Goal: Transaction & Acquisition: Subscribe to service/newsletter

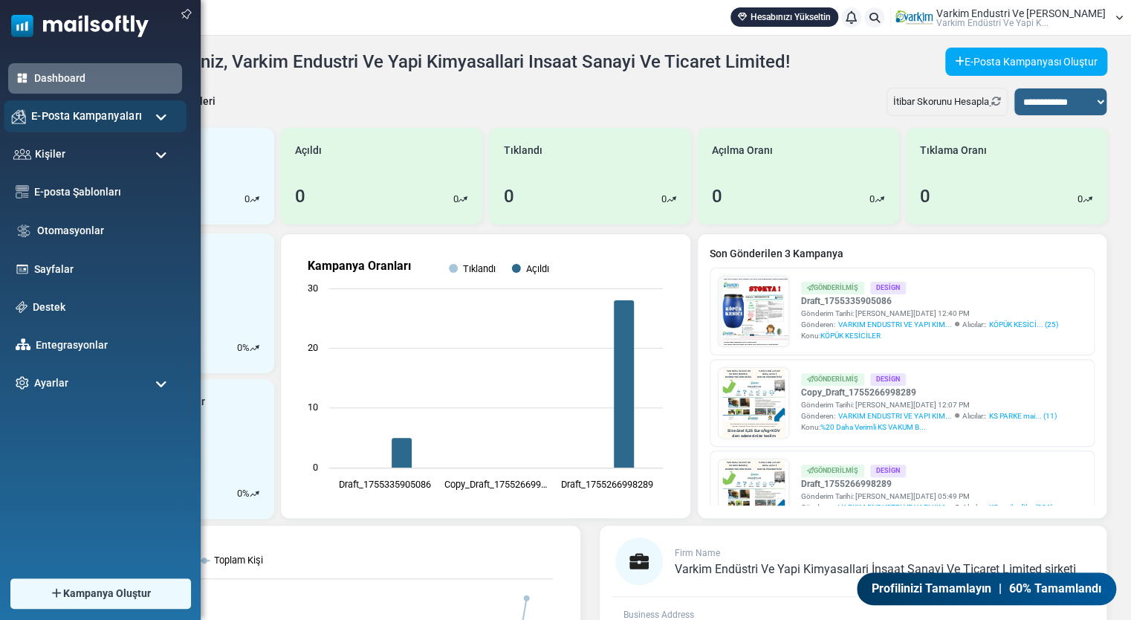
click at [40, 128] on div "E-Posta Kampanyaları" at bounding box center [95, 116] width 183 height 32
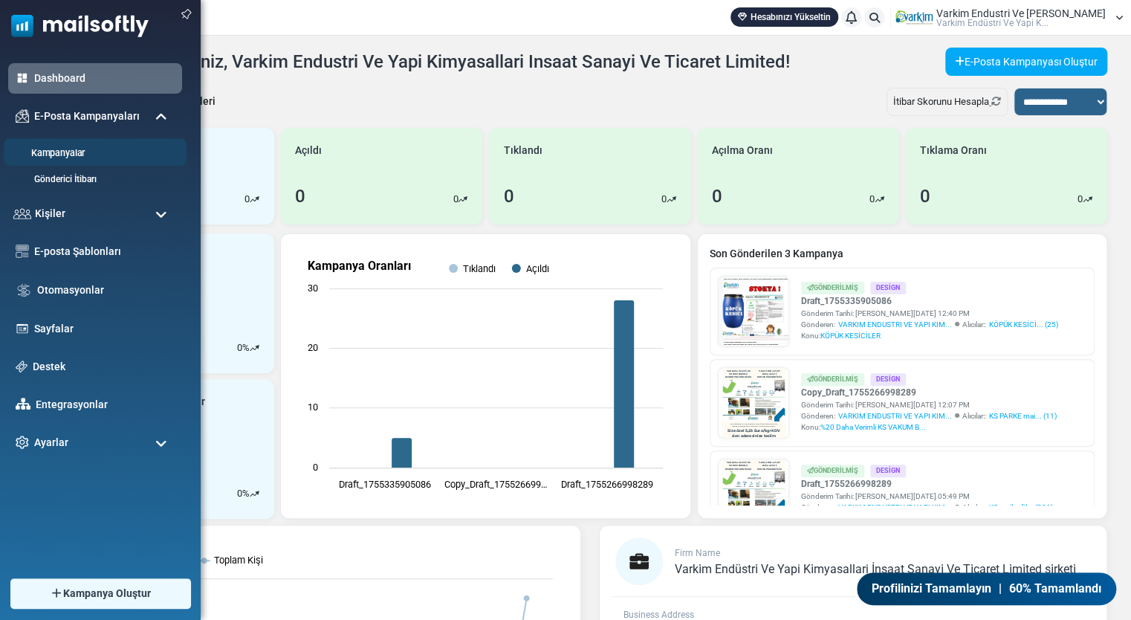
click at [68, 146] on link "Kampanyalar" at bounding box center [93, 153] width 178 height 14
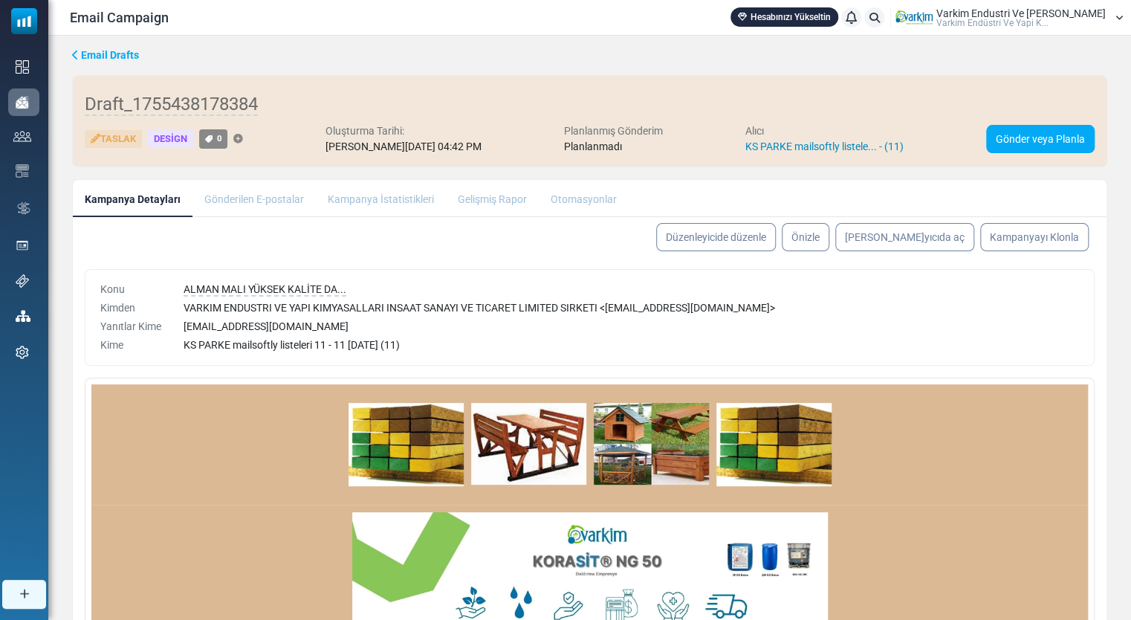
click at [855, 143] on link "KS PARKE mailsoftly listele... - (11)" at bounding box center [824, 146] width 158 height 12
click at [779, 245] on link "Düzenleyicide düzenle" at bounding box center [716, 237] width 126 height 30
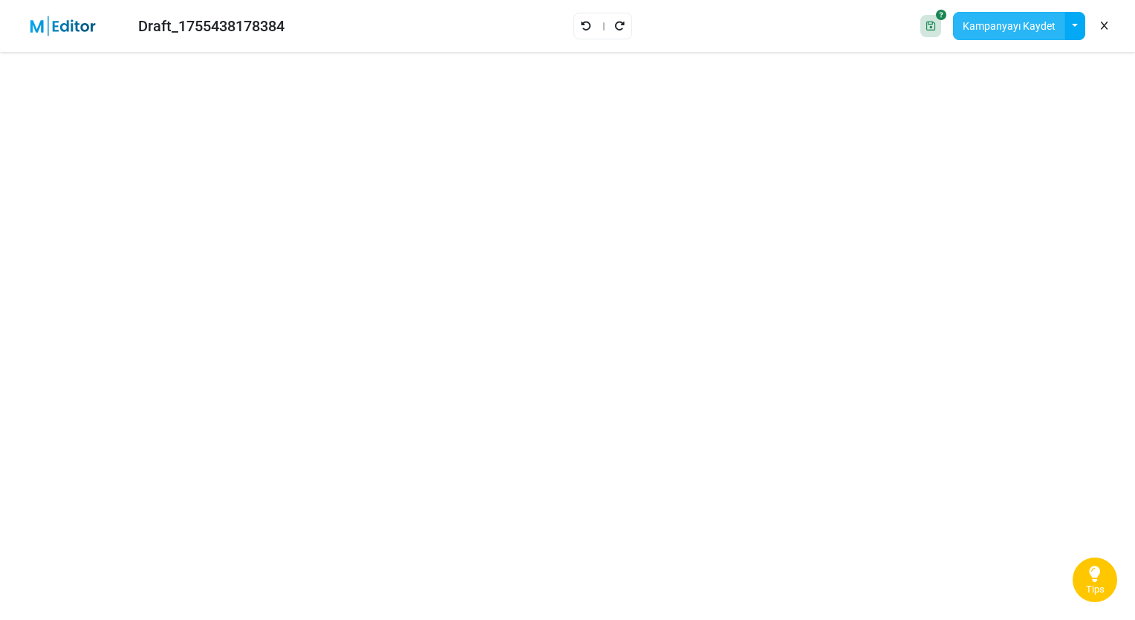
click at [1059, 25] on button "Kampanyayı Kaydet" at bounding box center [1009, 26] width 112 height 28
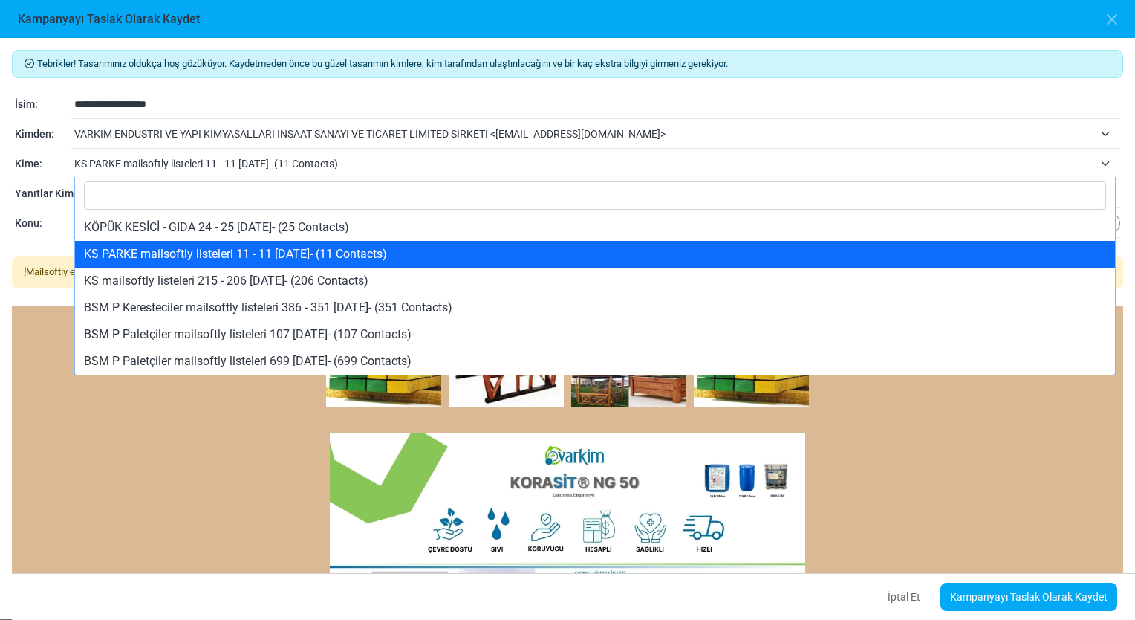
click at [438, 159] on span "KS PARKE mailsoftly listeleri 11 - 11 16.08.2025- (11 Contacts)" at bounding box center [584, 164] width 1020 height 18
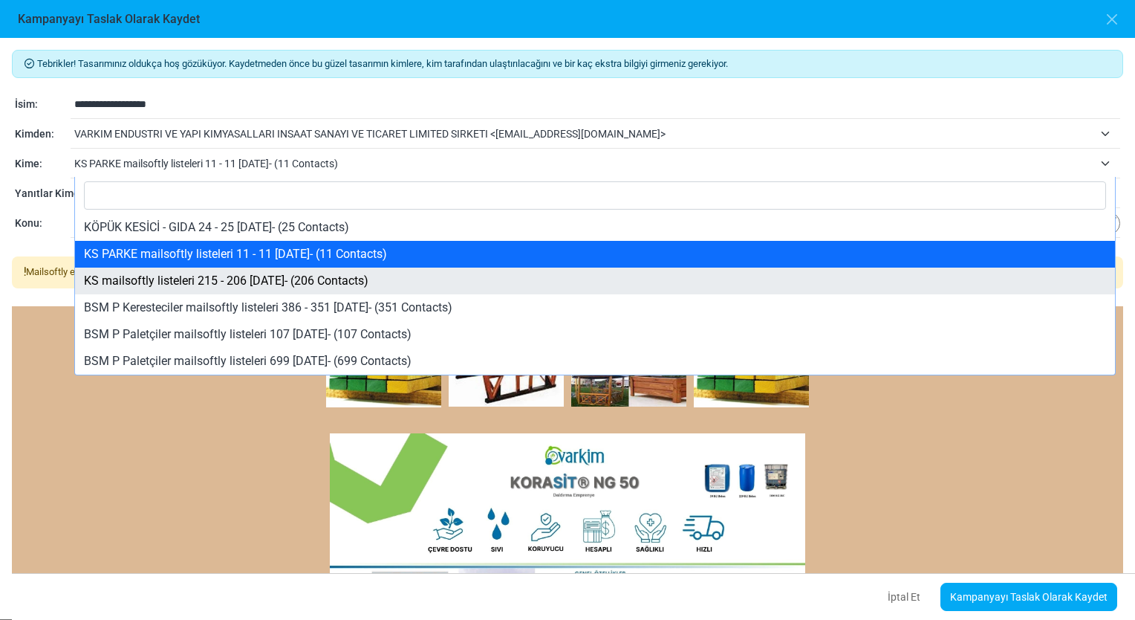
select select "*****"
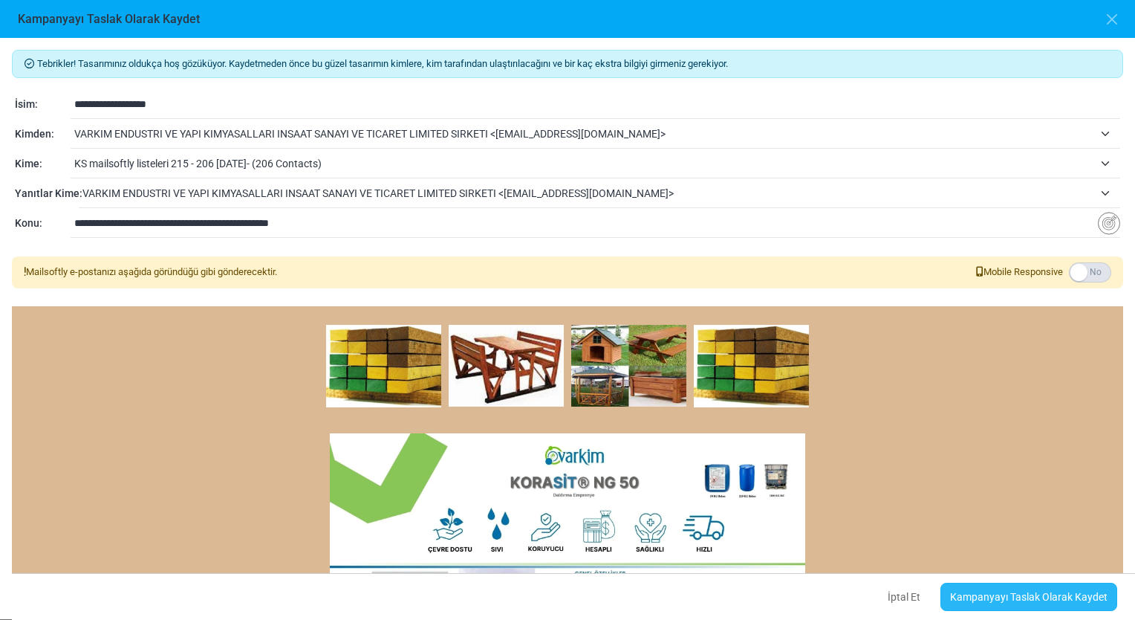
click at [1029, 590] on link "Kampanyayı Taslak Olarak Kaydet" at bounding box center [1029, 597] width 177 height 28
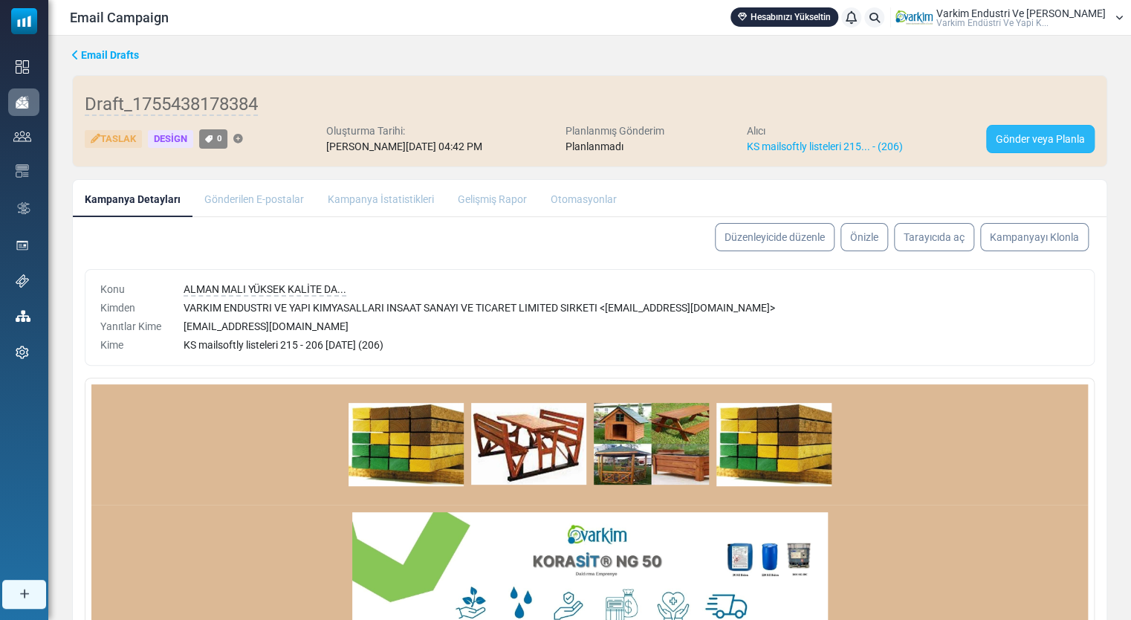
click at [1038, 149] on link "Gönder veya Planla" at bounding box center [1040, 139] width 108 height 28
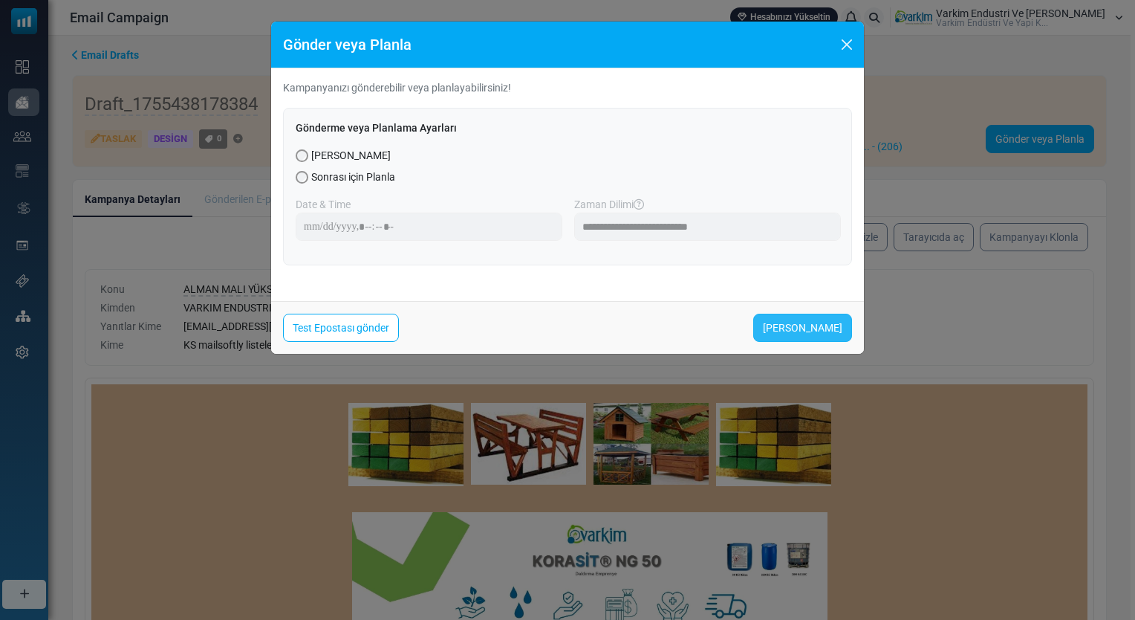
click at [798, 339] on link "Şimdi Gönder" at bounding box center [803, 328] width 99 height 28
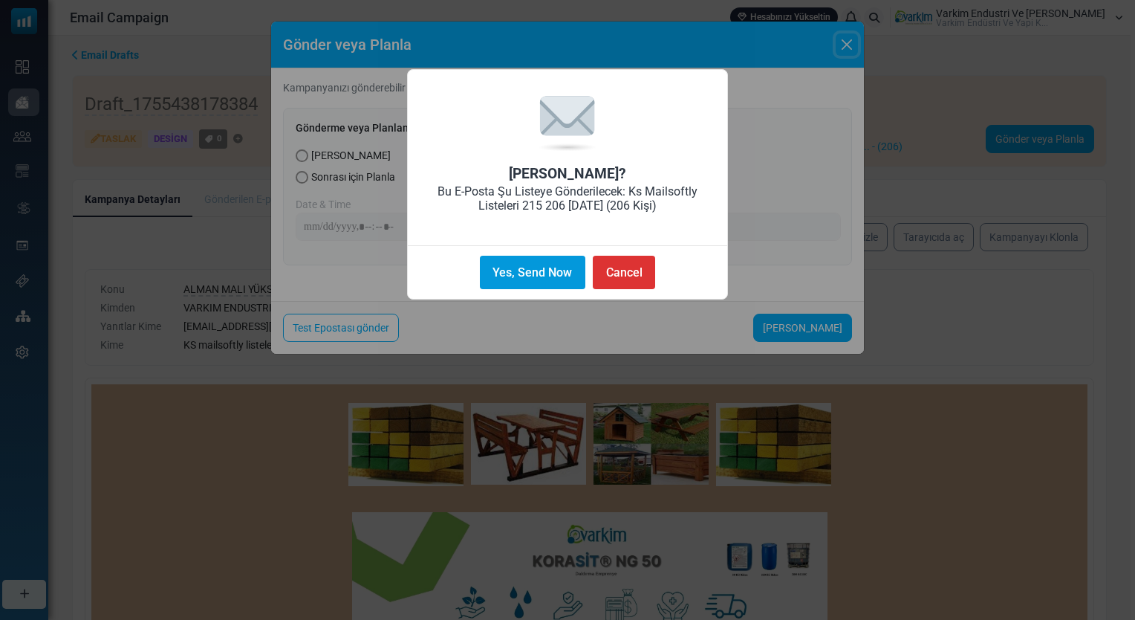
click at [524, 289] on button "Yes, Send Now" at bounding box center [533, 272] width 106 height 33
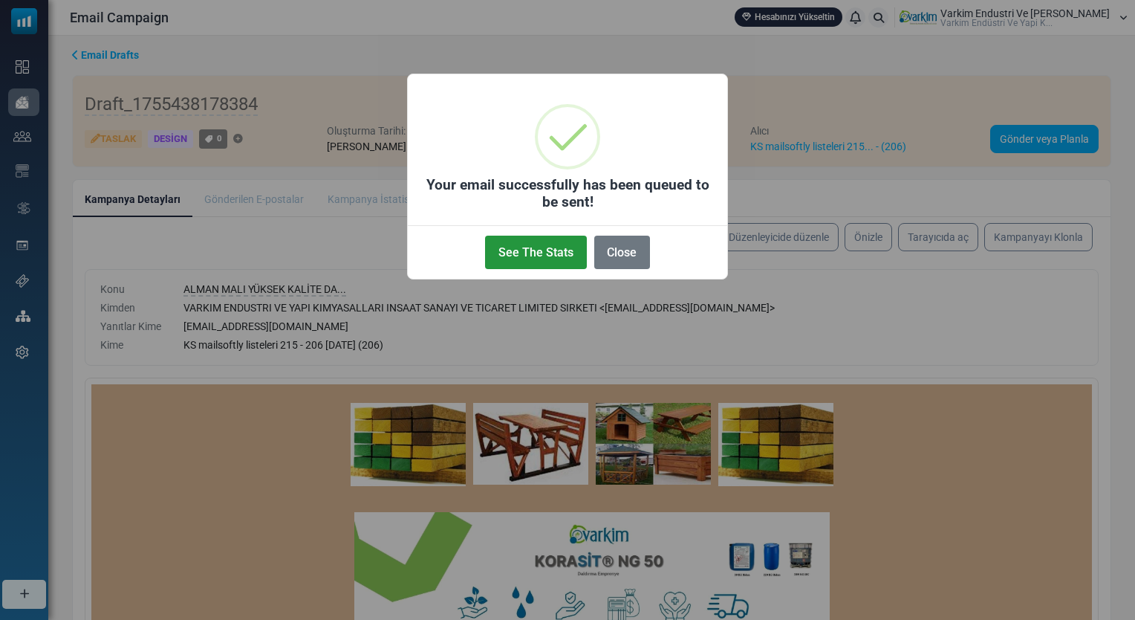
click at [551, 260] on button "See The Stats" at bounding box center [535, 252] width 101 height 33
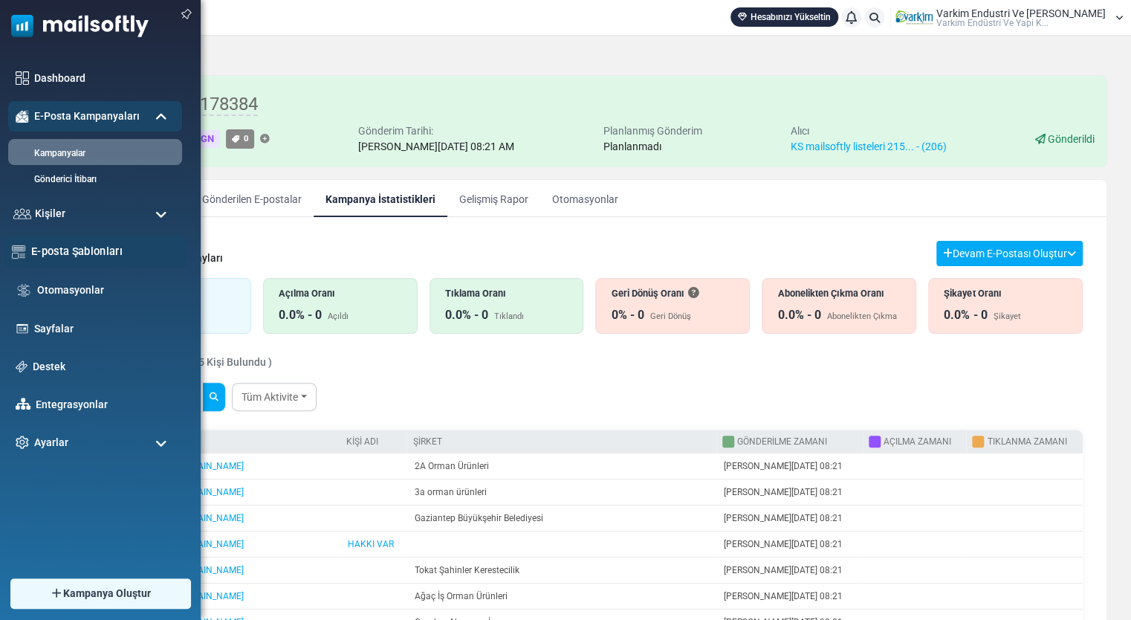
click at [86, 253] on link "E-posta Şablonları" at bounding box center [104, 251] width 147 height 16
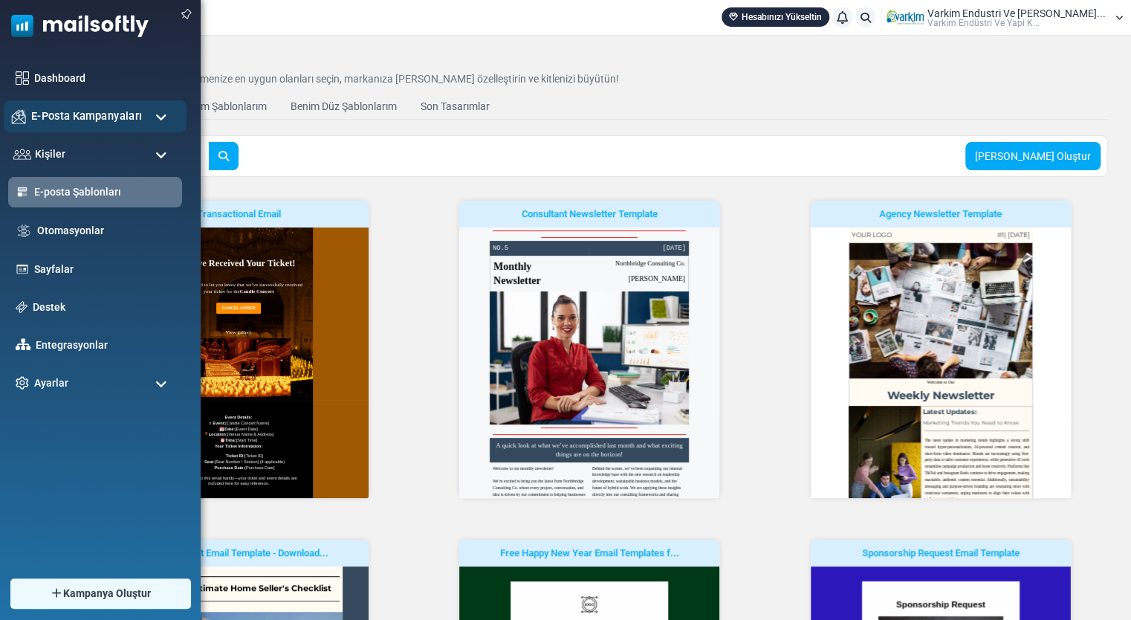
click at [20, 113] on img at bounding box center [19, 116] width 14 height 14
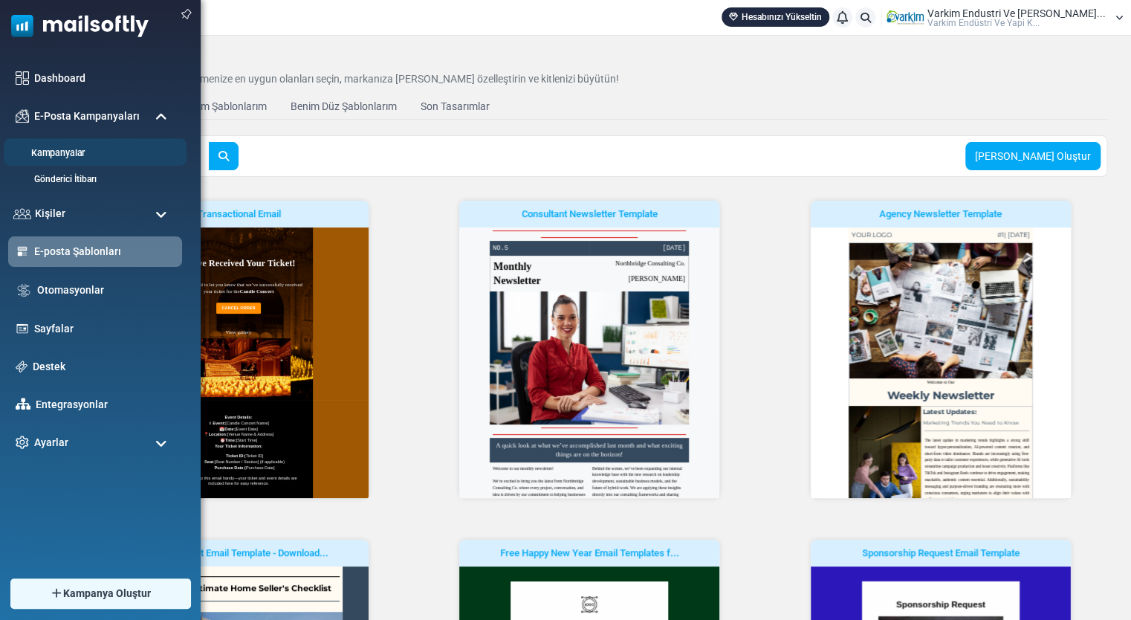
click at [77, 147] on link "Kampanyalar" at bounding box center [93, 153] width 178 height 14
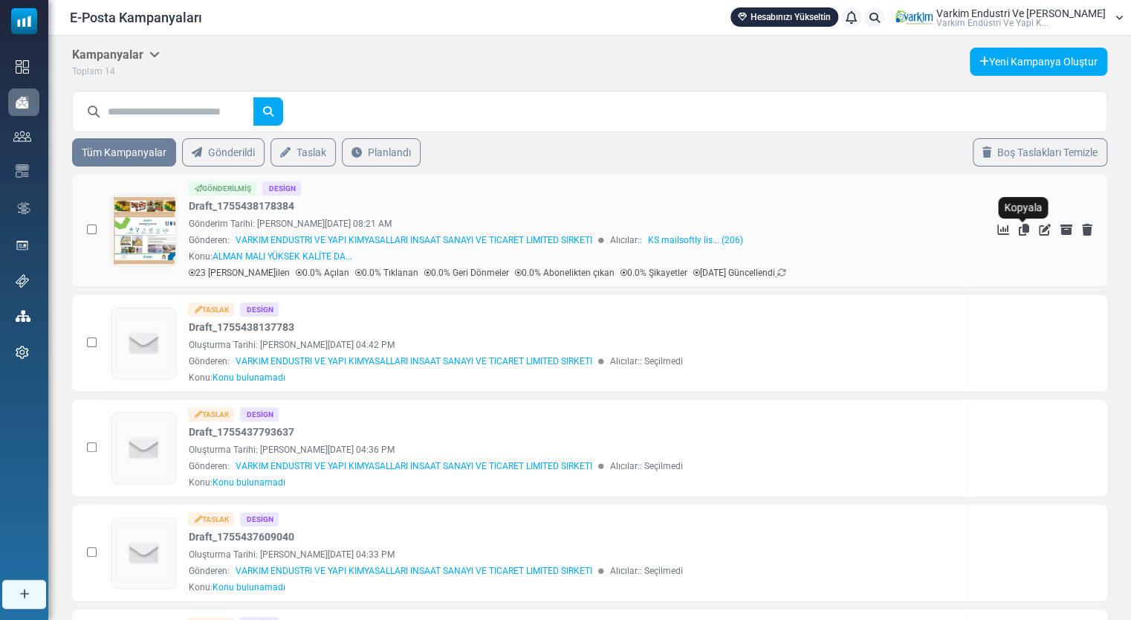
click at [1021, 228] on icon "Kopyala" at bounding box center [1024, 230] width 10 height 12
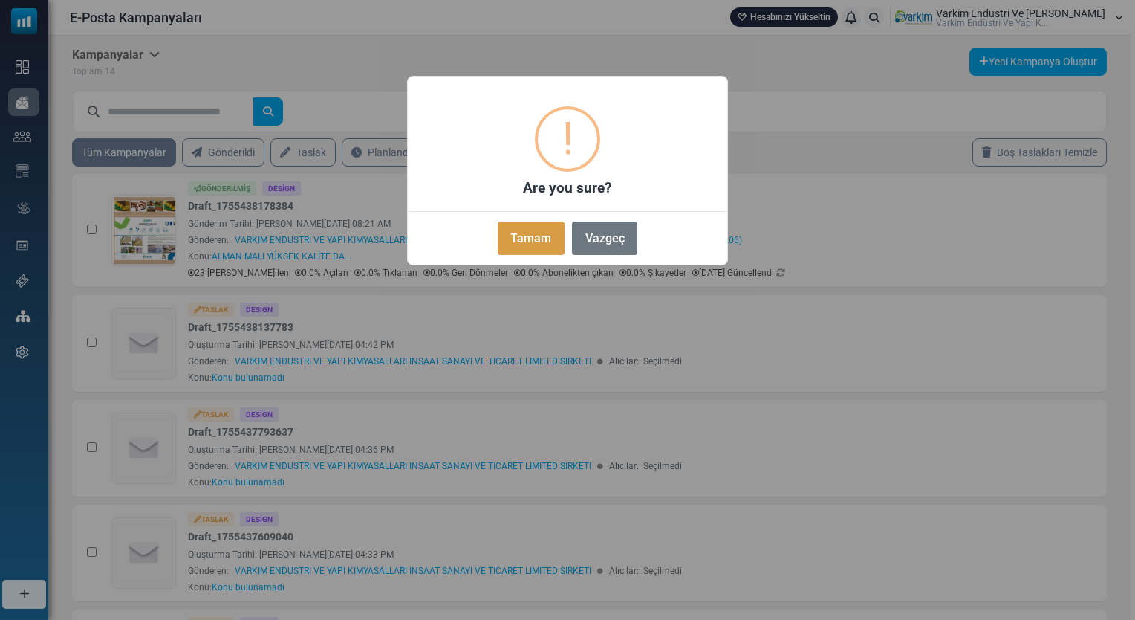
click at [528, 235] on button "Tamam" at bounding box center [531, 237] width 67 height 33
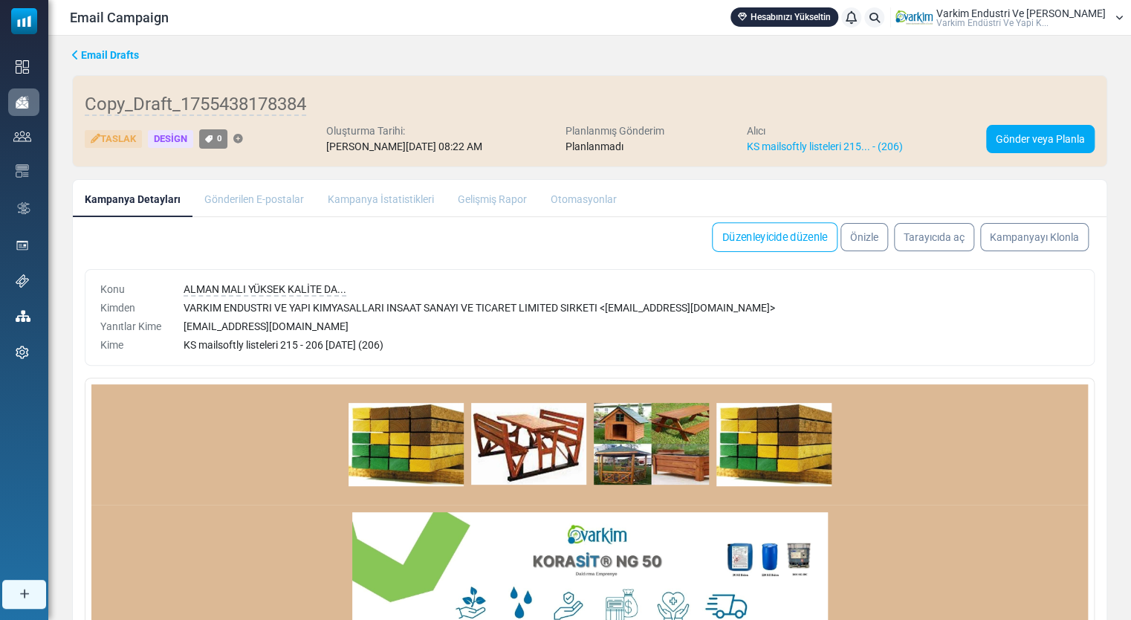
click at [797, 233] on link "Düzenleyicide düzenle" at bounding box center [775, 237] width 126 height 30
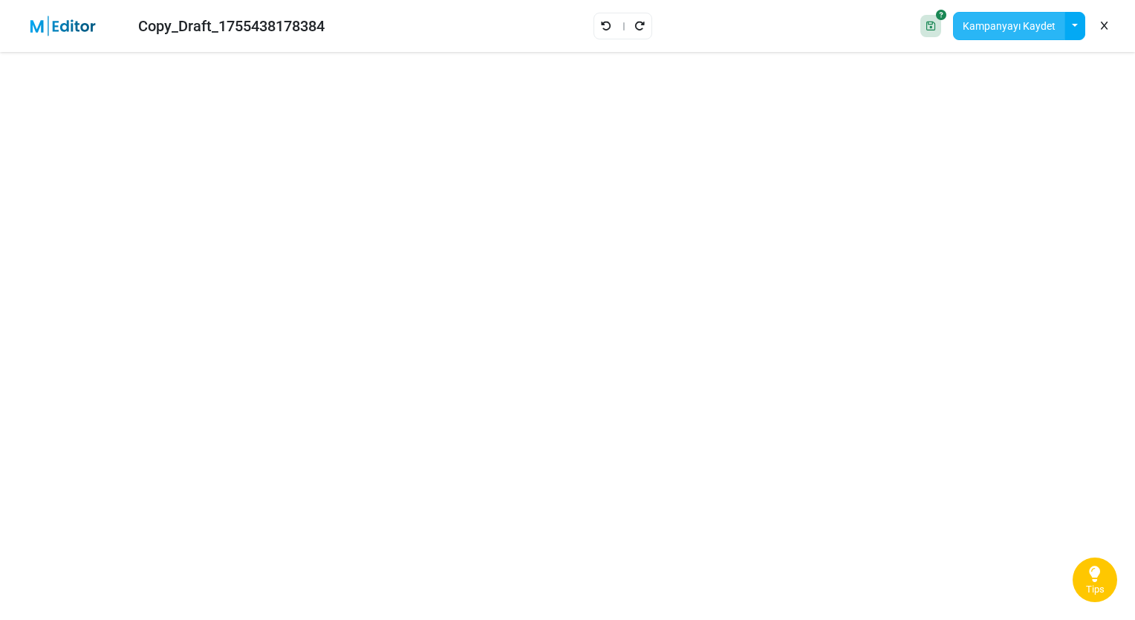
click at [1034, 18] on button "Kampanyayı Kaydet" at bounding box center [1009, 26] width 112 height 28
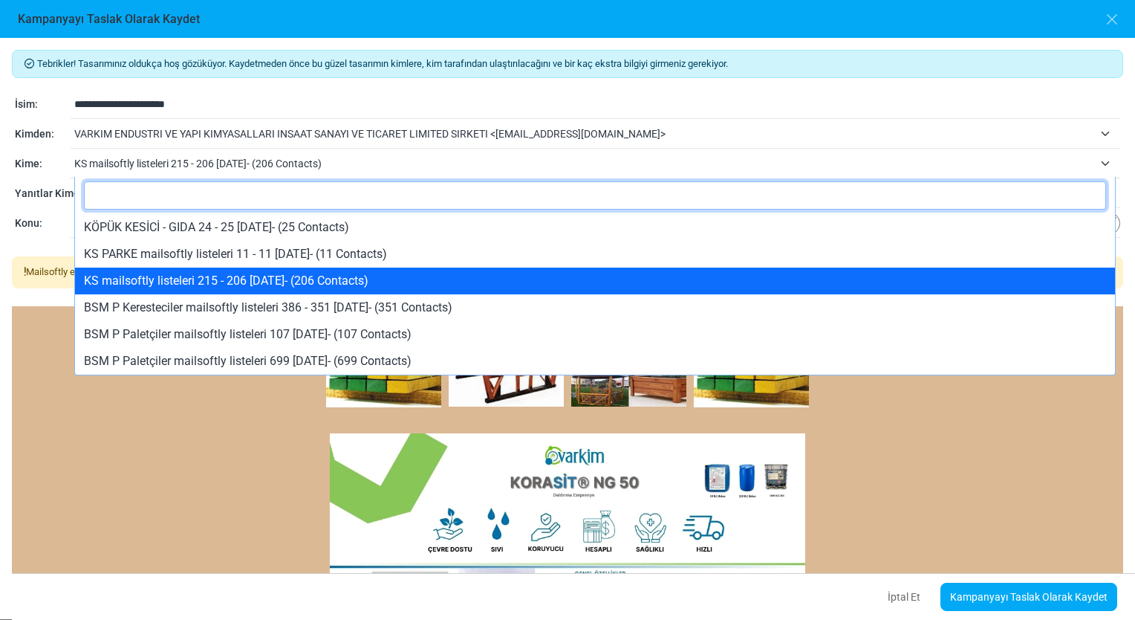
click at [529, 166] on span "KS mailsoftly listeleri 215 - 206 [DATE]- (206 Contacts)" at bounding box center [584, 164] width 1020 height 18
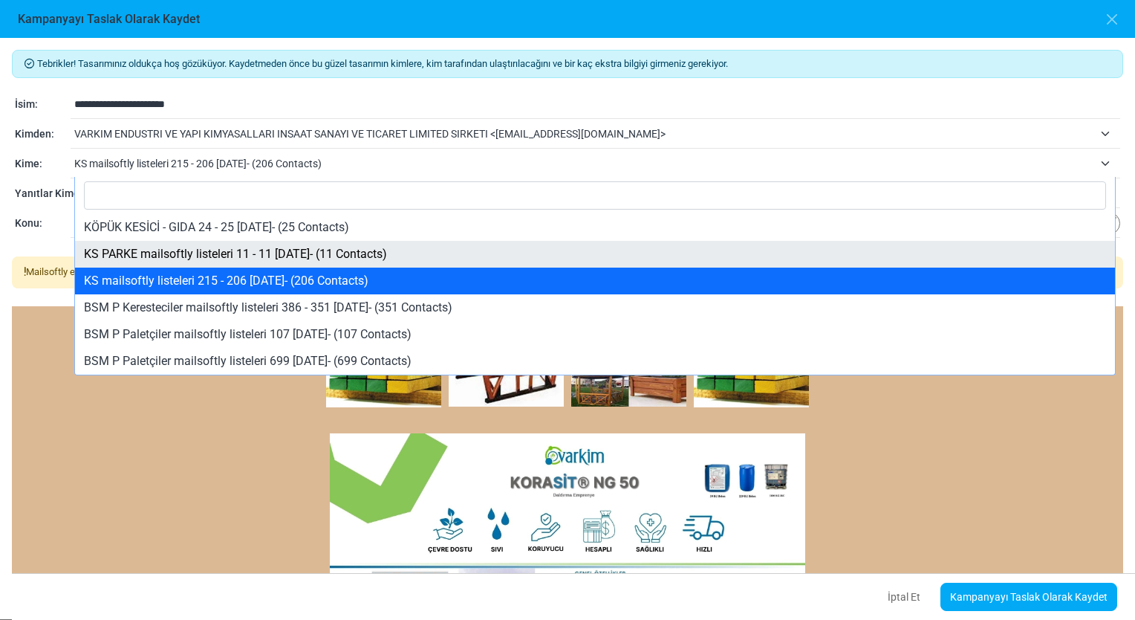
select select "*****"
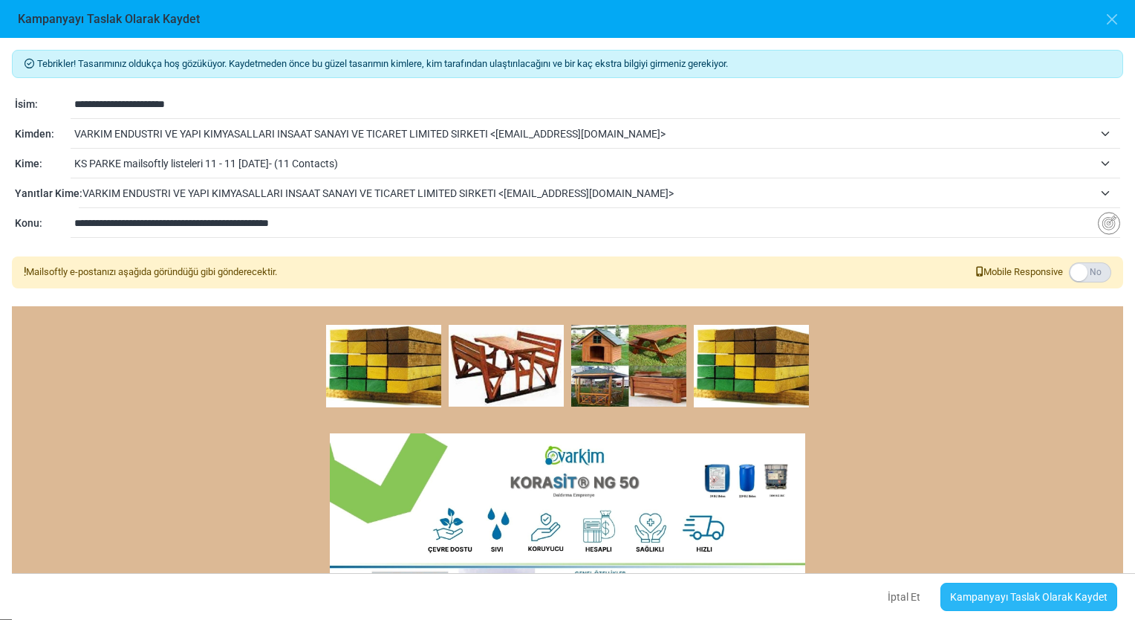
click at [1043, 608] on link "Kampanyayı Taslak Olarak Kaydet" at bounding box center [1029, 597] width 177 height 28
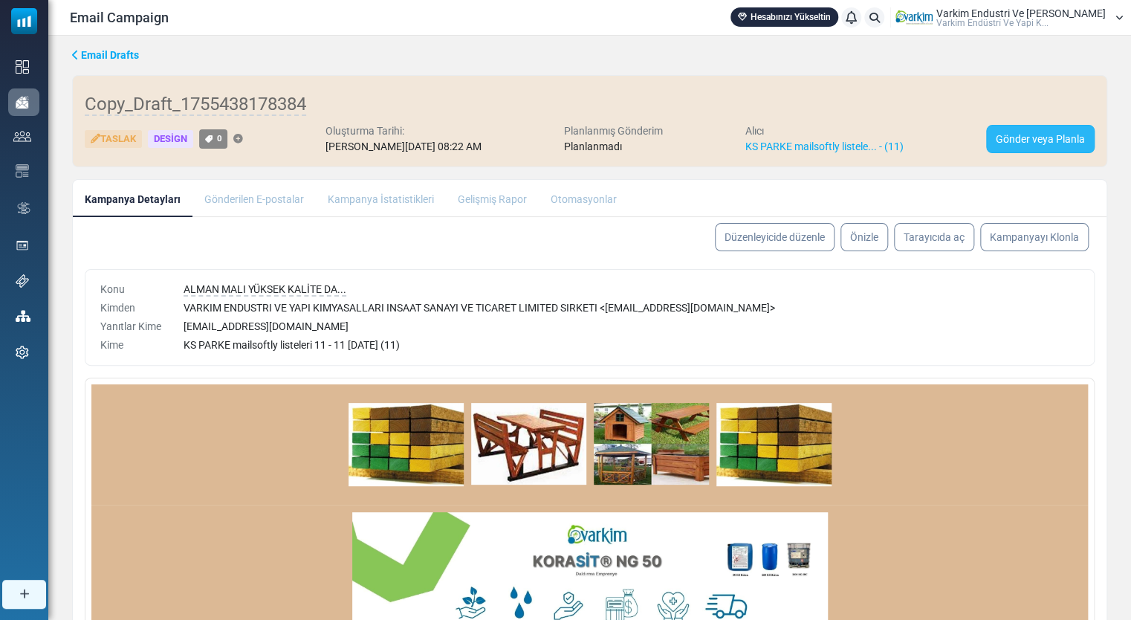
click at [1033, 137] on link "Gönder veya Planla" at bounding box center [1040, 139] width 108 height 28
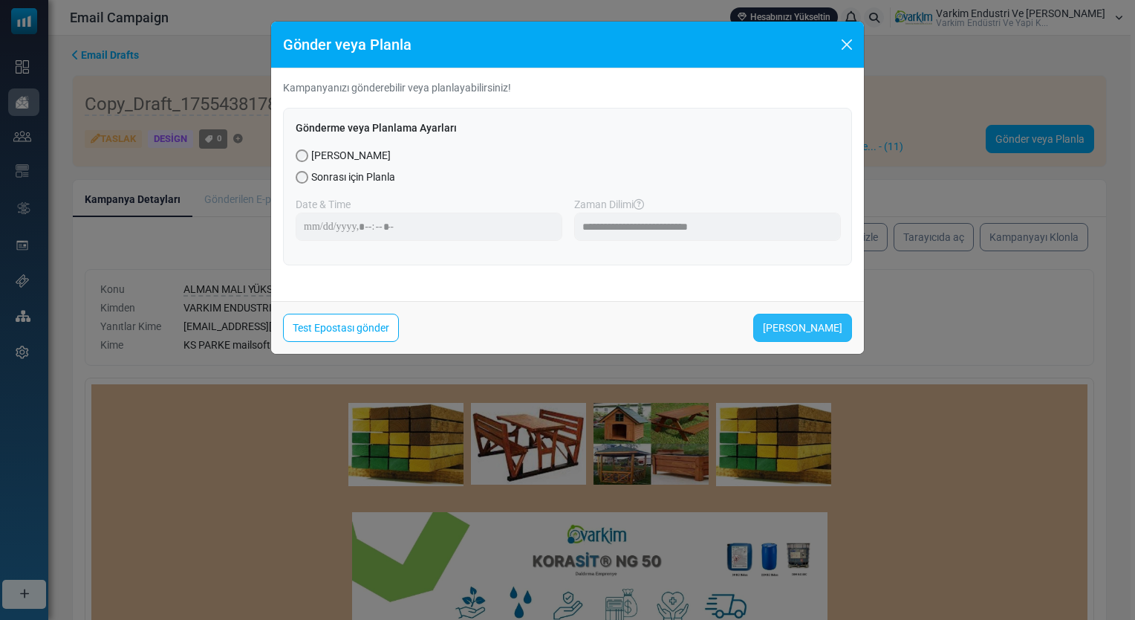
click at [803, 327] on link "Şimdi Gönder" at bounding box center [803, 328] width 99 height 28
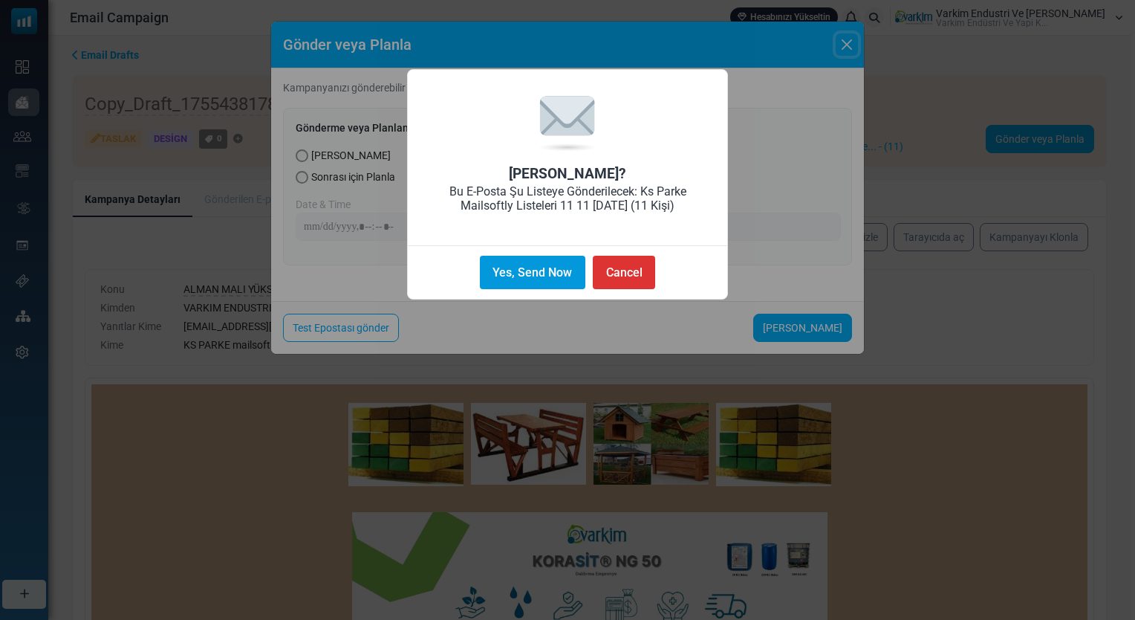
click at [528, 270] on button "Yes, Send Now" at bounding box center [533, 272] width 106 height 33
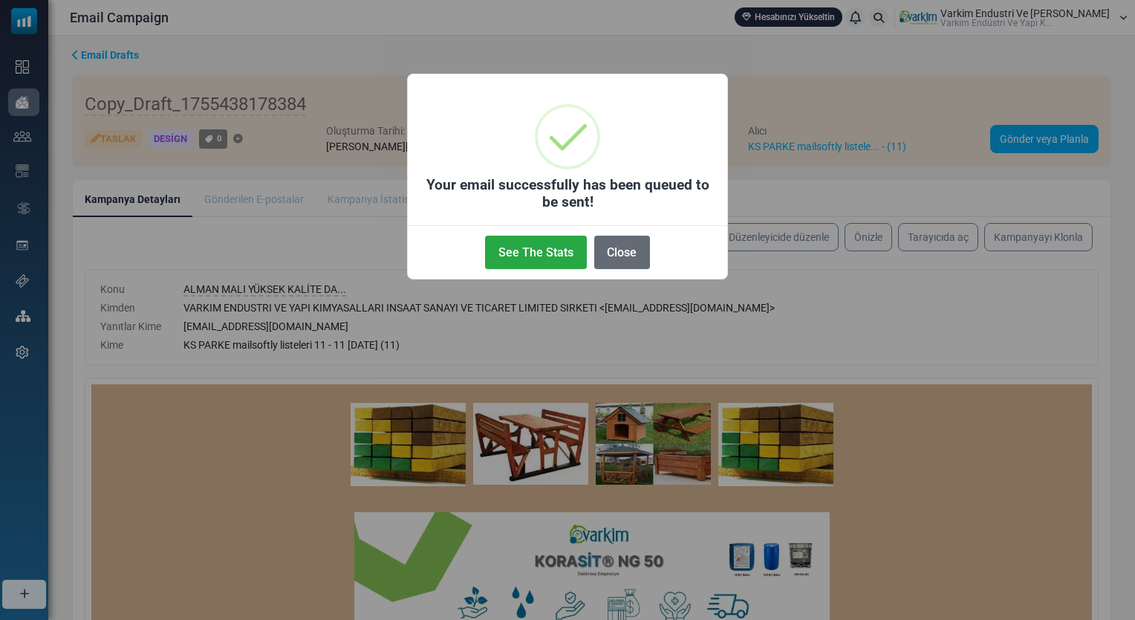
click at [615, 264] on button "Close" at bounding box center [622, 252] width 56 height 33
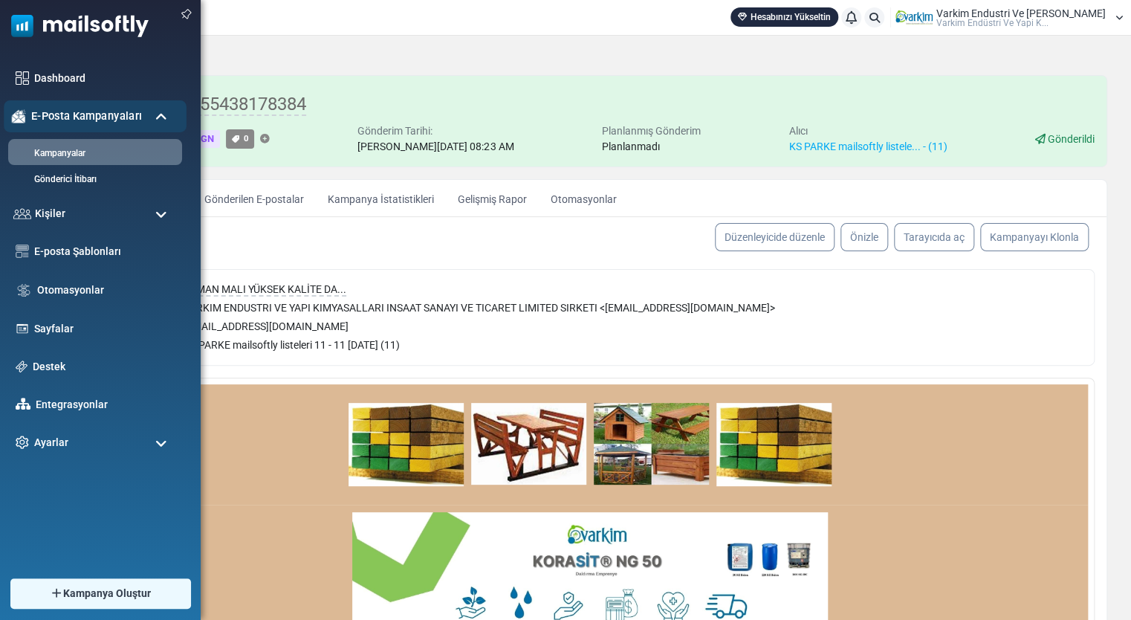
click at [123, 120] on span "E-Posta Kampanyaları" at bounding box center [86, 116] width 111 height 16
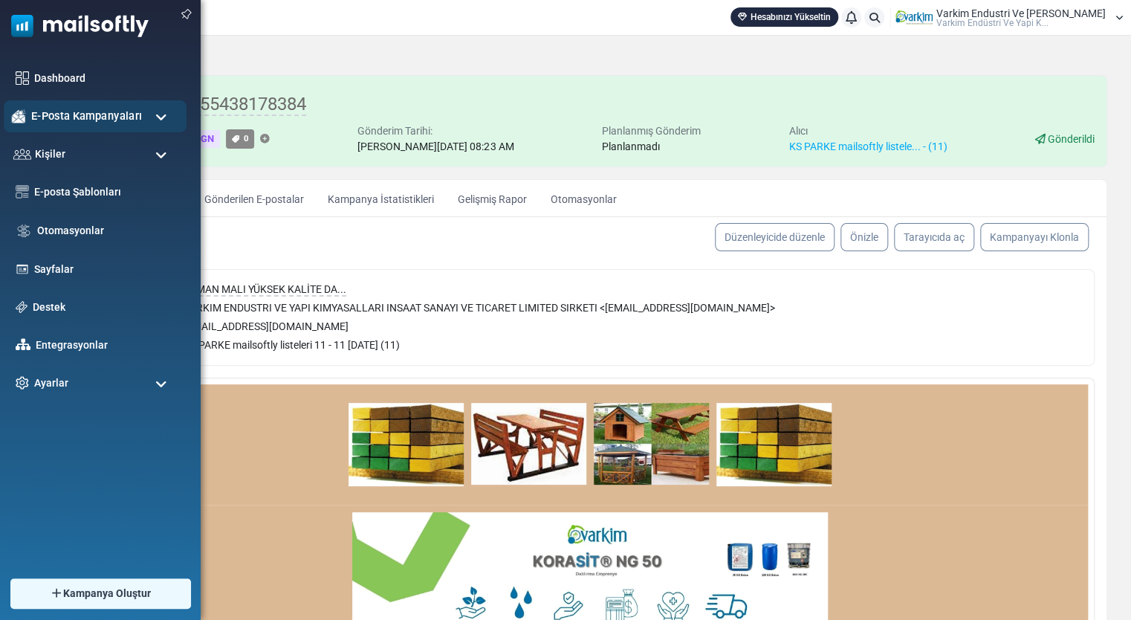
click at [123, 120] on span "E-Posta Kampanyaları" at bounding box center [86, 116] width 111 height 16
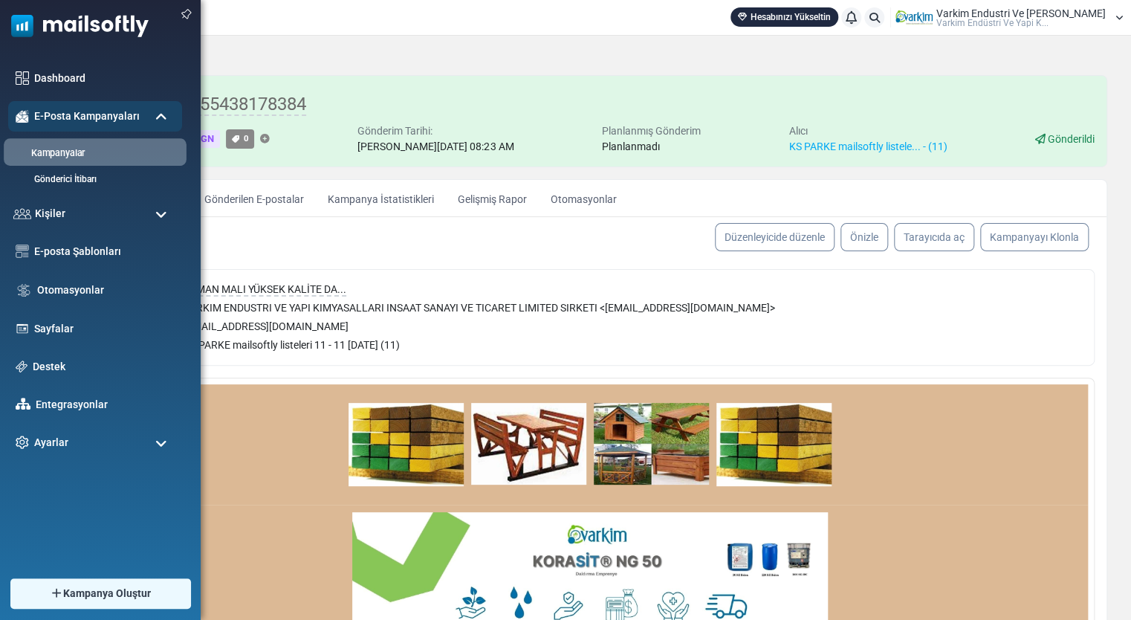
click at [125, 151] on link "Kampanyalar" at bounding box center [93, 153] width 178 height 14
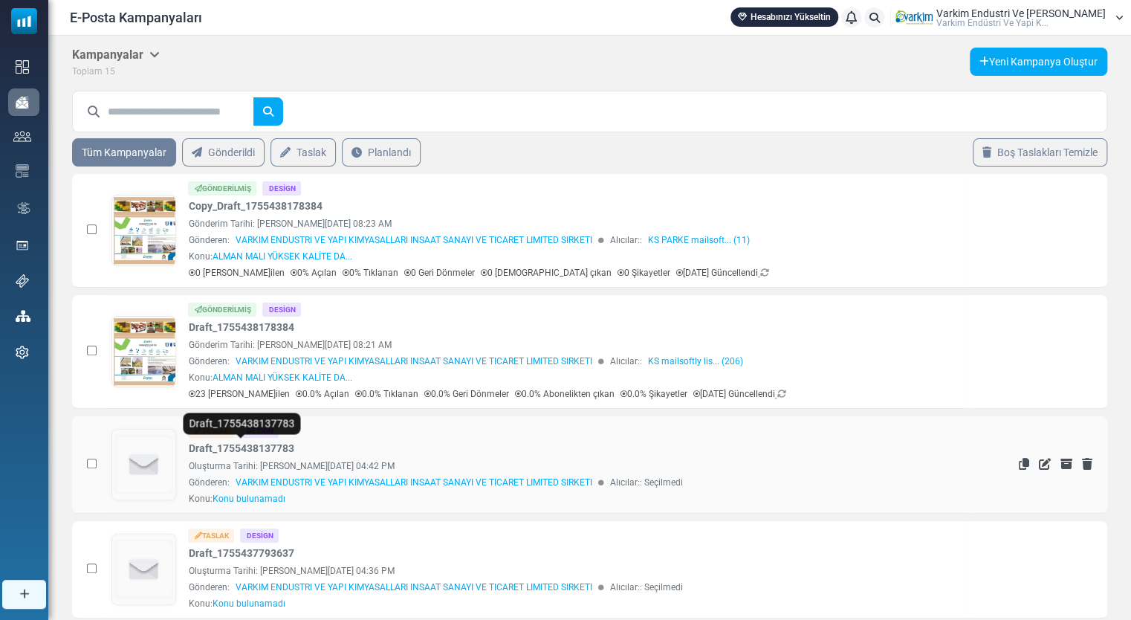
click at [236, 447] on link "Draft_1755438137783" at bounding box center [241, 449] width 106 height 16
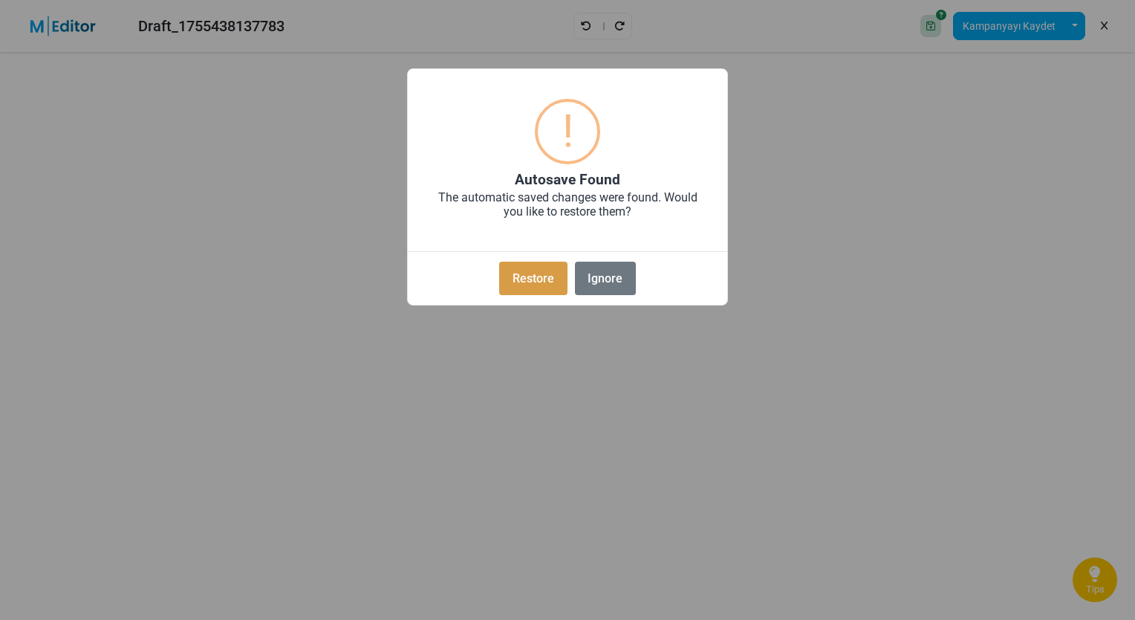
click at [525, 273] on button "Restore" at bounding box center [533, 278] width 68 height 33
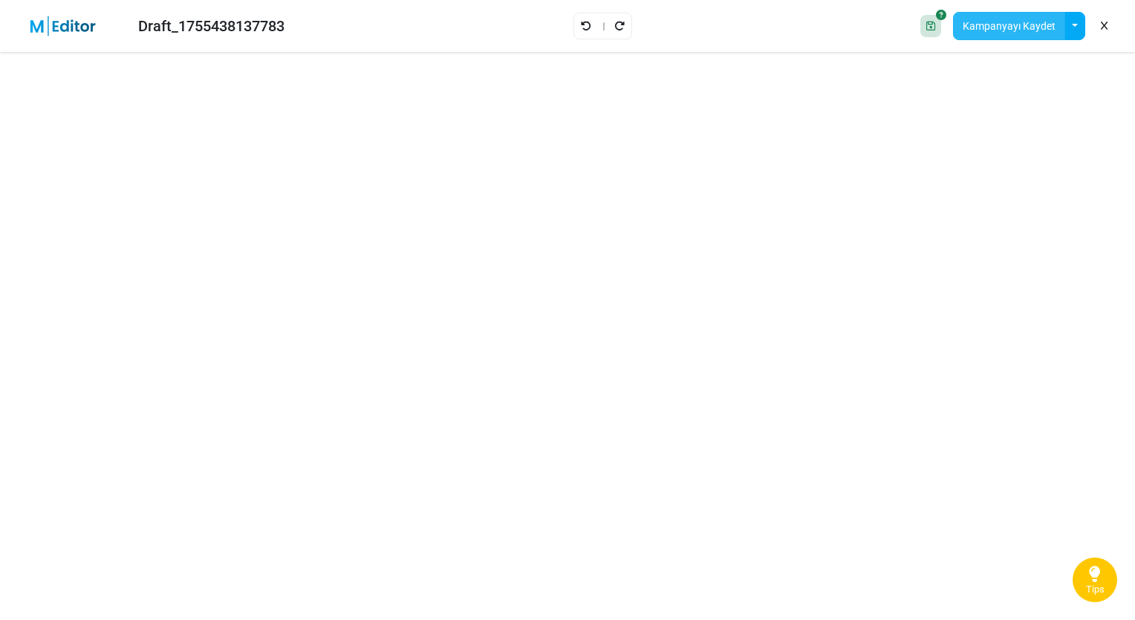
click at [1017, 22] on button "Kampanyayı Kaydet" at bounding box center [1009, 26] width 112 height 28
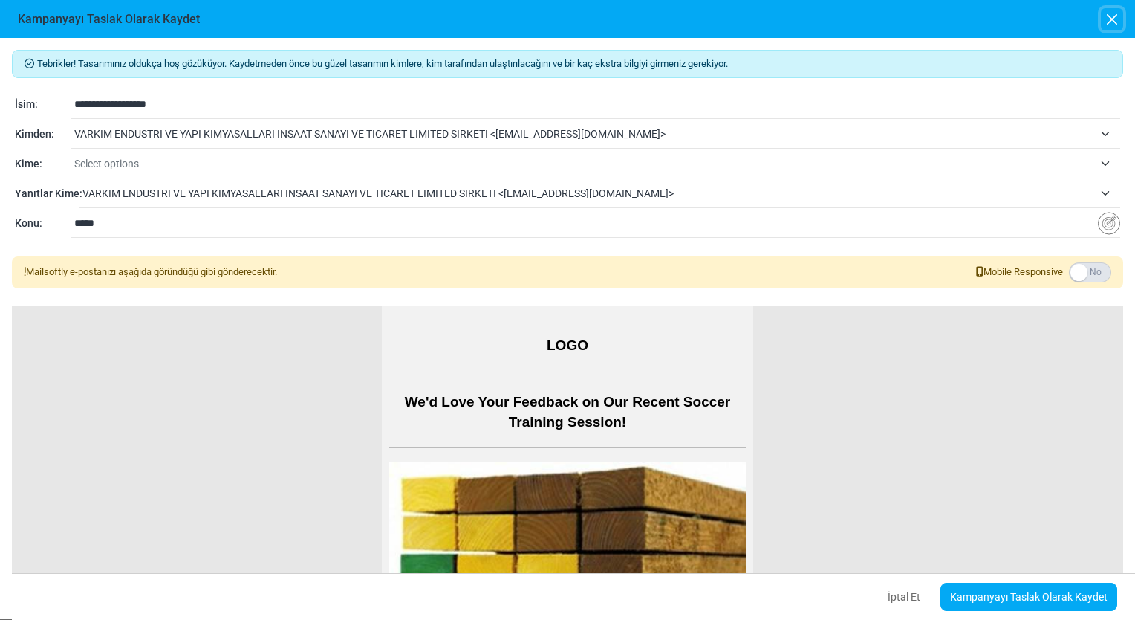
click at [1117, 16] on button "button" at bounding box center [1112, 19] width 22 height 22
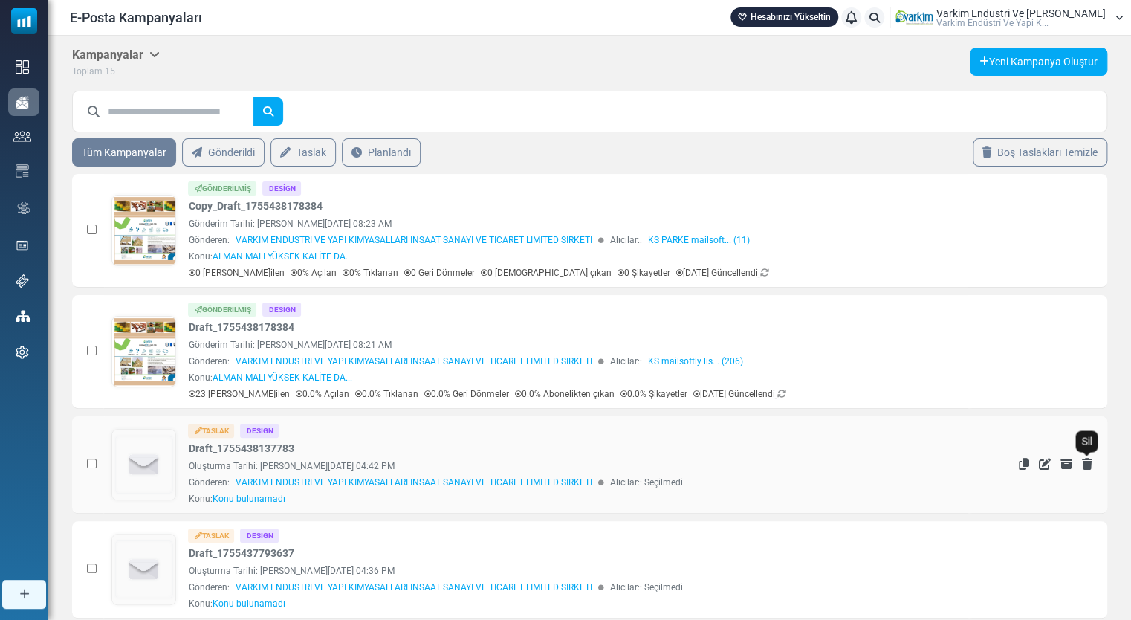
click at [1088, 462] on icon "Sil" at bounding box center [1087, 464] width 10 height 12
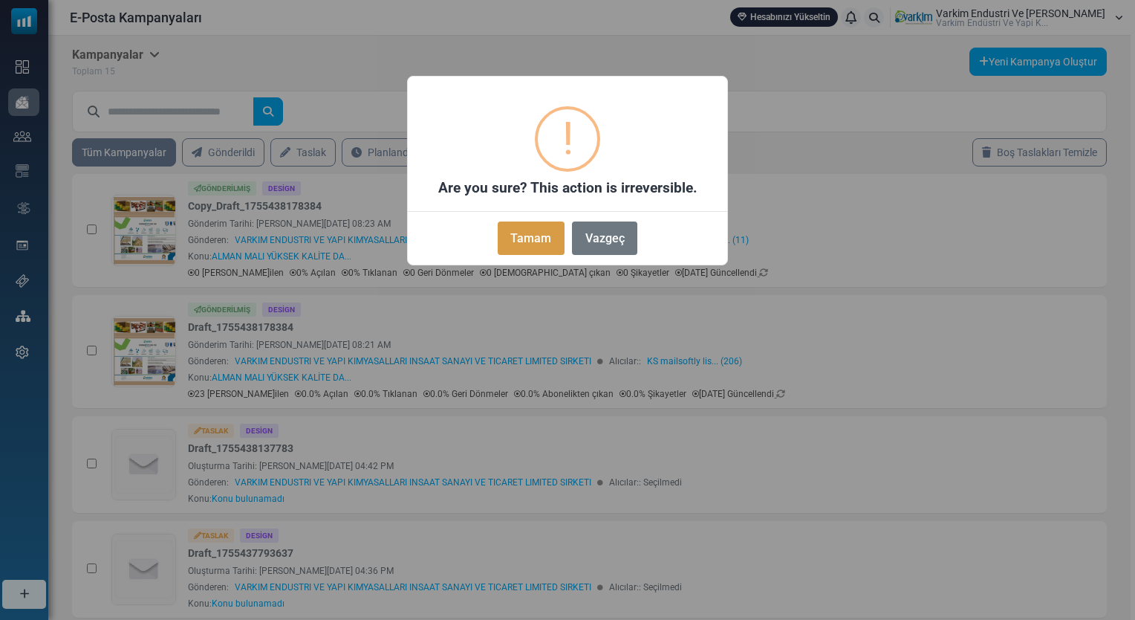
click at [541, 227] on button "Tamam" at bounding box center [531, 237] width 67 height 33
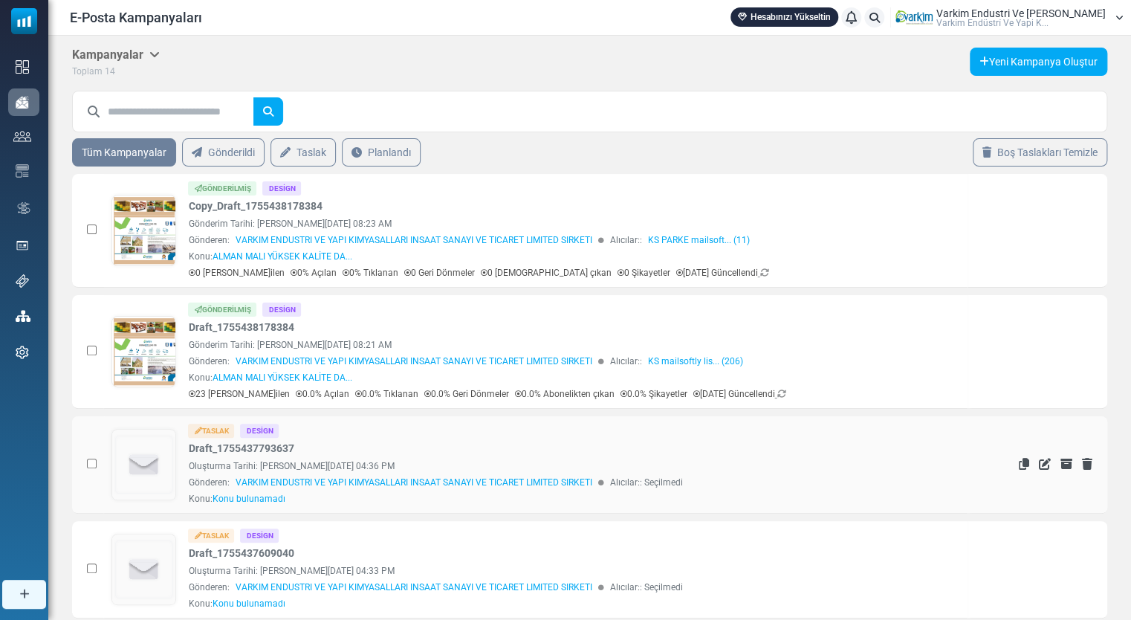
click at [121, 467] on img at bounding box center [143, 465] width 63 height 70
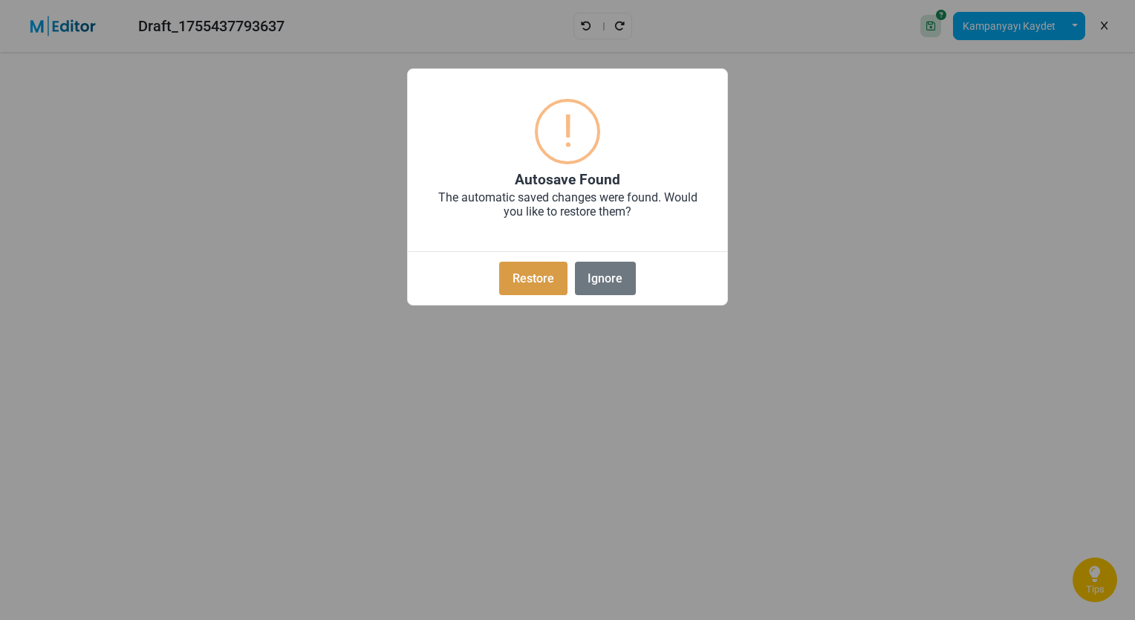
click at [553, 288] on button "Restore" at bounding box center [533, 278] width 68 height 33
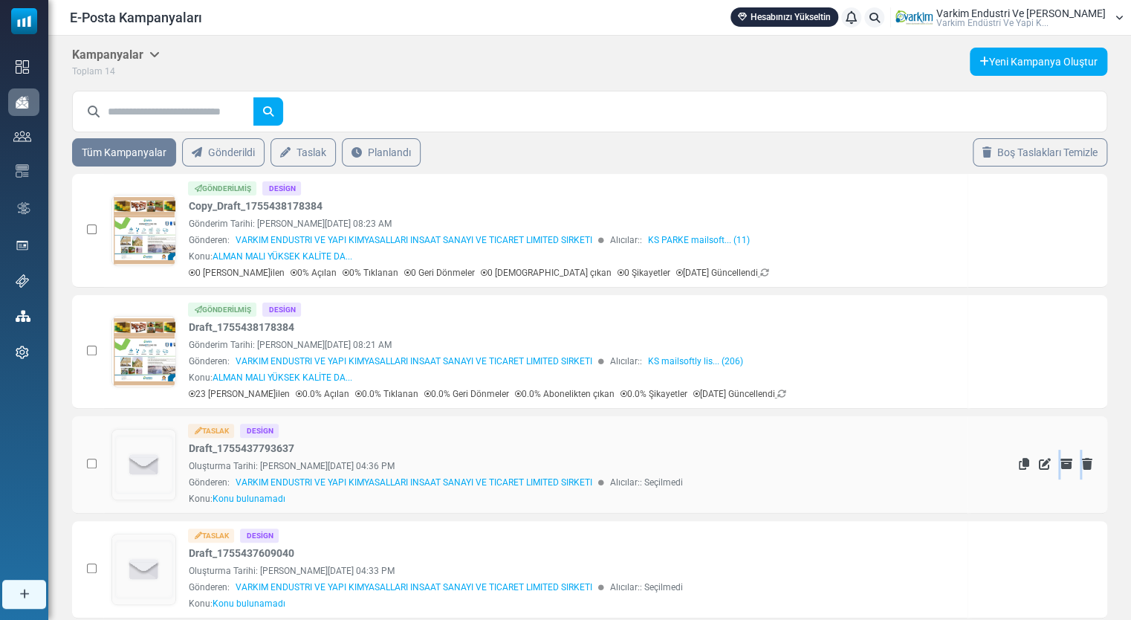
drag, startPoint x: 1052, startPoint y: 488, endPoint x: 1095, endPoint y: 465, distance: 48.9
click at [1095, 465] on td "İstatistikleri Gör Kopyala Düzenle Arşivden Çıkar Sil" at bounding box center [1038, 464] width 140 height 97
click at [1085, 463] on icon "Sil" at bounding box center [1087, 464] width 10 height 12
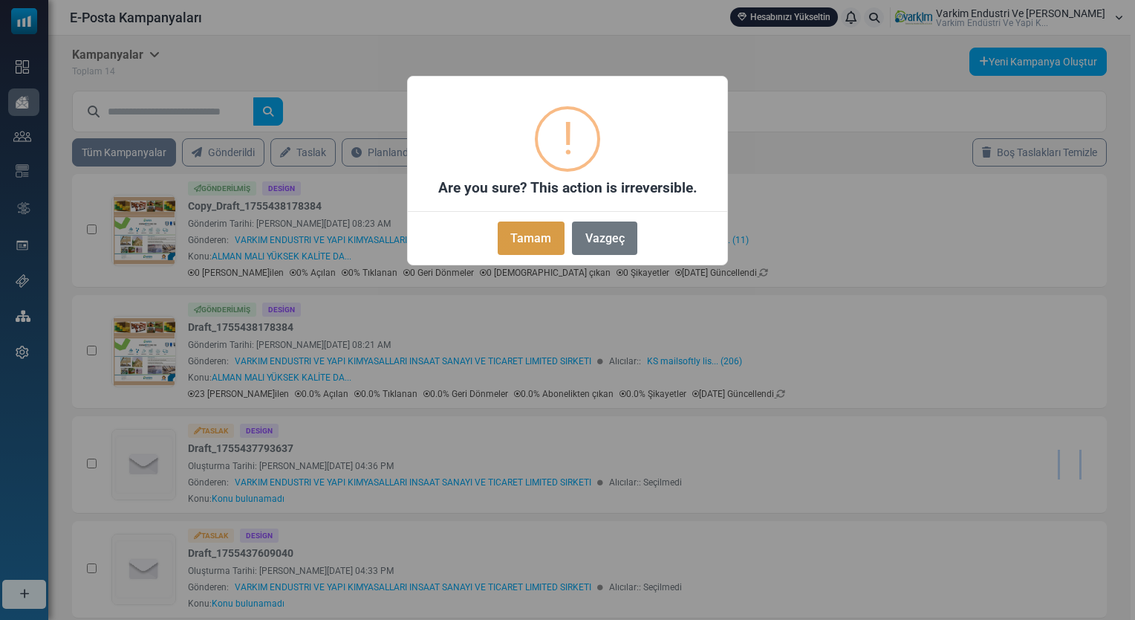
click at [525, 227] on button "Tamam" at bounding box center [531, 237] width 67 height 33
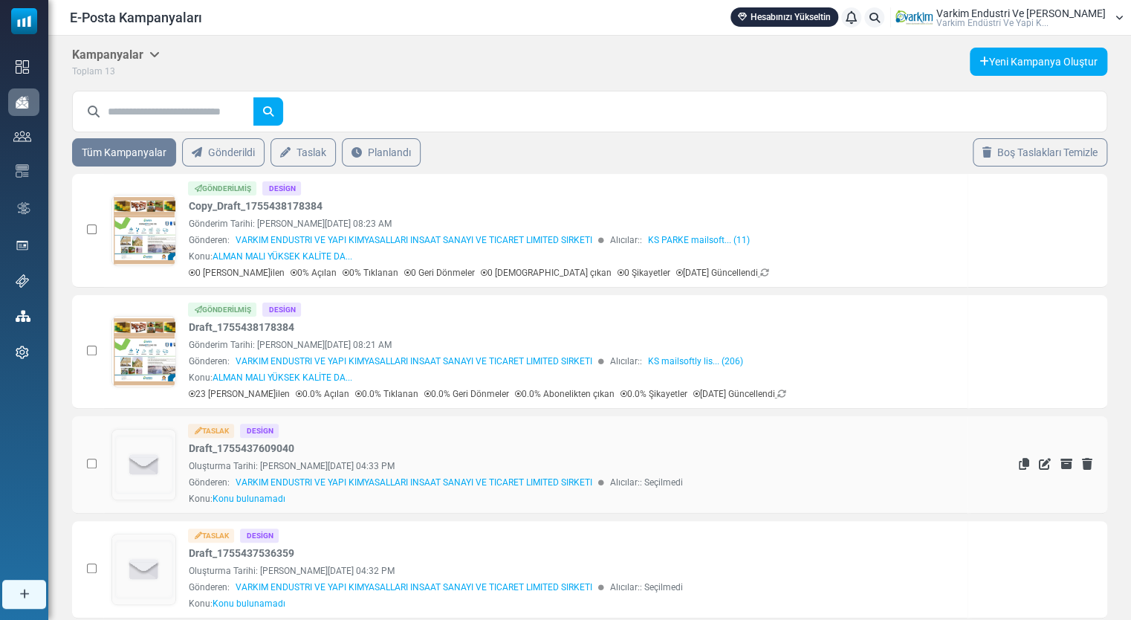
click at [141, 461] on img at bounding box center [143, 465] width 63 height 70
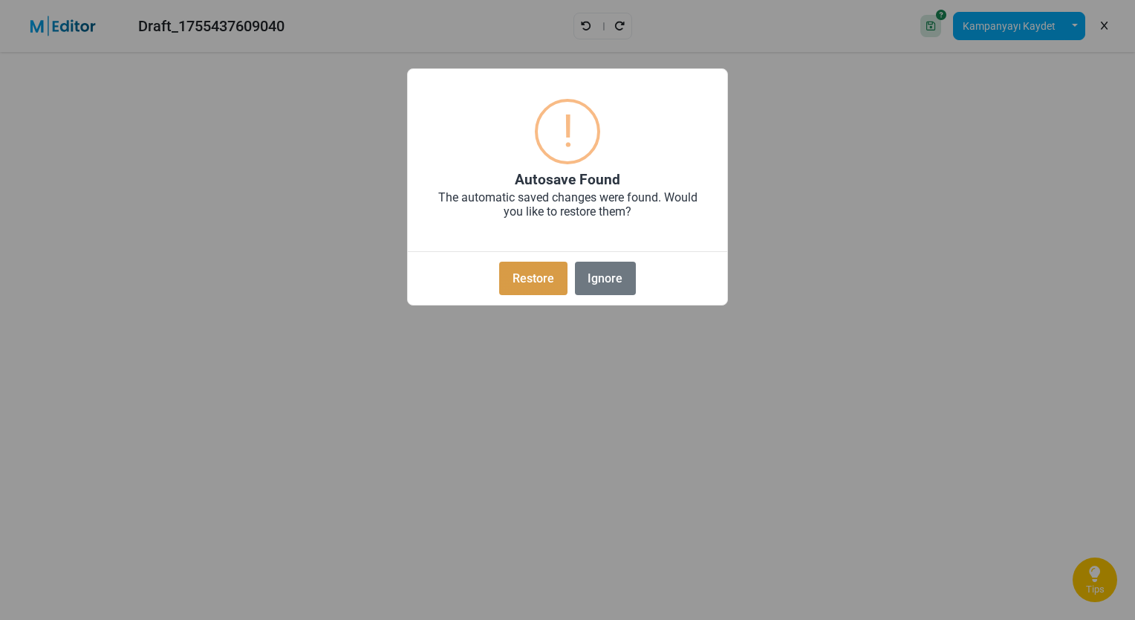
click at [551, 280] on button "Restore" at bounding box center [533, 278] width 68 height 33
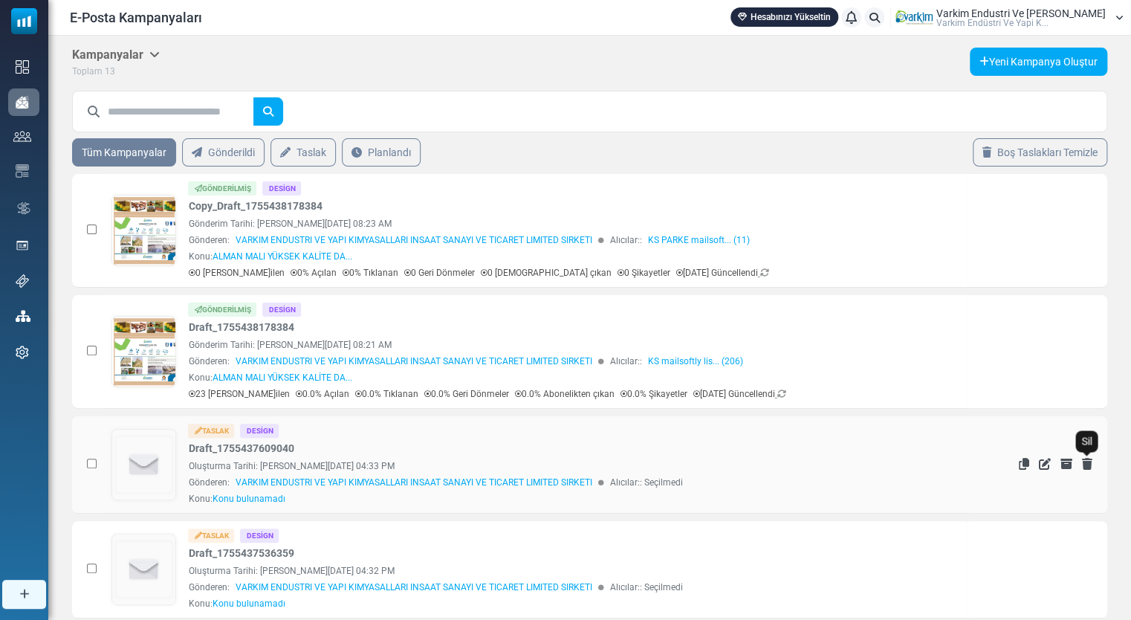
click at [1084, 458] on icon "Sil" at bounding box center [1087, 464] width 10 height 12
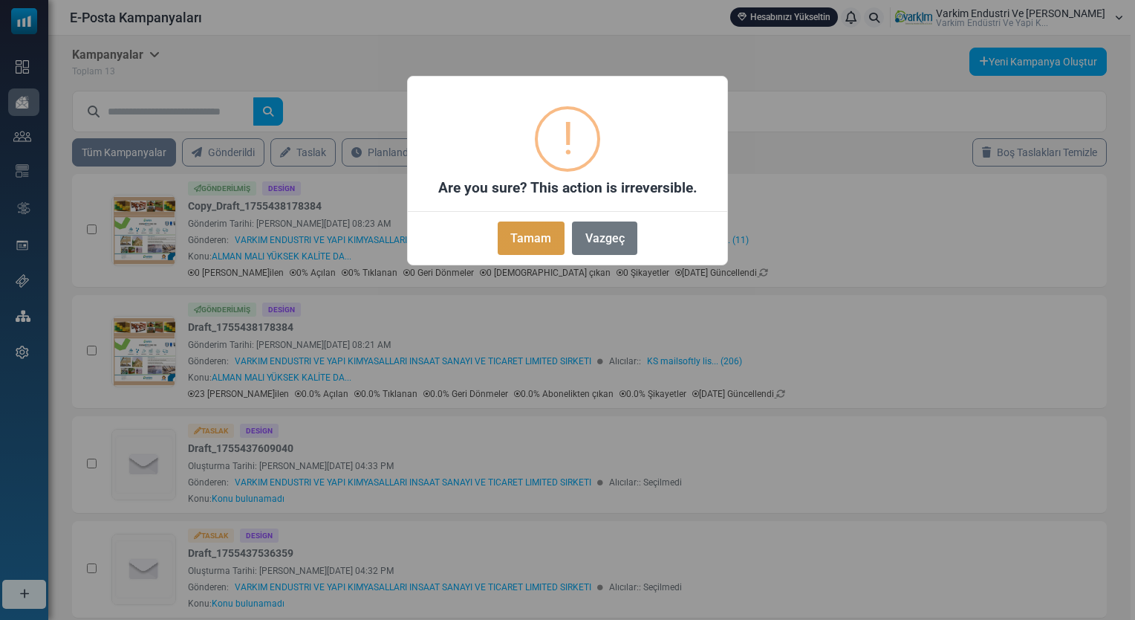
click at [517, 237] on button "Tamam" at bounding box center [531, 237] width 67 height 33
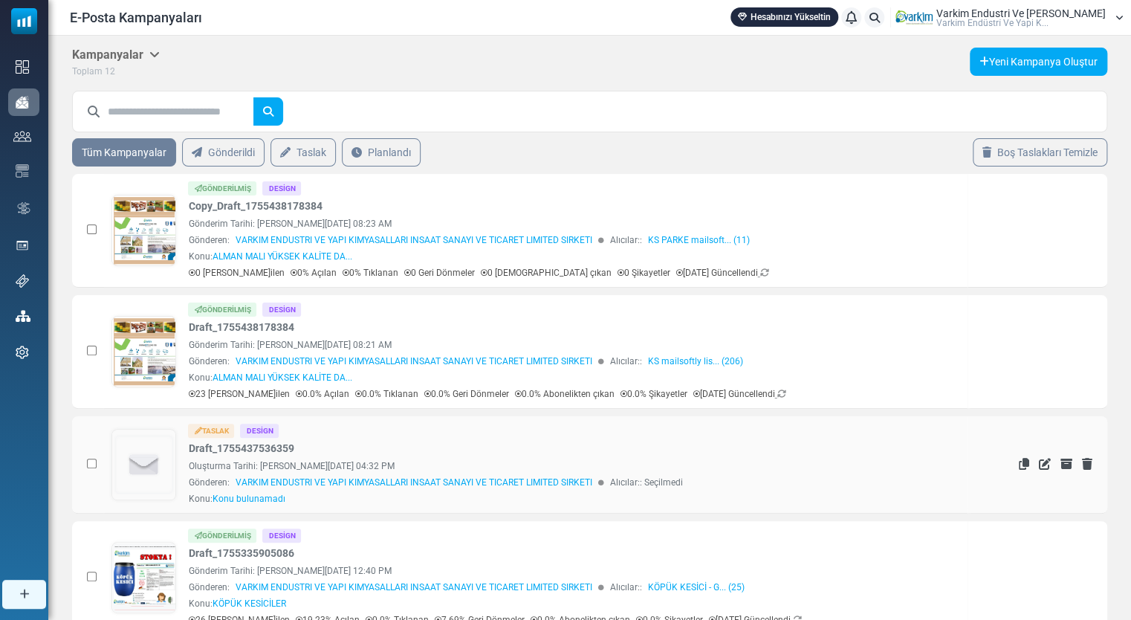
click at [159, 453] on img at bounding box center [143, 465] width 63 height 70
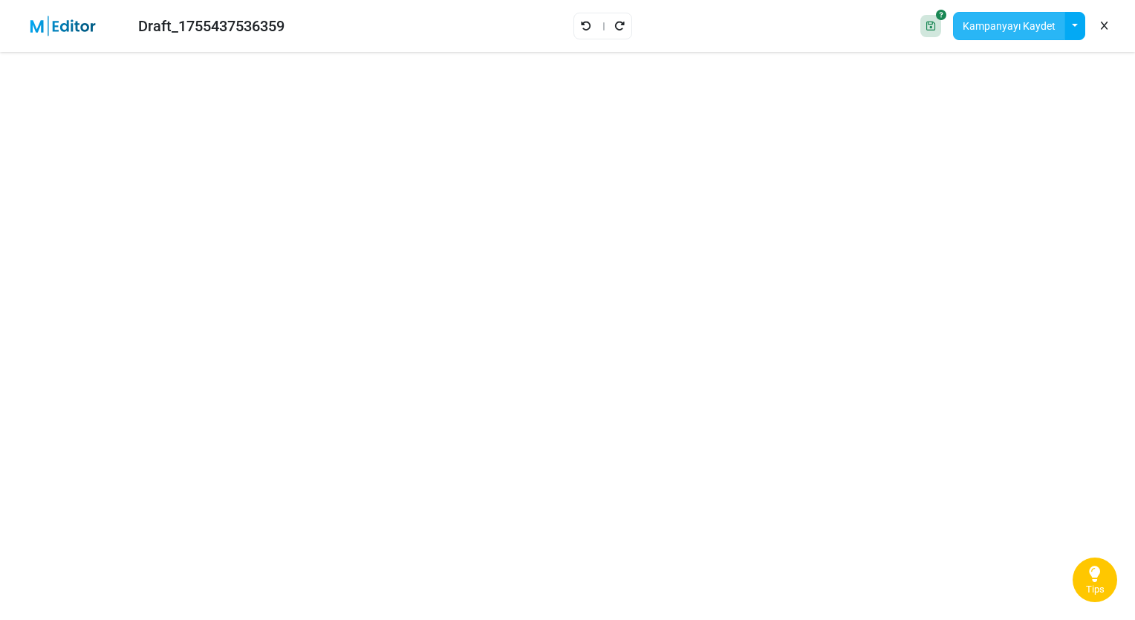
click at [1046, 34] on button "Kampanyayı Kaydet" at bounding box center [1009, 26] width 112 height 28
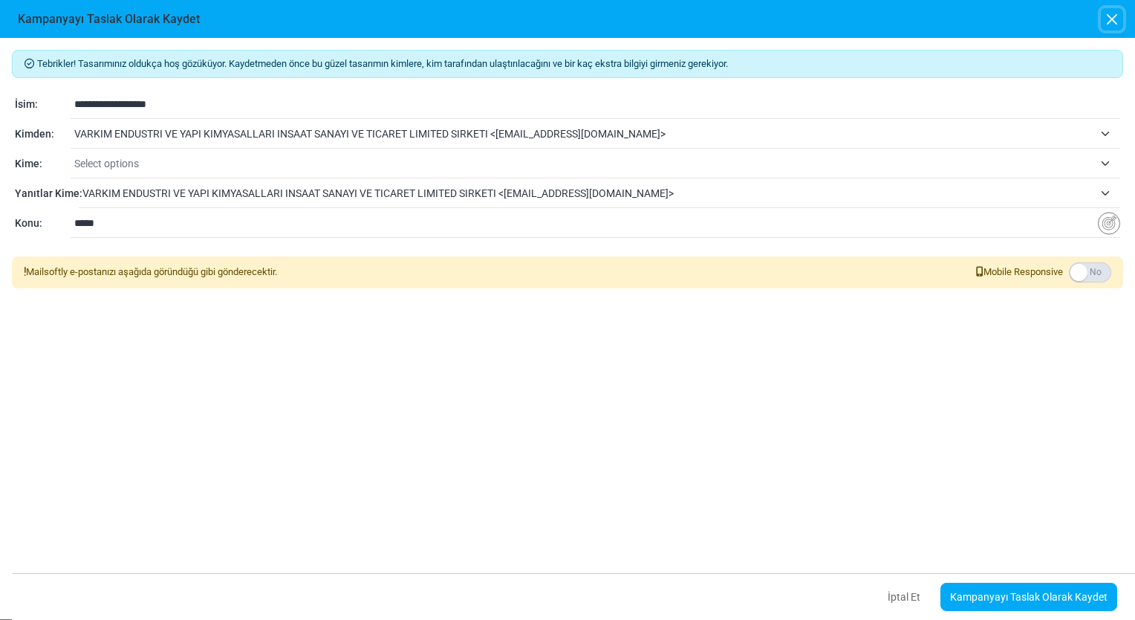
click at [1118, 15] on button "button" at bounding box center [1112, 19] width 22 height 22
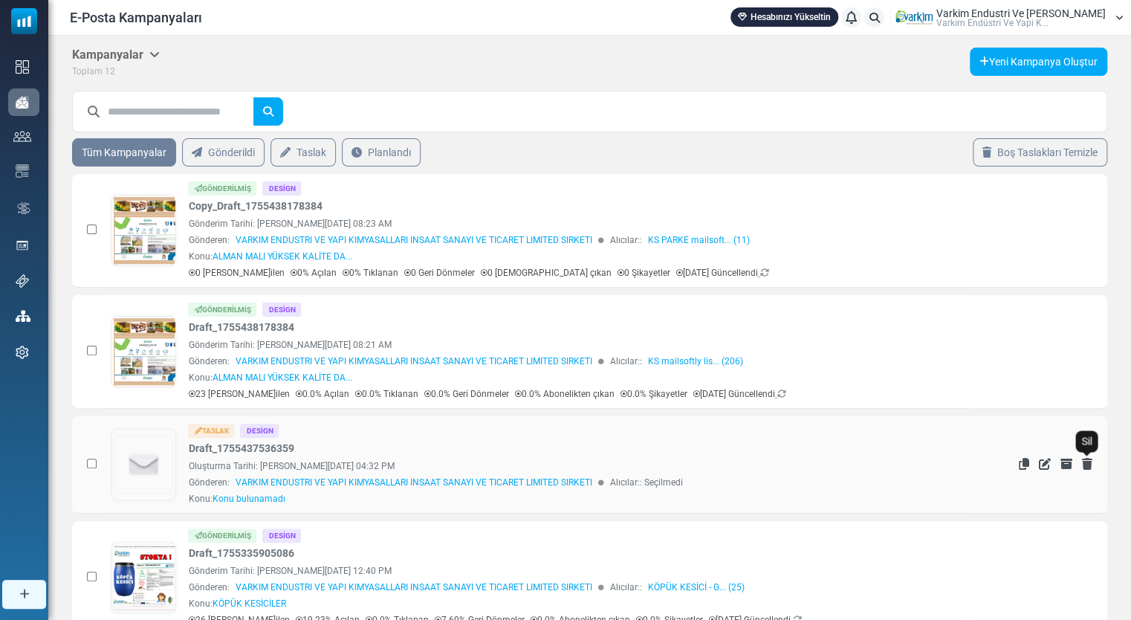
click at [1083, 467] on icon "Sil" at bounding box center [1087, 464] width 10 height 12
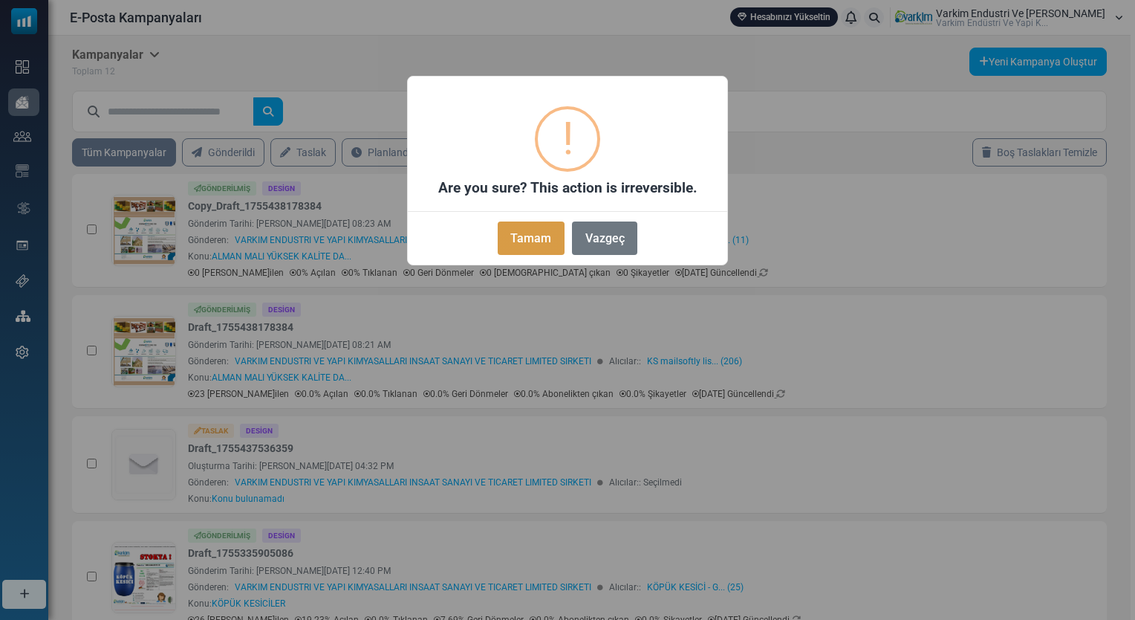
click at [535, 230] on button "Tamam" at bounding box center [531, 237] width 67 height 33
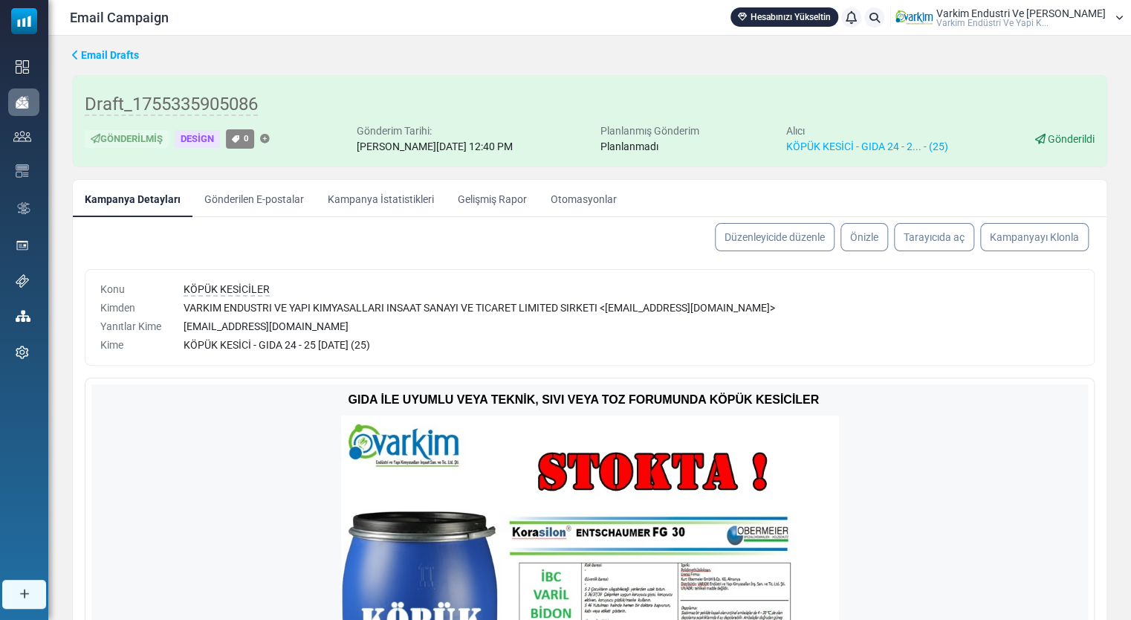
drag, startPoint x: 1101, startPoint y: 306, endPoint x: 1118, endPoint y: 376, distance: 72.1
click at [1118, 376] on div "Email Drafts Draft_1755335905086 Gönderilmiş Design 0 Gönderim Tarihi: [PERSON_…" at bounding box center [589, 407] width 1083 height 742
drag, startPoint x: 1118, startPoint y: 376, endPoint x: 988, endPoint y: 430, distance: 141.3
click at [988, 430] on div "GIDA İLE UYUMLU VEYA TEKNİK, SIVI VEYA TOZ FORUMUNDA KÖPÜK KESİCİLER" at bounding box center [589, 601] width 997 height 435
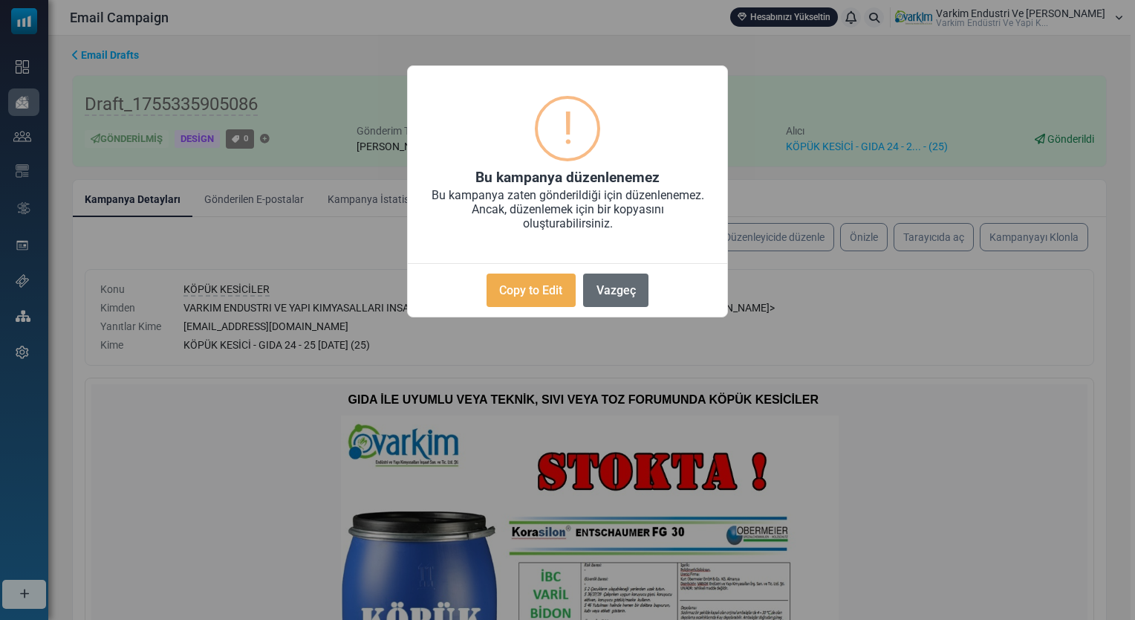
click at [632, 291] on button "Vazgeç" at bounding box center [615, 289] width 65 height 33
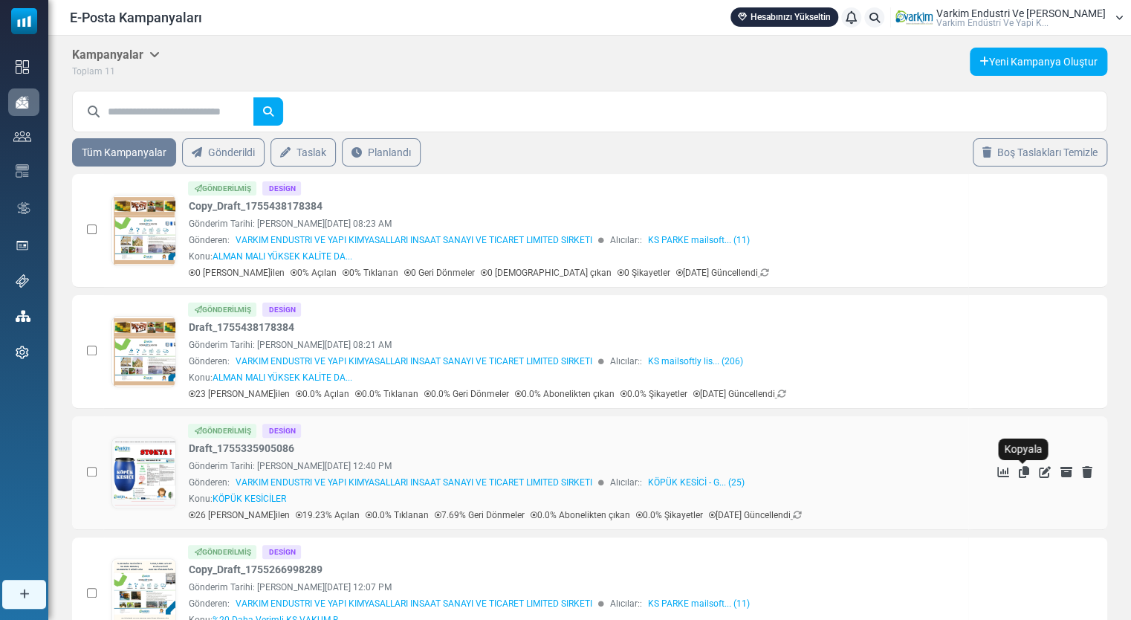
click at [1023, 470] on icon "Kopyala" at bounding box center [1024, 472] width 10 height 12
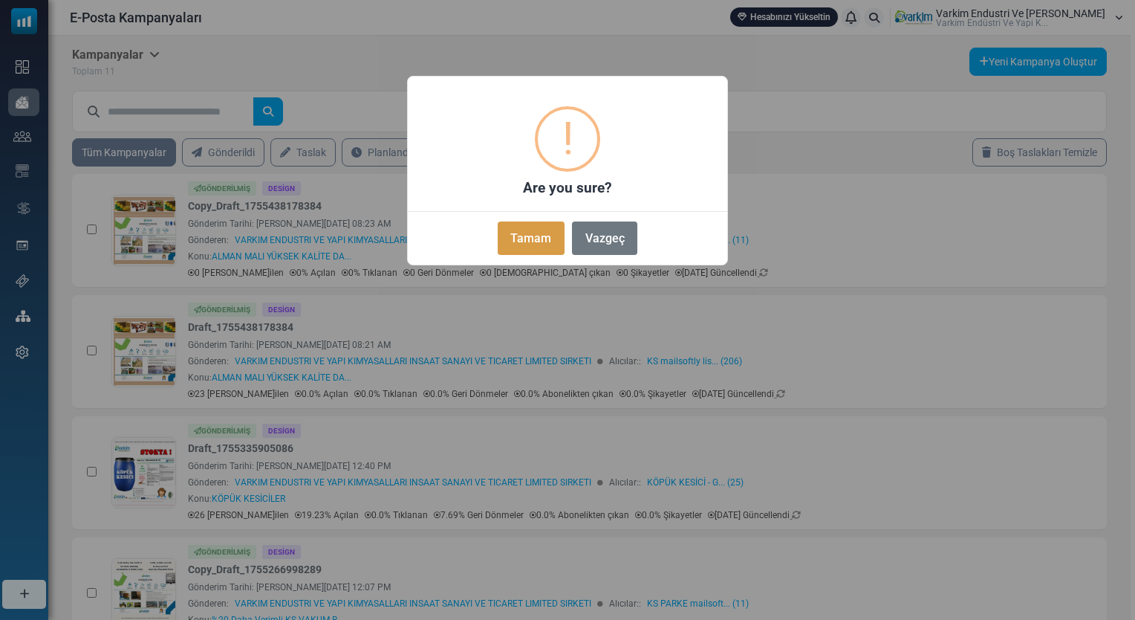
click at [505, 241] on button "Tamam" at bounding box center [531, 237] width 67 height 33
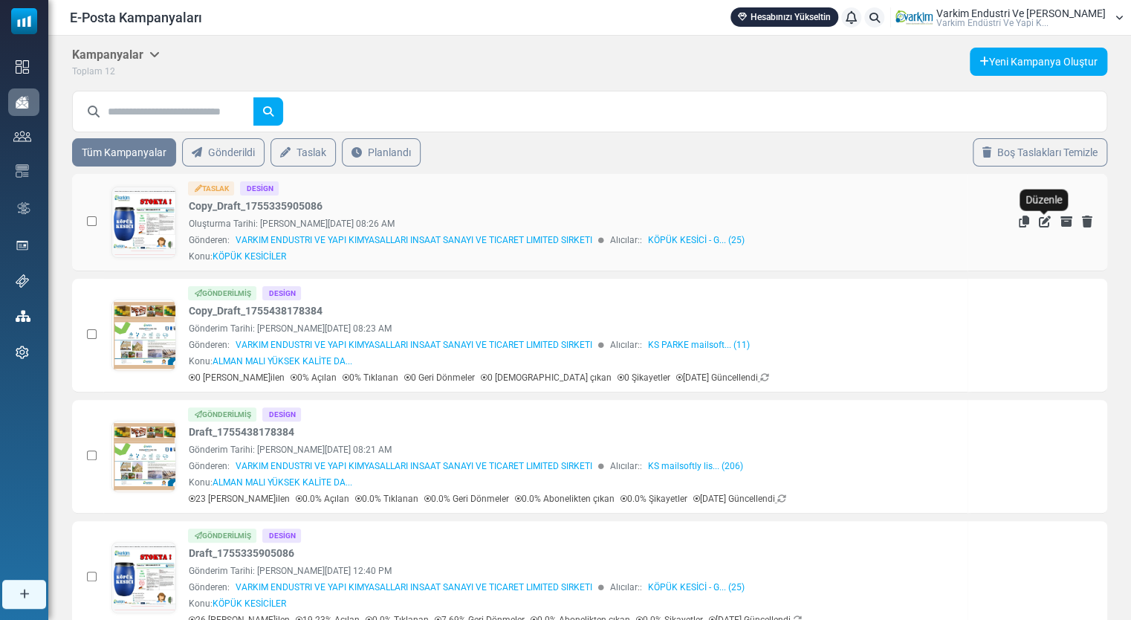
click at [1046, 220] on icon "Düzenle" at bounding box center [1045, 222] width 12 height 12
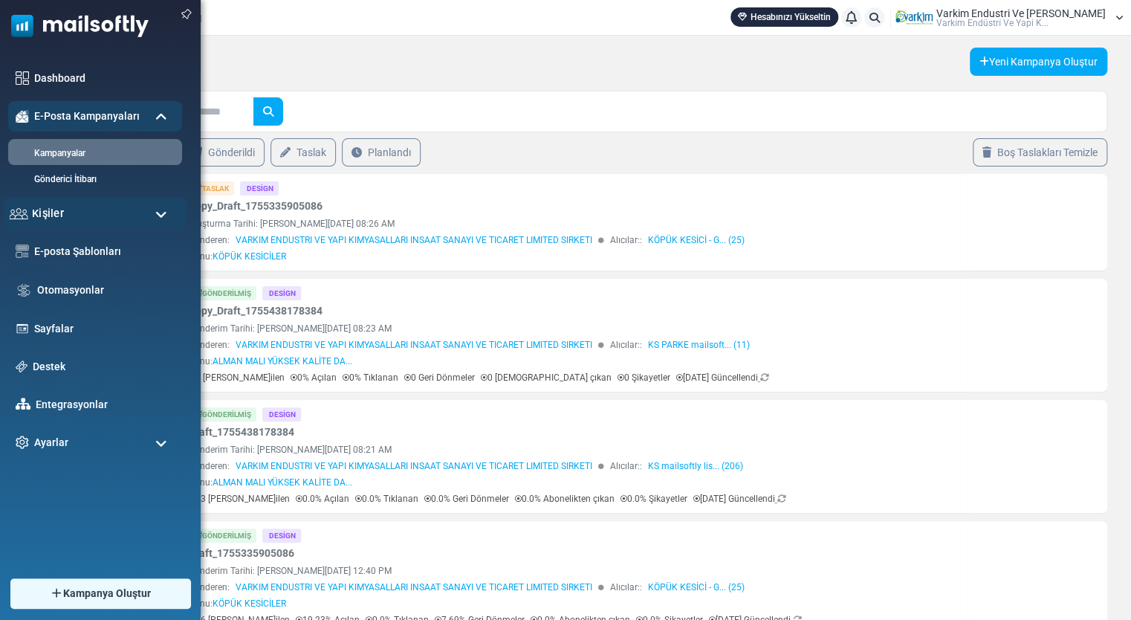
click at [89, 209] on div "Kişiler" at bounding box center [95, 214] width 183 height 32
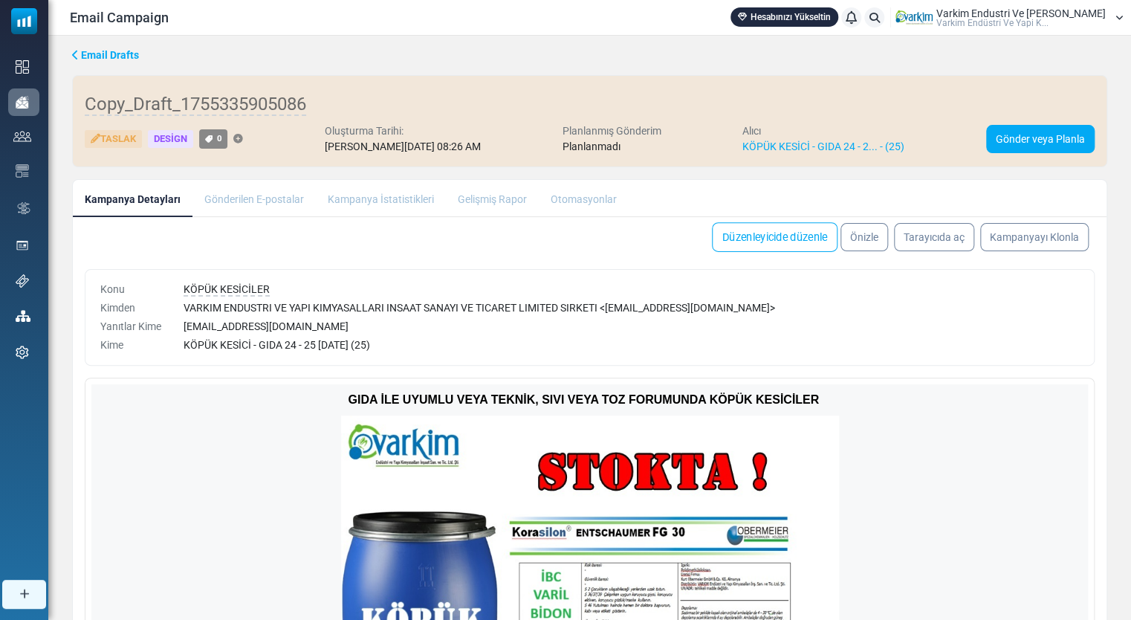
click at [777, 240] on link "Düzenleyicide düzenle" at bounding box center [775, 237] width 126 height 30
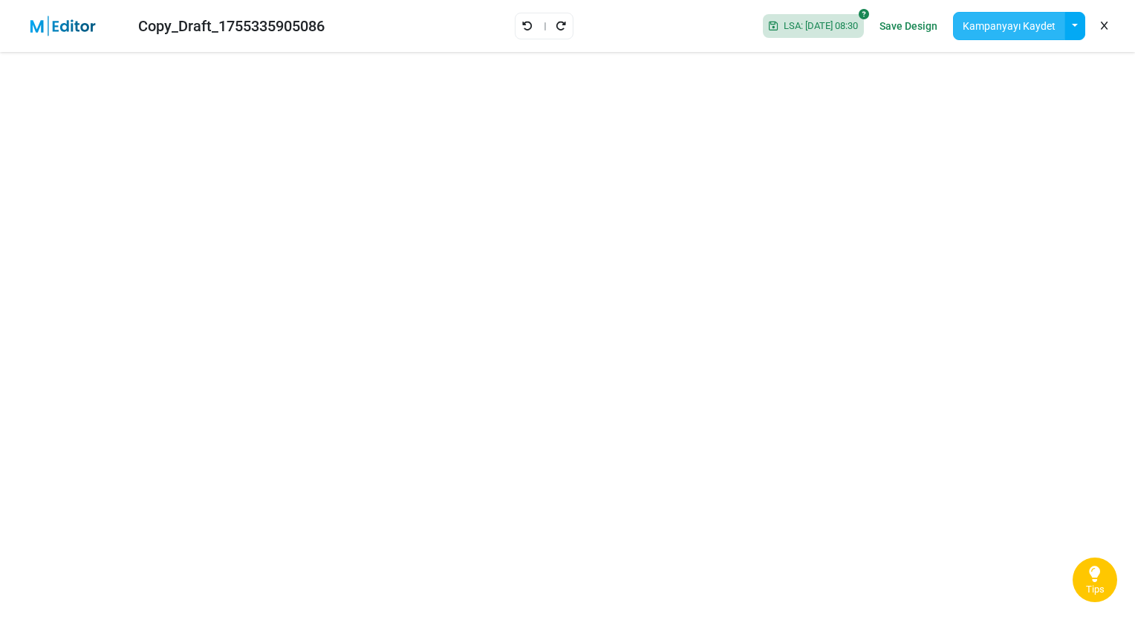
click at [1004, 19] on button "Kampanyayı Kaydet" at bounding box center [1009, 26] width 112 height 28
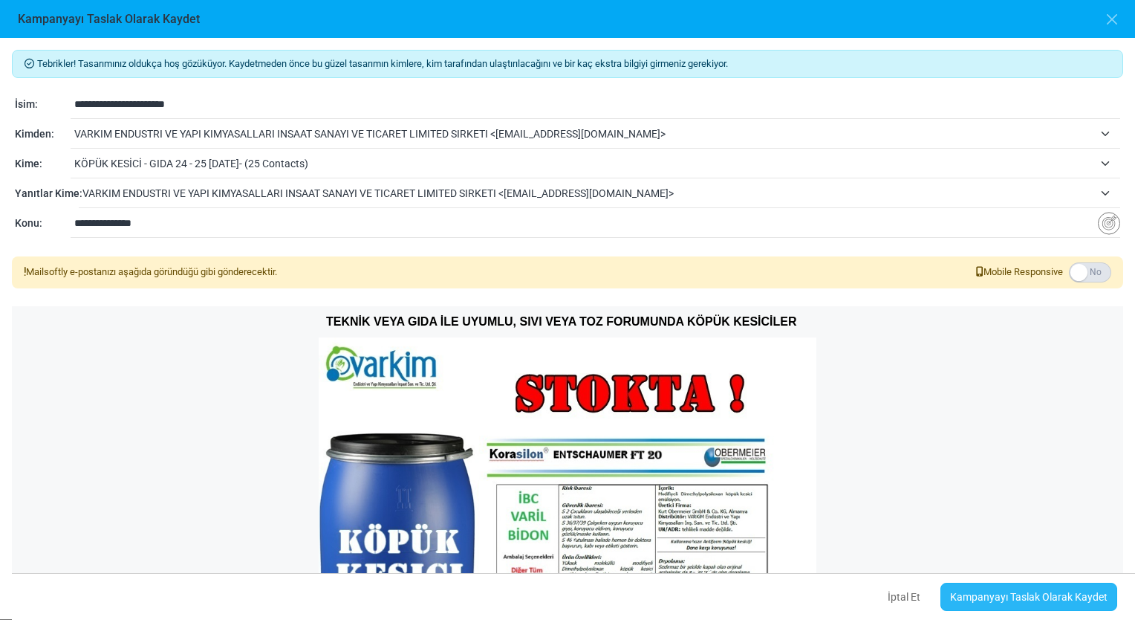
click at [994, 591] on link "Kampanyayı Taslak Olarak Kaydet" at bounding box center [1029, 597] width 177 height 28
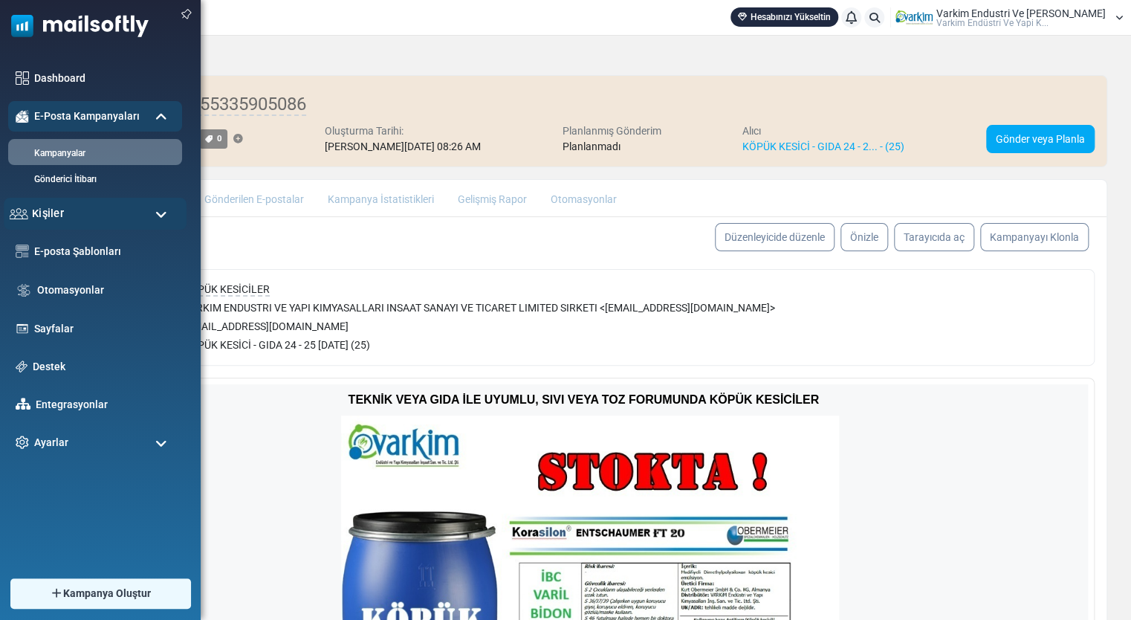
click at [55, 221] on span "Kişiler" at bounding box center [48, 213] width 32 height 16
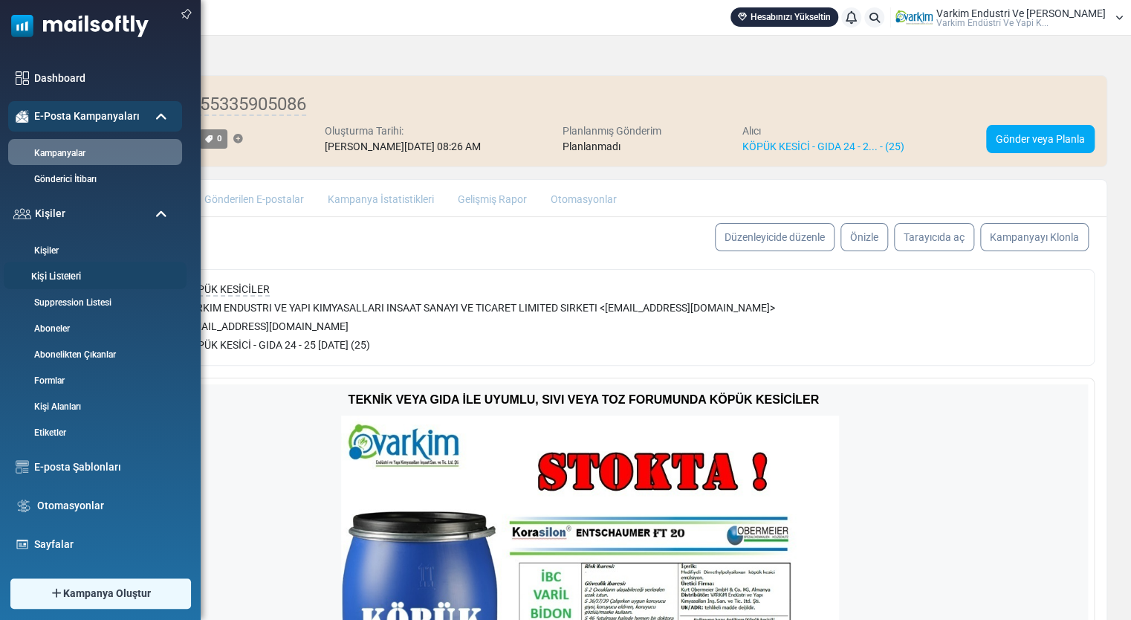
click at [93, 272] on link "Kişi Listeleri" at bounding box center [93, 277] width 178 height 14
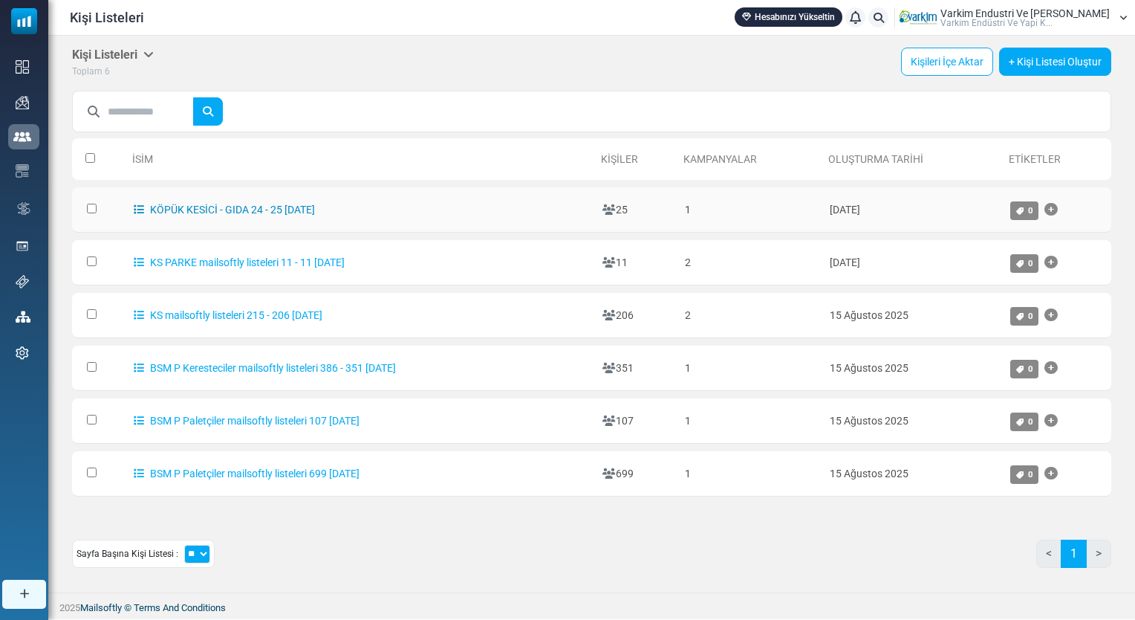
click at [314, 207] on link "KÖPÜK KESİCİ - GIDA 24 - 25 16.08.2025" at bounding box center [224, 210] width 181 height 12
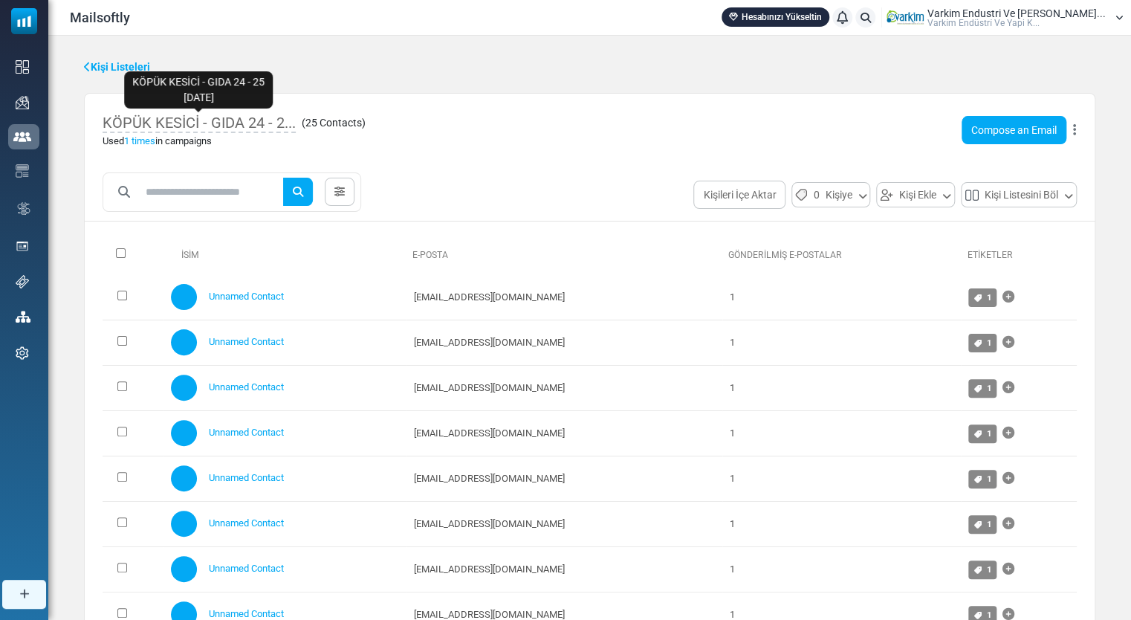
click at [291, 122] on span "KÖPÜK KESİCİ - GIDA 24 - 2..." at bounding box center [199, 123] width 193 height 19
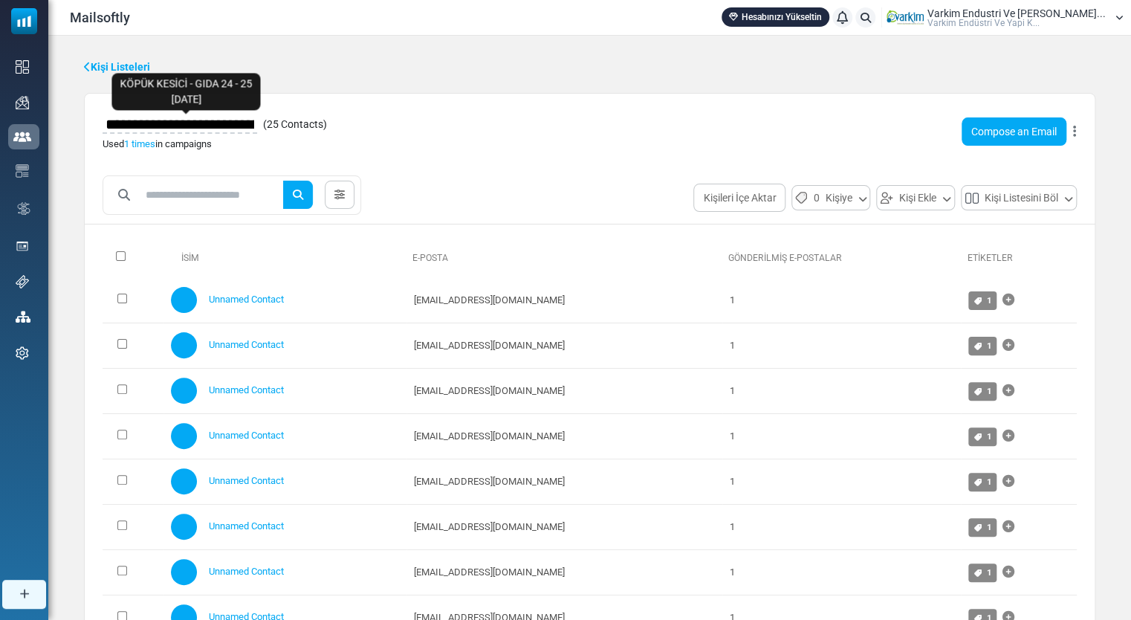
click at [223, 119] on input "**********" at bounding box center [180, 123] width 155 height 25
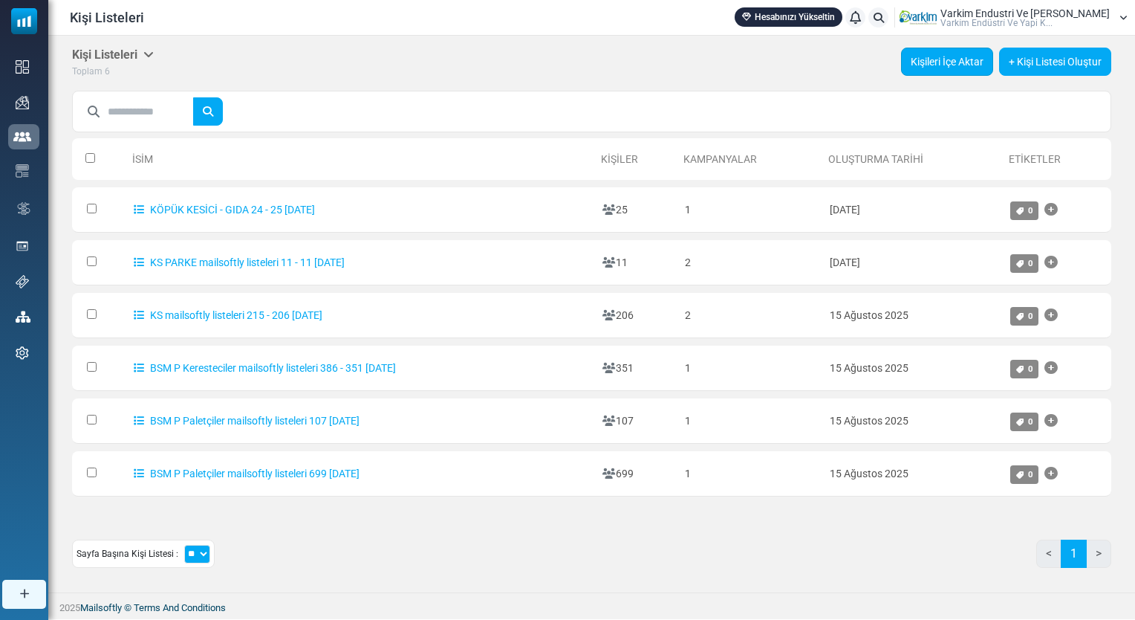
click at [936, 64] on link "Kişileri İçe Aktar" at bounding box center [947, 62] width 92 height 28
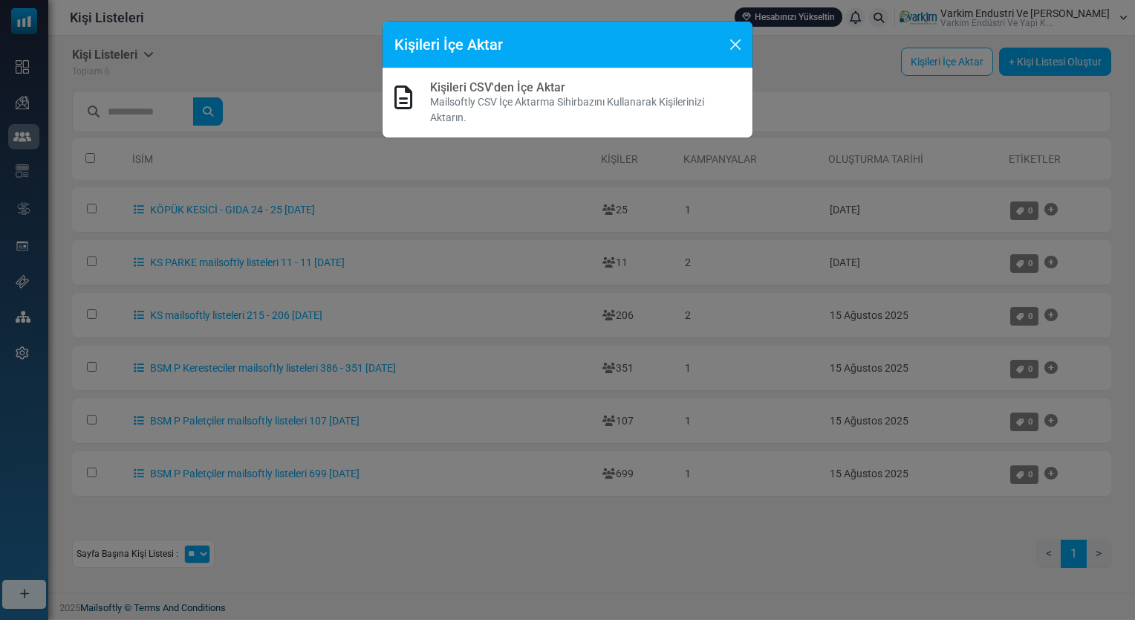
click at [505, 91] on link "Kişileri CSV'den İçe Aktar" at bounding box center [497, 87] width 135 height 14
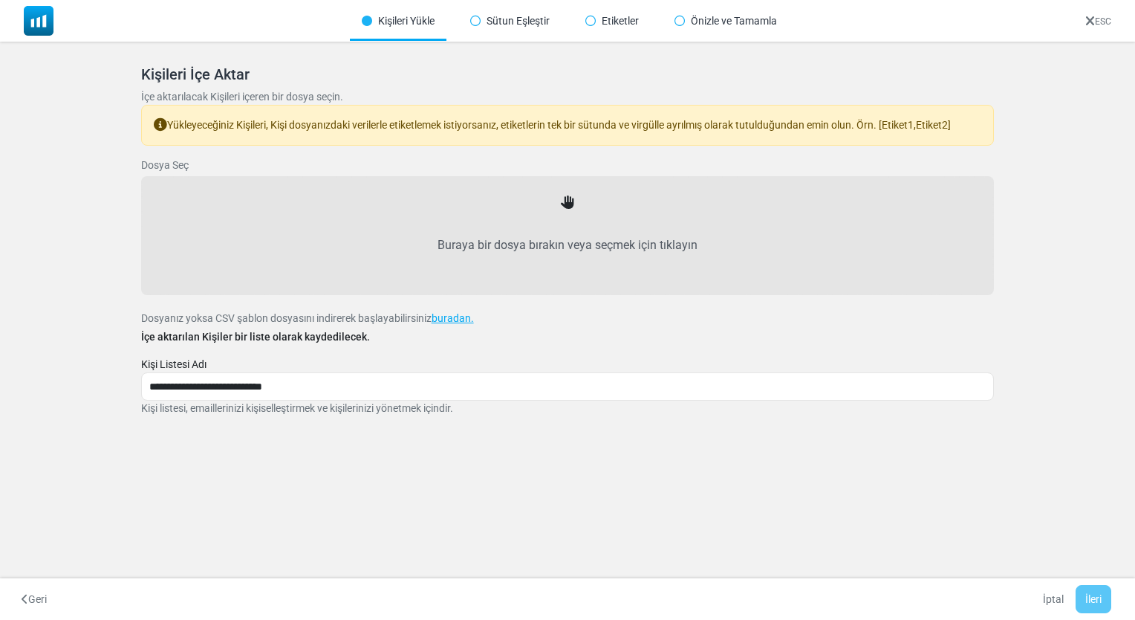
click at [551, 213] on label "Buraya bir dosya bırakın veya seçmek için tıklayın" at bounding box center [568, 245] width 821 height 65
click at [0, 0] on input "Buraya bir dosya bırakın veya seçmek için tıklayın" at bounding box center [0, 0] width 0 height 0
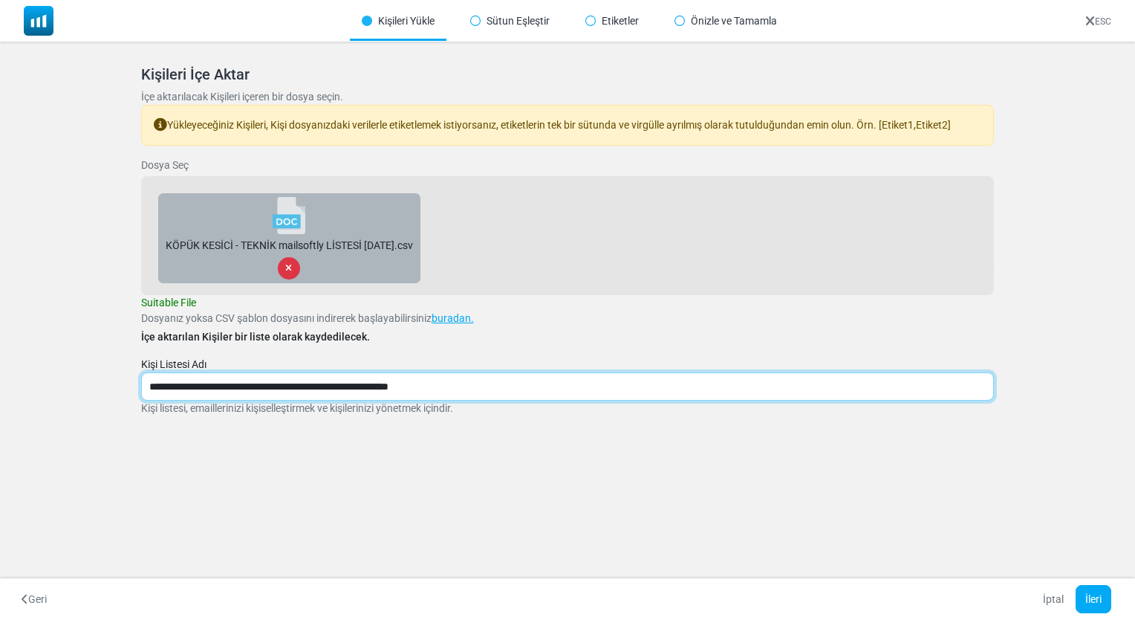
drag, startPoint x: 466, startPoint y: 383, endPoint x: 30, endPoint y: 380, distance: 436.2
click at [30, 380] on div "Kişileri İçe Aktar İçe aktarılacak Kişileri içeren bir dosya seçin. Yükleyeceği…" at bounding box center [567, 259] width 1135 height 434
paste input "text"
click at [246, 383] on input "**********" at bounding box center [568, 386] width 854 height 28
click at [311, 386] on input "**********" at bounding box center [568, 386] width 854 height 28
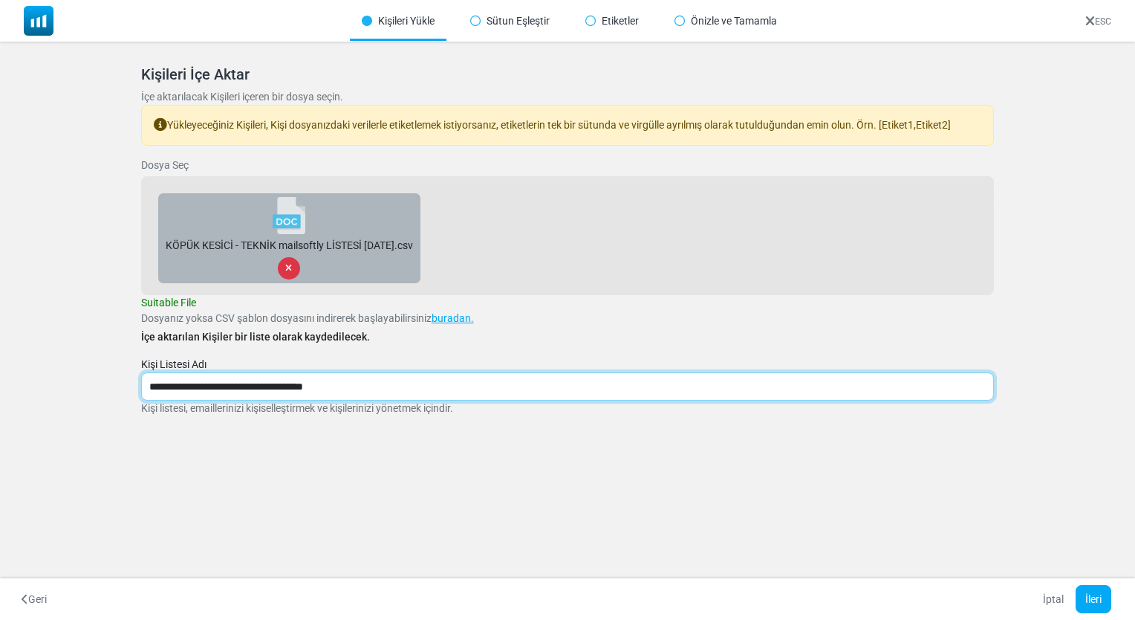
click at [294, 385] on input "**********" at bounding box center [568, 386] width 854 height 28
click at [279, 382] on input "**********" at bounding box center [568, 386] width 854 height 28
type input "**********"
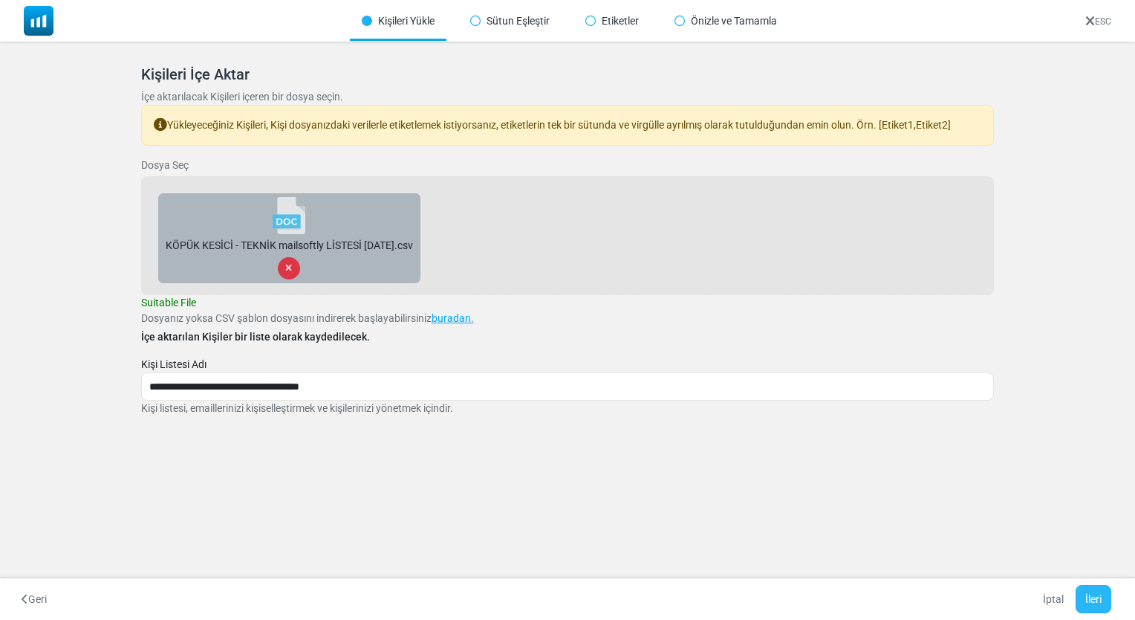
click at [1096, 597] on button "İleri" at bounding box center [1094, 599] width 36 height 28
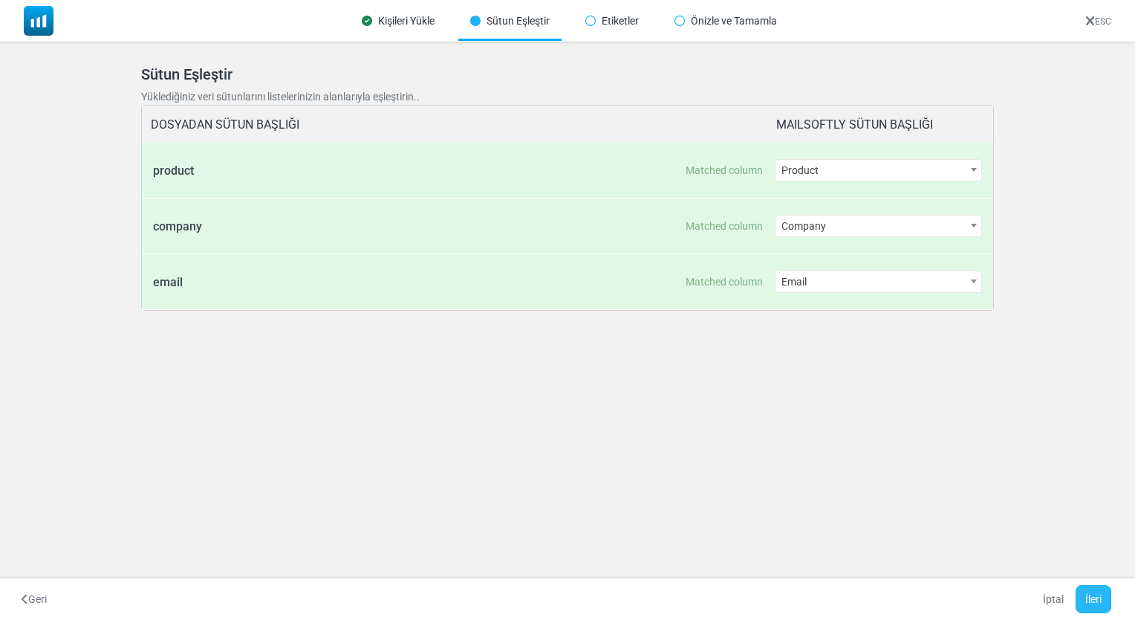
click at [1096, 597] on button "İleri" at bounding box center [1094, 599] width 36 height 28
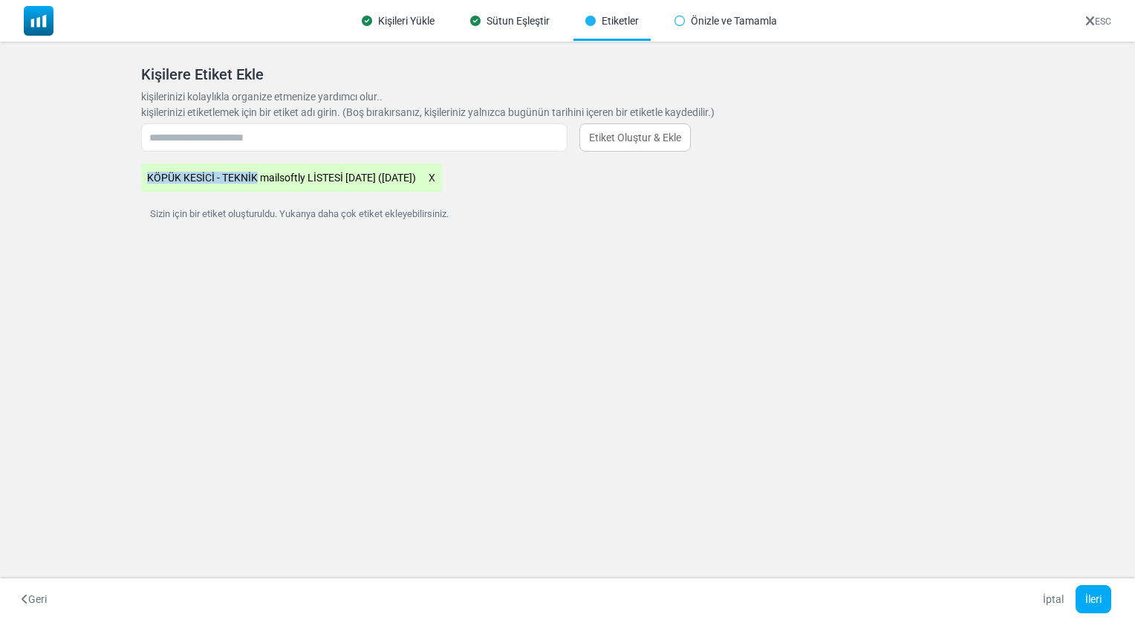
drag, startPoint x: 258, startPoint y: 178, endPoint x: 111, endPoint y: 183, distance: 147.2
click at [111, 183] on div "Kişileri İçe Aktar İçe aktarılacak Kişileri içeren bir dosya seçin. Yükleyeceği…" at bounding box center [567, 157] width 1135 height 230
drag, startPoint x: 111, startPoint y: 183, endPoint x: 181, endPoint y: 177, distance: 70.1
click at [181, 177] on \(08\/18\/2025\) "KÖPÜK KESİCİ - TEKNİK mailsoftly LİSTESİ 16.08.2025 (08/18/2025)" at bounding box center [291, 177] width 301 height 28
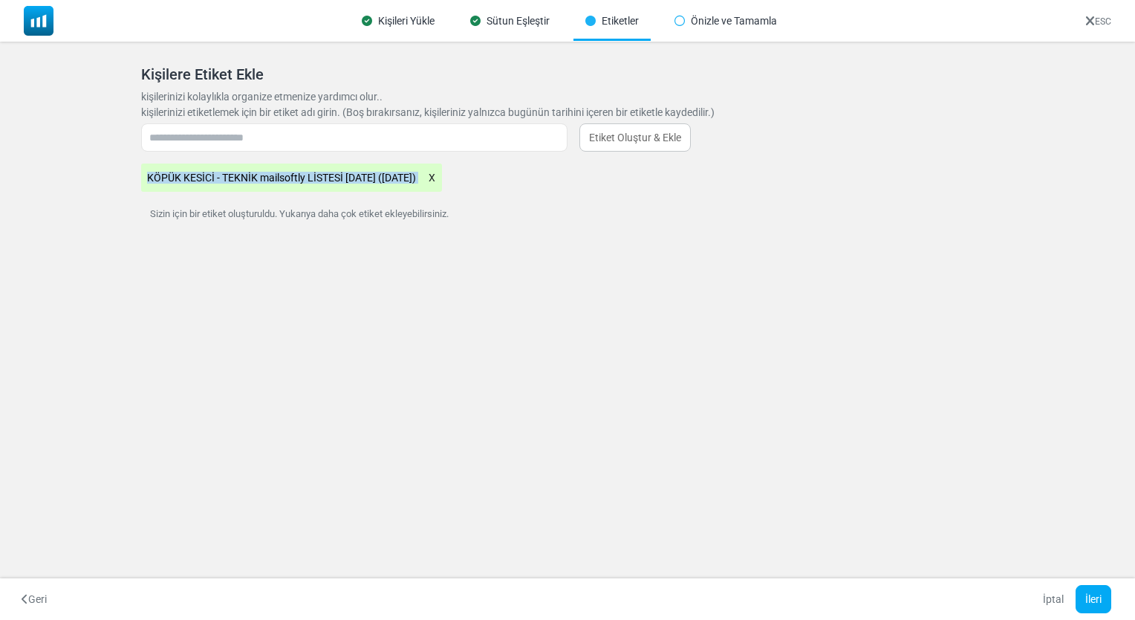
click at [148, 175] on \(08\/18\/2025\) "KÖPÜK KESİCİ - TEKNİK mailsoftly LİSTESİ 16.08.2025 (08/18/2025)" at bounding box center [291, 177] width 301 height 28
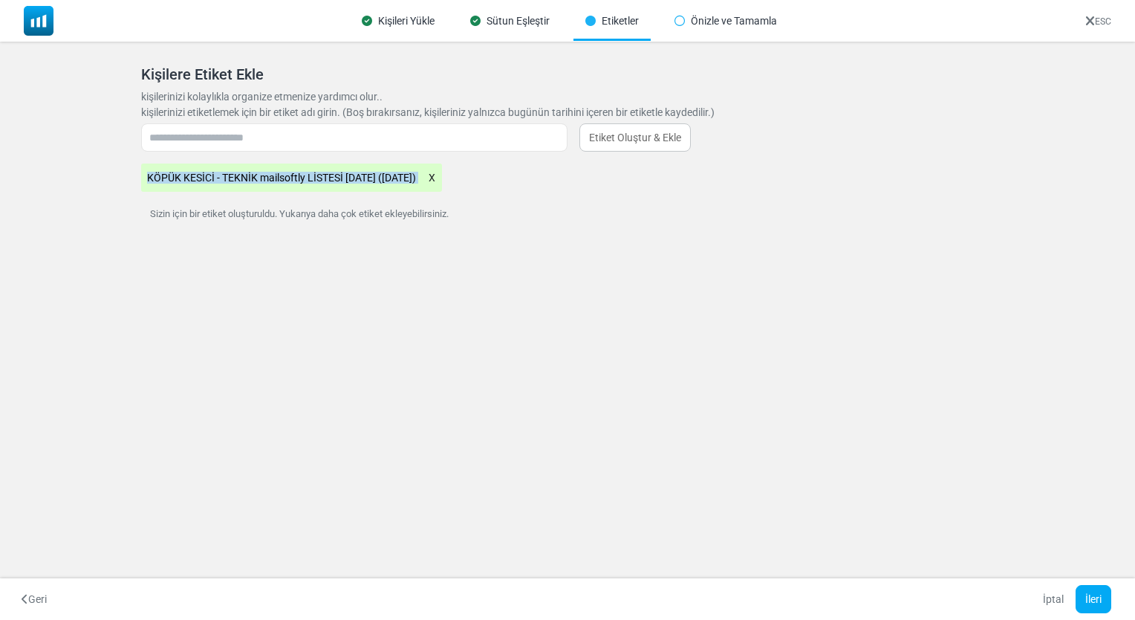
drag, startPoint x: 148, startPoint y: 175, endPoint x: 250, endPoint y: 172, distance: 101.9
click at [250, 172] on \(08\/18\/2025\) "KÖPÜK KESİCİ - TEKNİK mailsoftly LİSTESİ 16.08.2025 (08/18/2025)" at bounding box center [291, 177] width 301 height 28
click at [257, 180] on \(08\/18\/2025\) "KÖPÜK KESİCİ - TEKNİK mailsoftly LİSTESİ 16.08.2025 (08/18/2025)" at bounding box center [291, 177] width 301 height 28
drag, startPoint x: 257, startPoint y: 180, endPoint x: 137, endPoint y: 179, distance: 120.4
click at [137, 179] on div "Kişileri İçe Aktar İçe aktarılacak Kişileri içeren bir dosya seçin. Yükleyeceği…" at bounding box center [568, 157] width 890 height 218
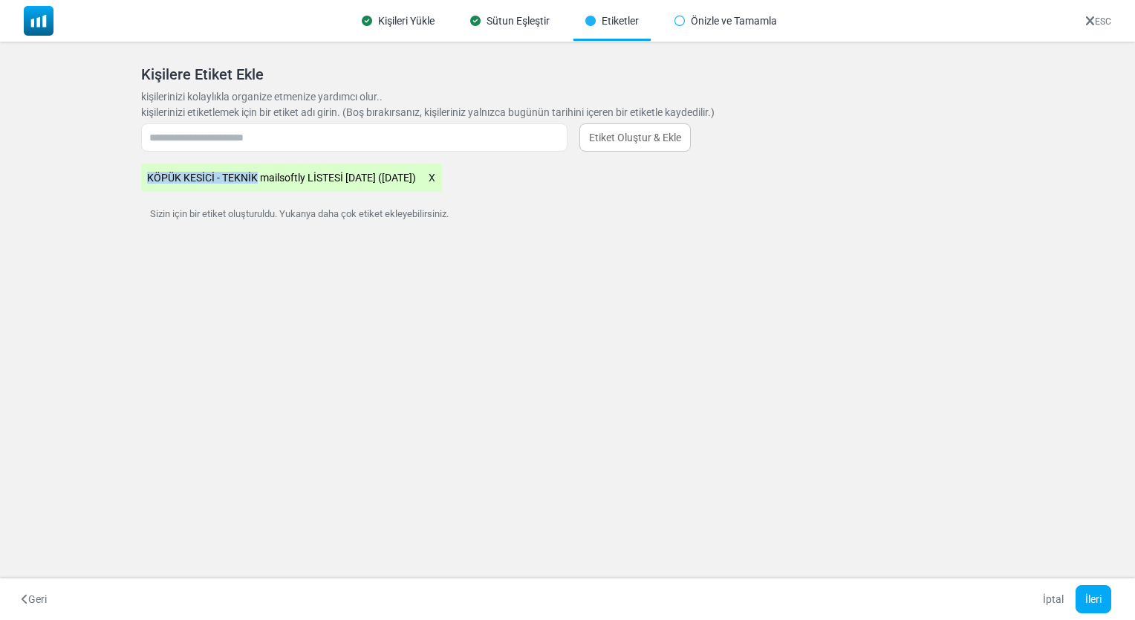
copy \(08\/18\/2025\) "KÖPÜK KESİCİ - TEKNİK"
click at [436, 171] on icon at bounding box center [432, 177] width 8 height 19
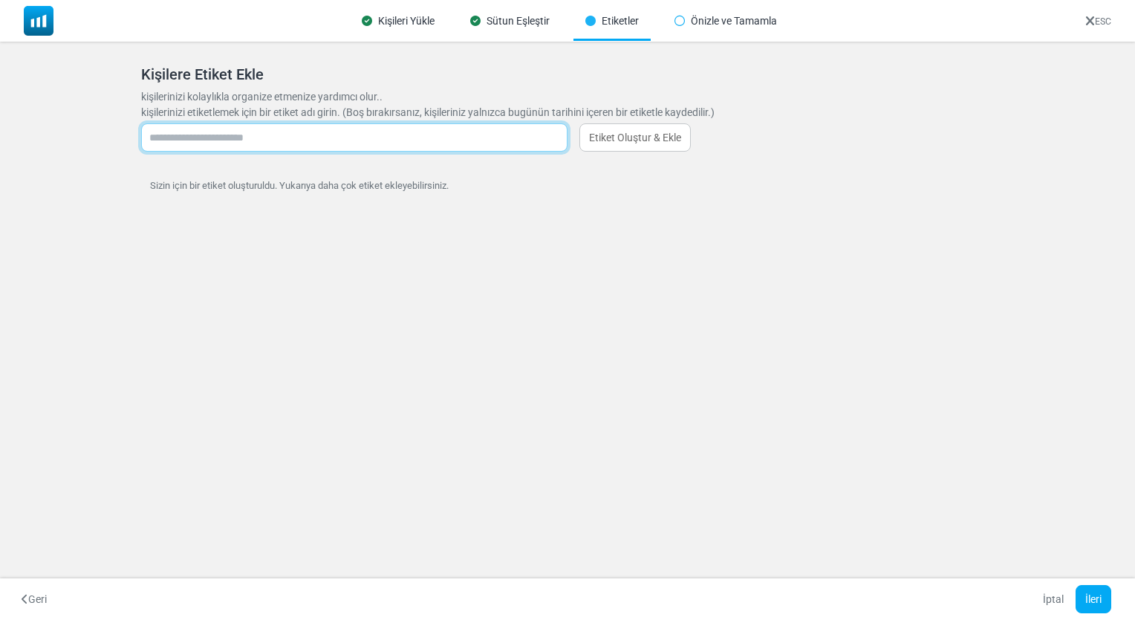
click at [456, 143] on input "text" at bounding box center [354, 137] width 427 height 28
paste input "**********"
type input "**********"
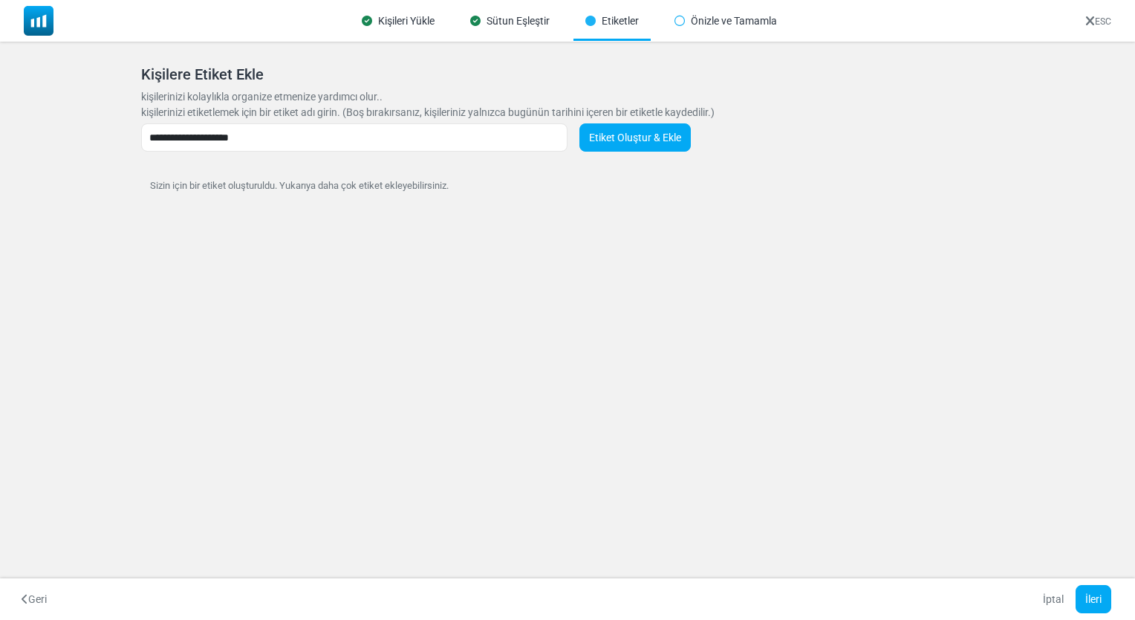
click at [636, 129] on link "Etiket Oluştur & Ekle" at bounding box center [635, 137] width 111 height 28
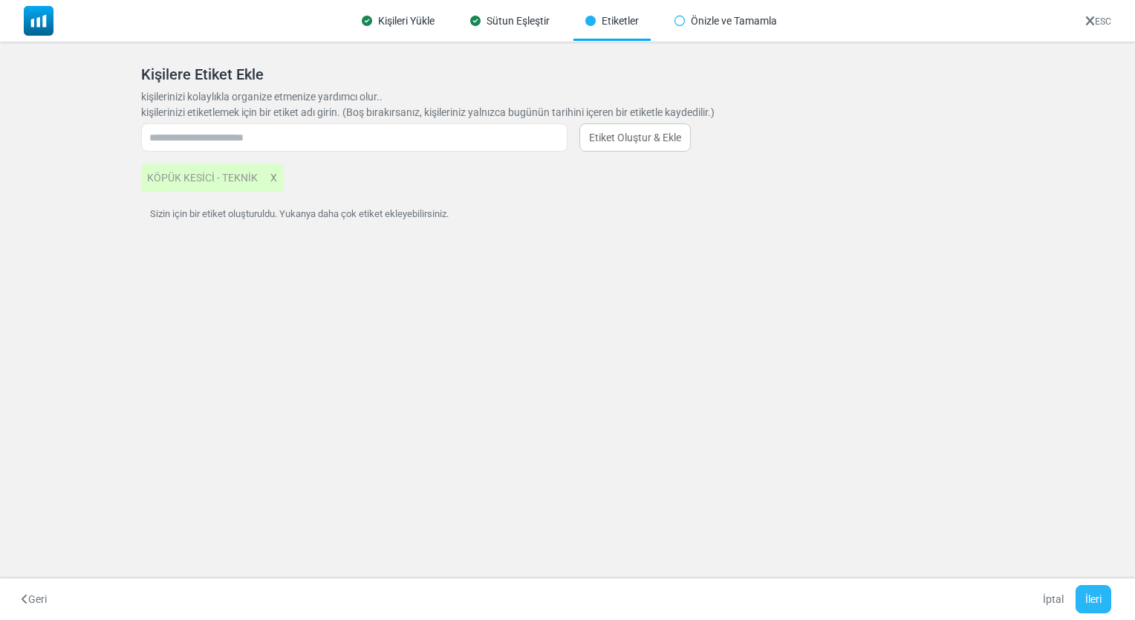
click at [1094, 593] on button "İleri" at bounding box center [1094, 599] width 36 height 28
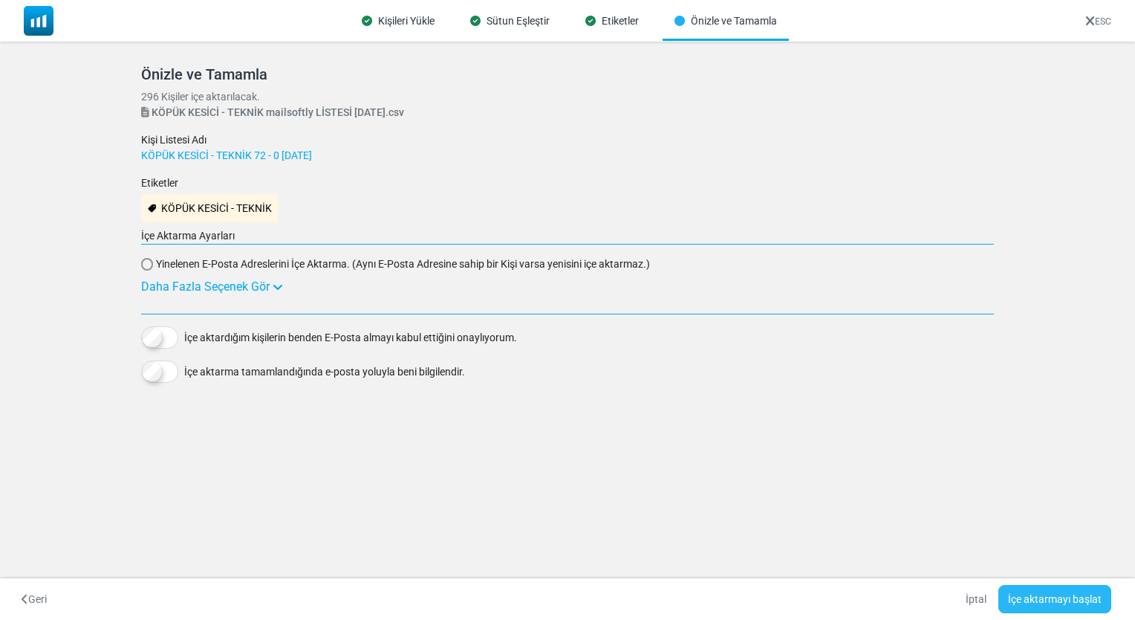
click at [1052, 597] on button "İçe aktarmayı başlat" at bounding box center [1055, 599] width 113 height 28
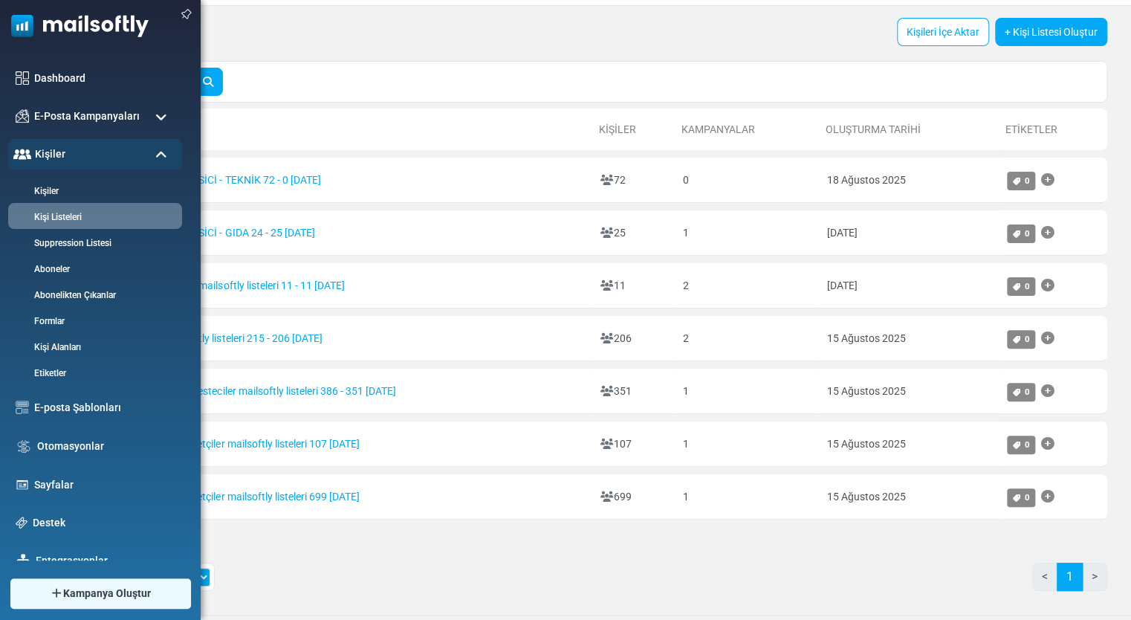
scroll to position [53, 0]
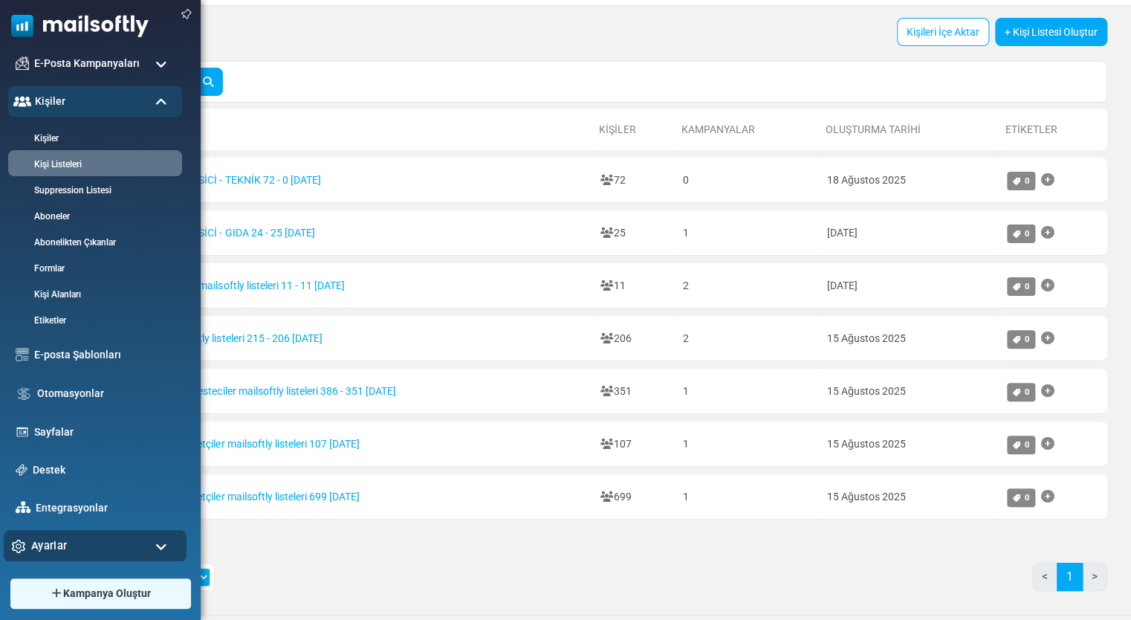
click at [75, 542] on div "Ayarlar" at bounding box center [95, 546] width 183 height 32
click at [114, 545] on div "Ayarlar" at bounding box center [95, 546] width 183 height 32
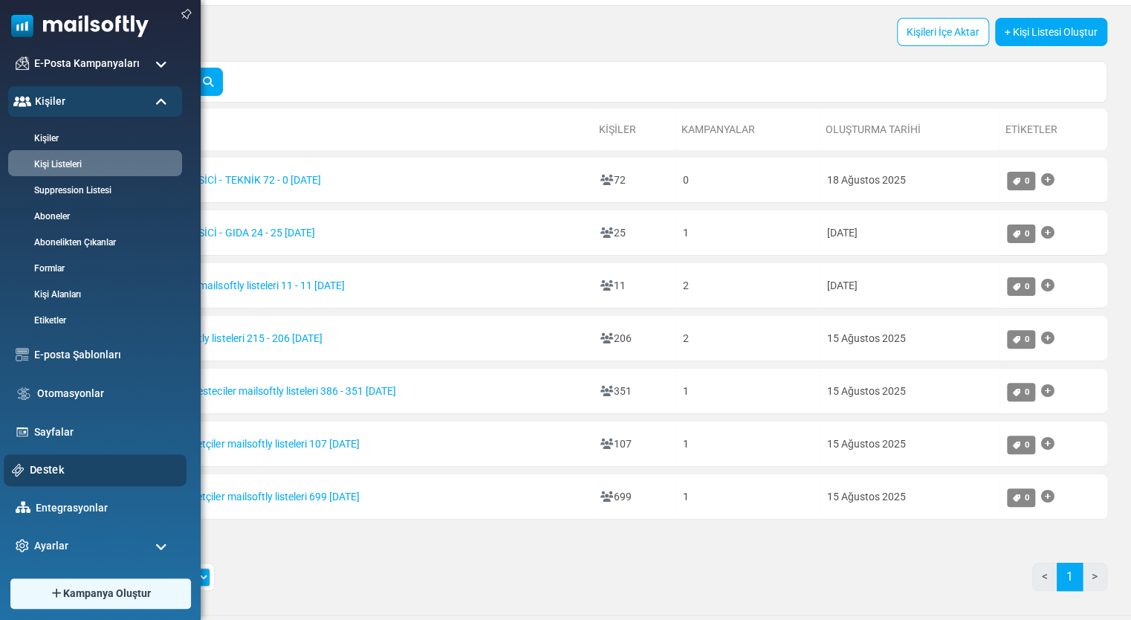
scroll to position [46, 0]
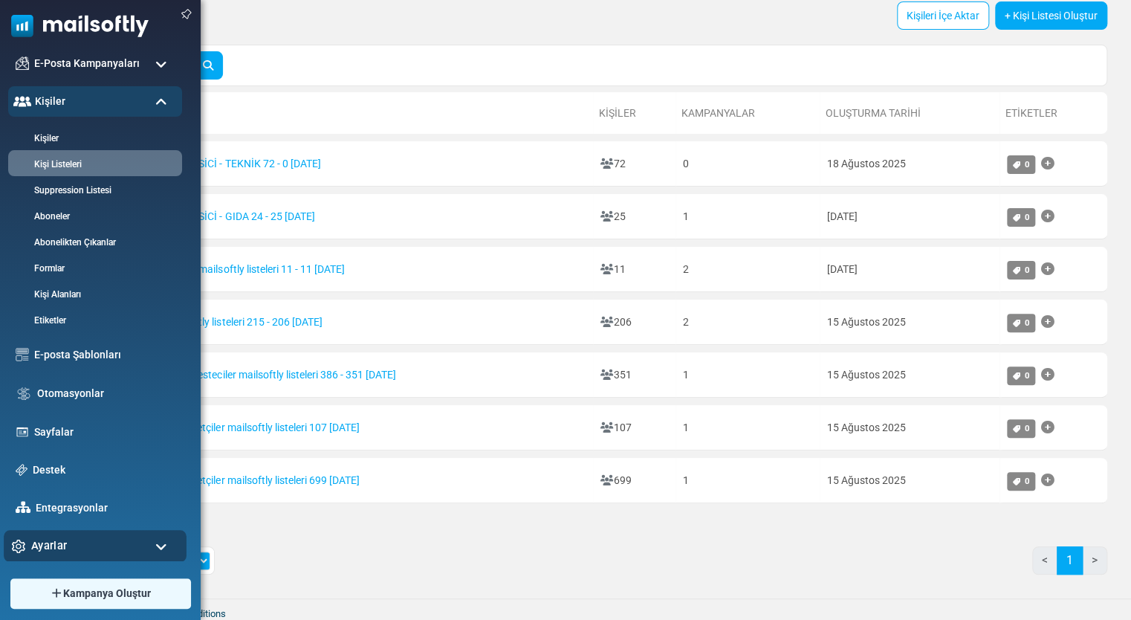
click at [154, 543] on div "Ayarlar" at bounding box center [95, 546] width 183 height 32
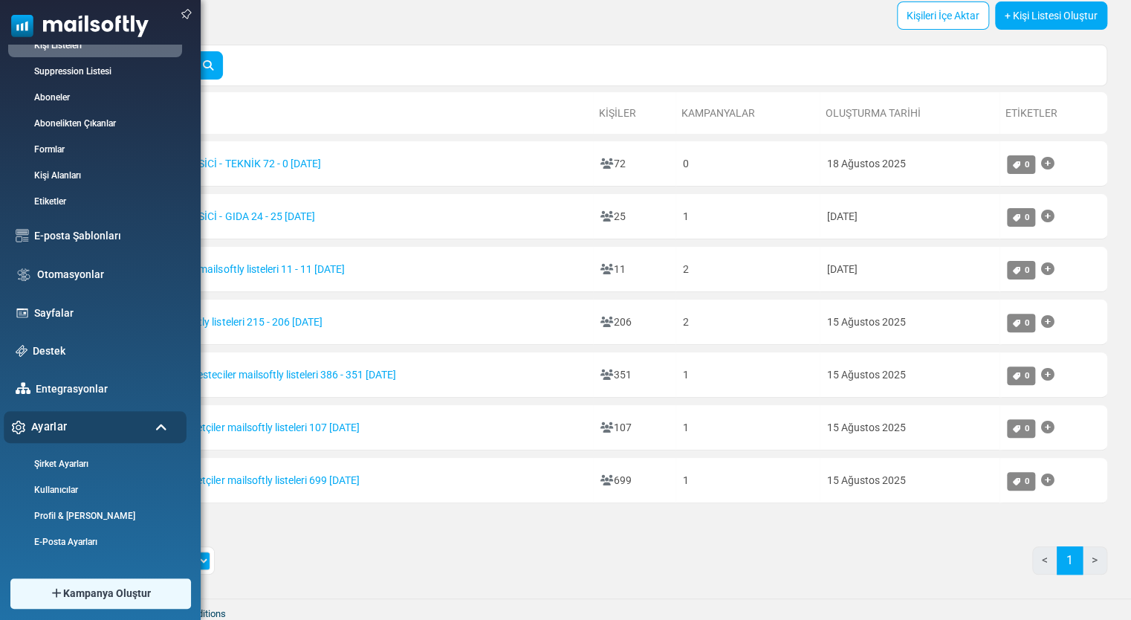
scroll to position [201, 0]
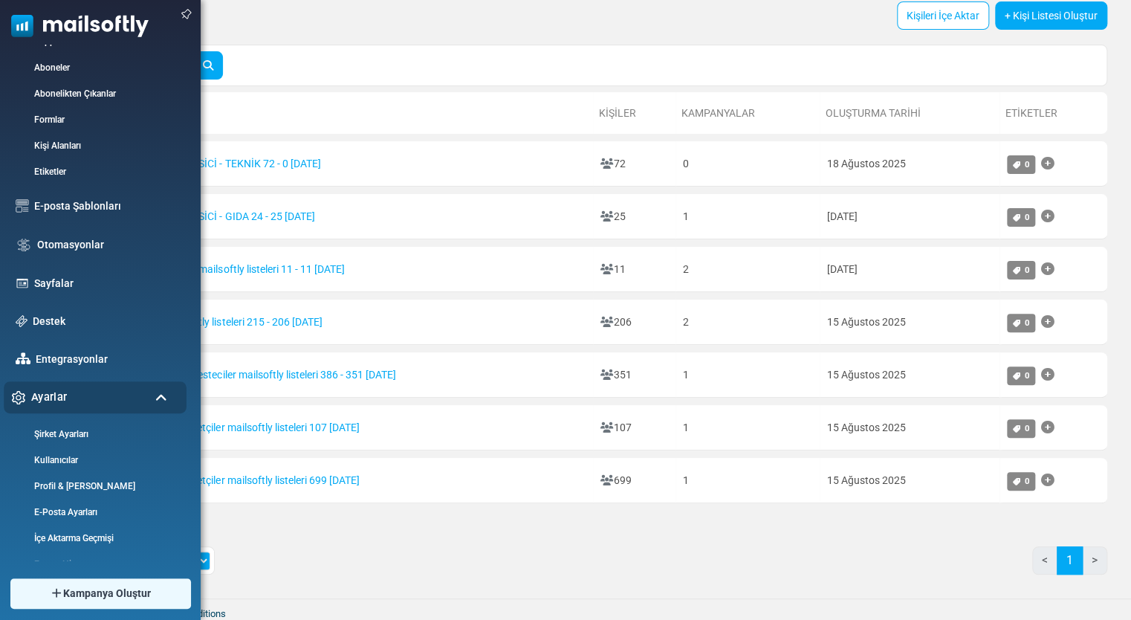
click at [154, 543] on link "İçe Aktarma Geçmişi" at bounding box center [93, 537] width 170 height 13
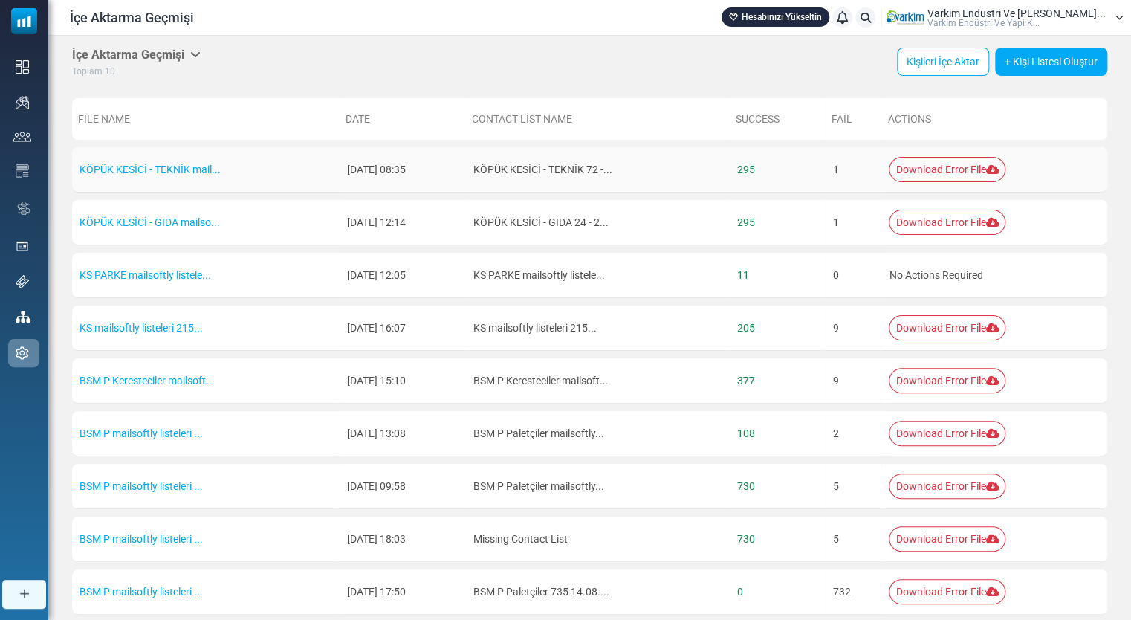
click at [927, 169] on link "Download Error File" at bounding box center [947, 169] width 117 height 25
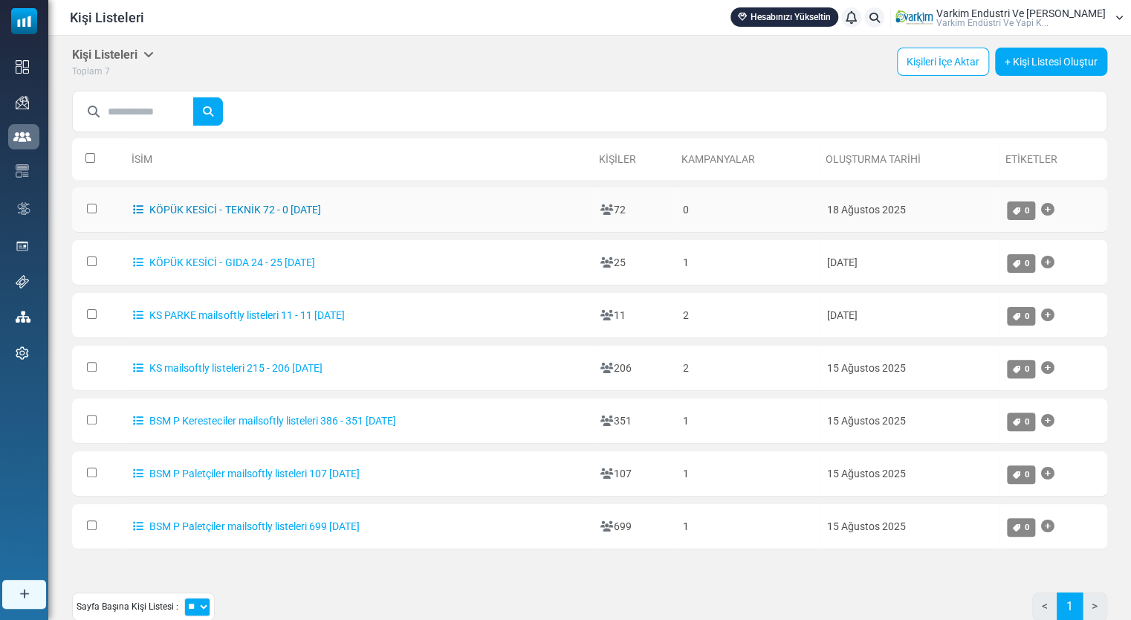
click at [306, 205] on link "KÖPÜK KESİCİ - TEKNİK 72 - 0 [DATE]" at bounding box center [226, 210] width 187 height 12
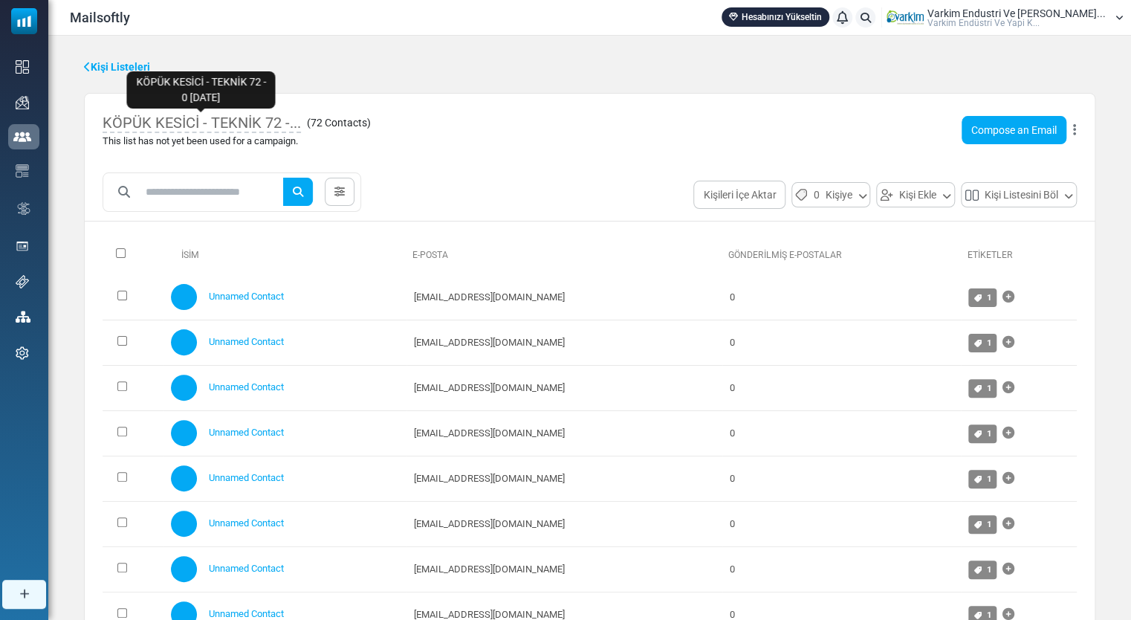
click at [294, 114] on span "KÖPÜK KESİCİ - TEKNİK 72 -..." at bounding box center [202, 123] width 198 height 19
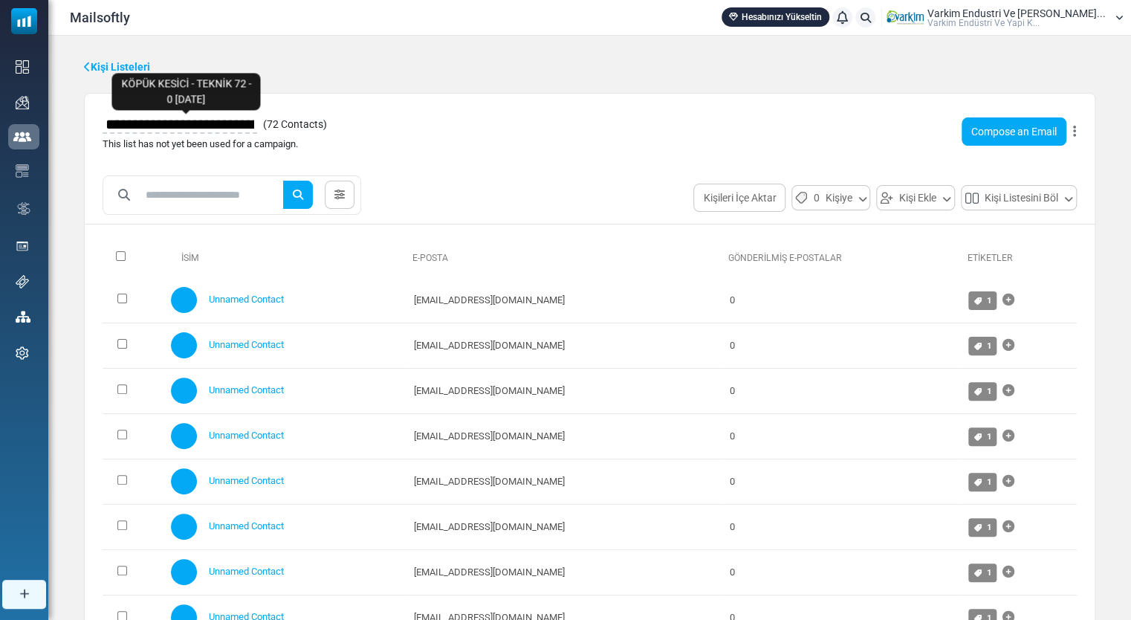
click at [257, 126] on input "**********" at bounding box center [180, 123] width 155 height 25
type input "**********"
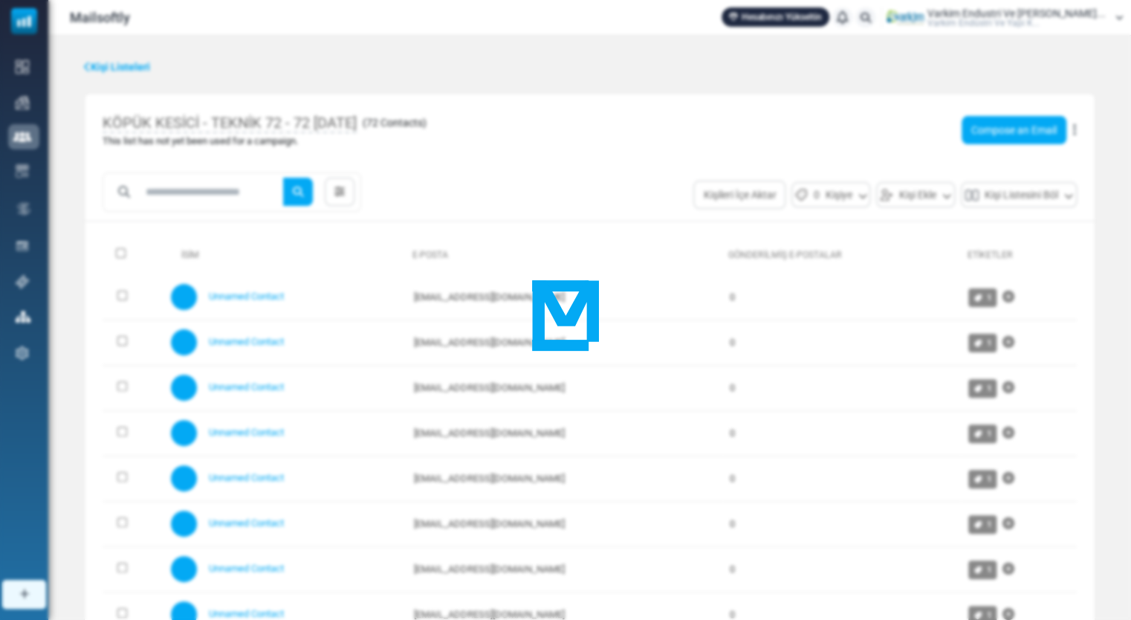
click at [987, 137] on body "Mailsoftly Hesabınızı Yükseltin Bildirimler Varkim Endustri Ve Yapi Kim... Vark…" at bounding box center [565, 427] width 1131 height 855
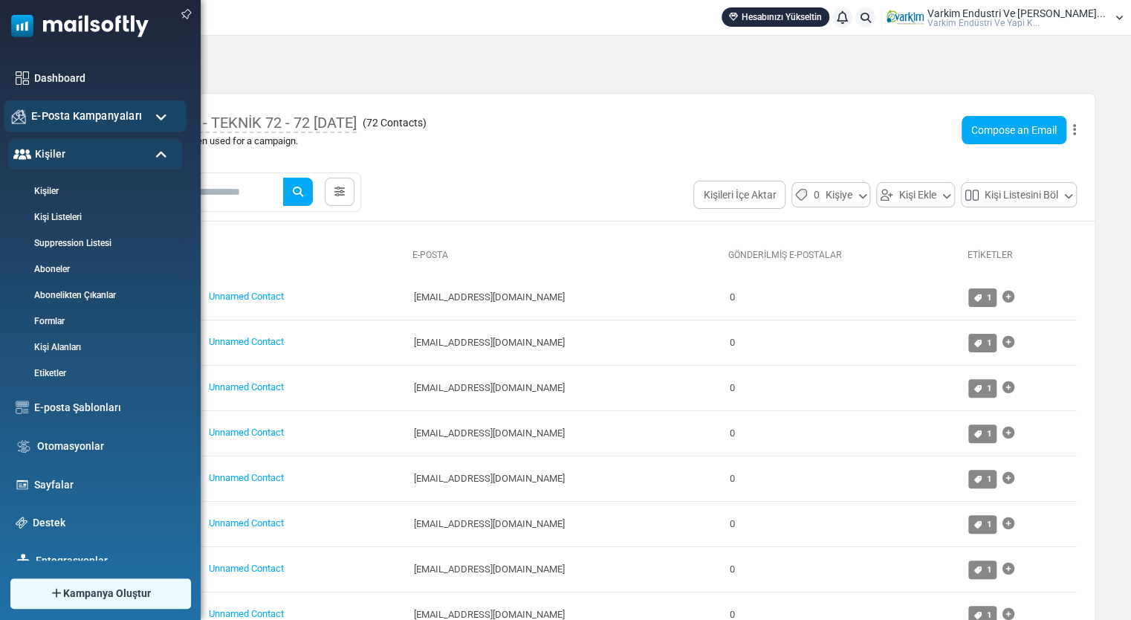
click at [39, 107] on div "E-Posta Kampanyaları" at bounding box center [95, 116] width 183 height 32
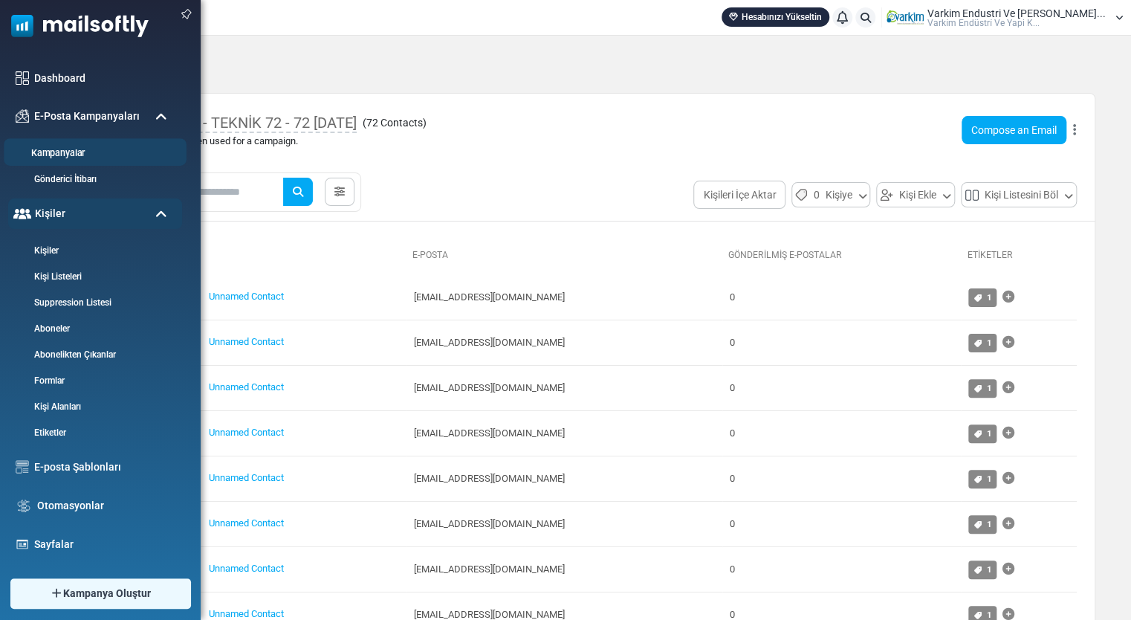
click at [74, 143] on li "Kampanyalar" at bounding box center [95, 151] width 183 height 27
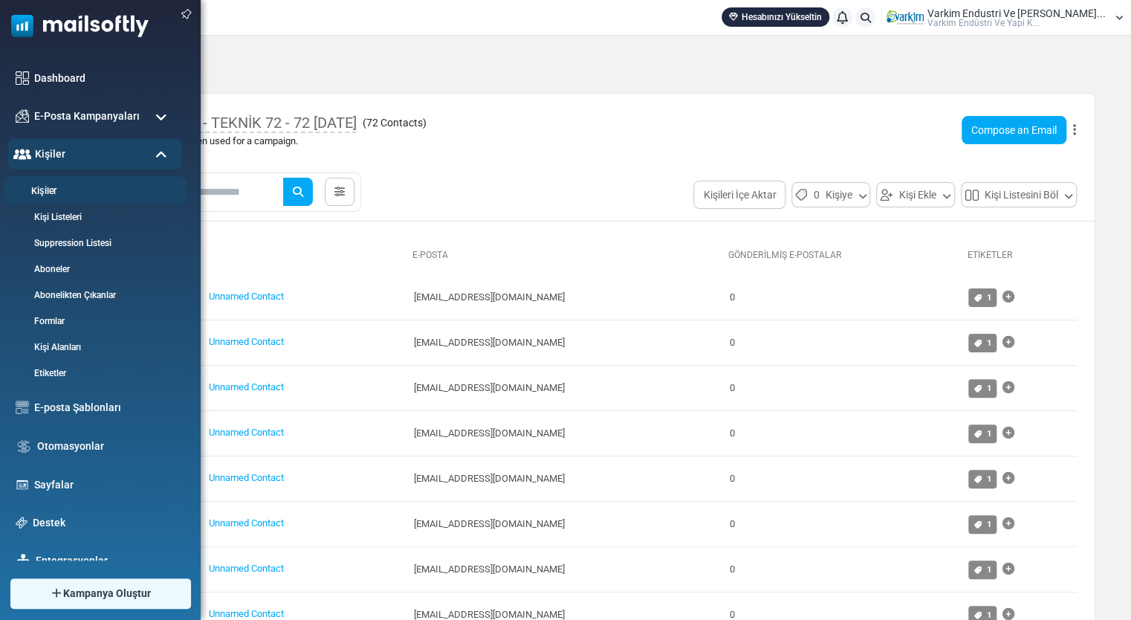
click at [74, 185] on link "Kişiler" at bounding box center [93, 191] width 178 height 14
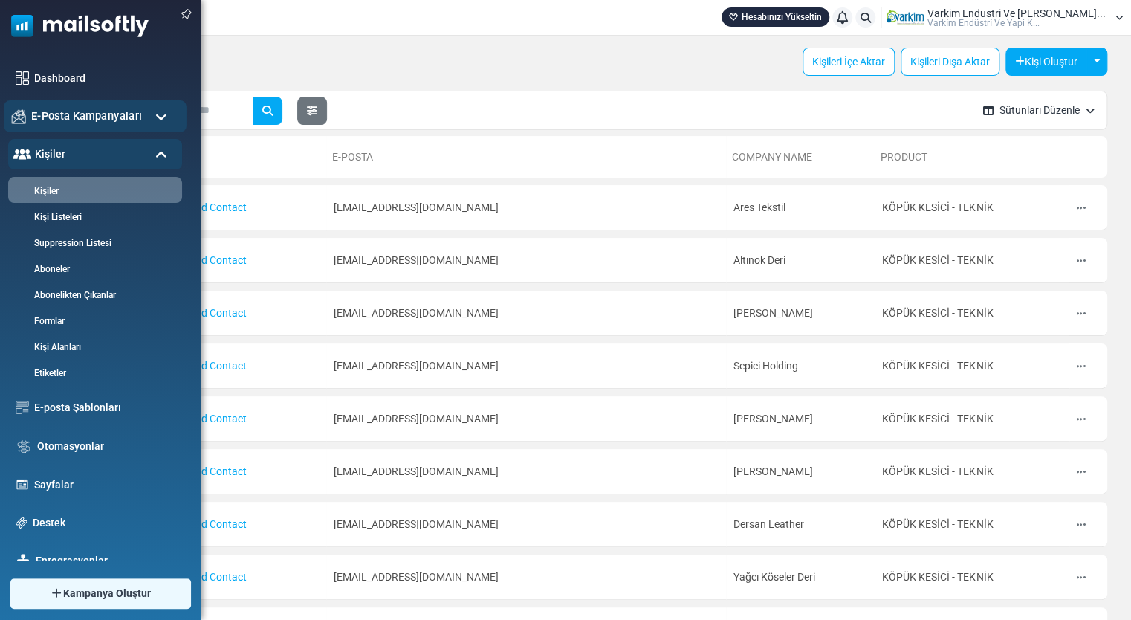
click at [34, 101] on div "E-Posta Kampanyaları" at bounding box center [95, 116] width 183 height 32
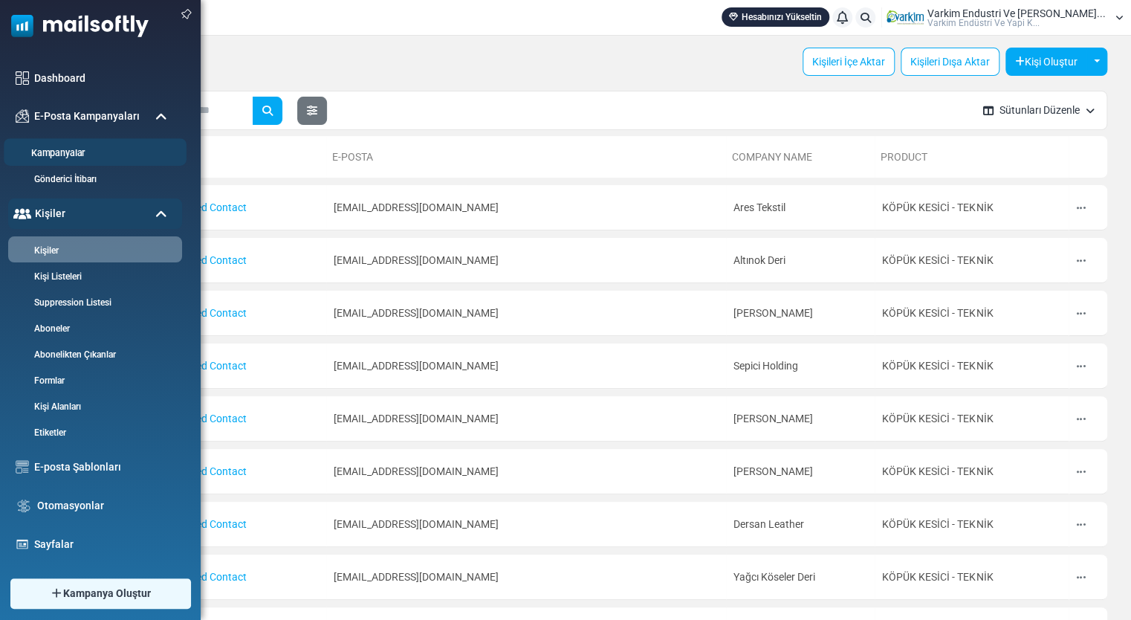
click at [59, 155] on link "Kampanyalar" at bounding box center [93, 153] width 178 height 14
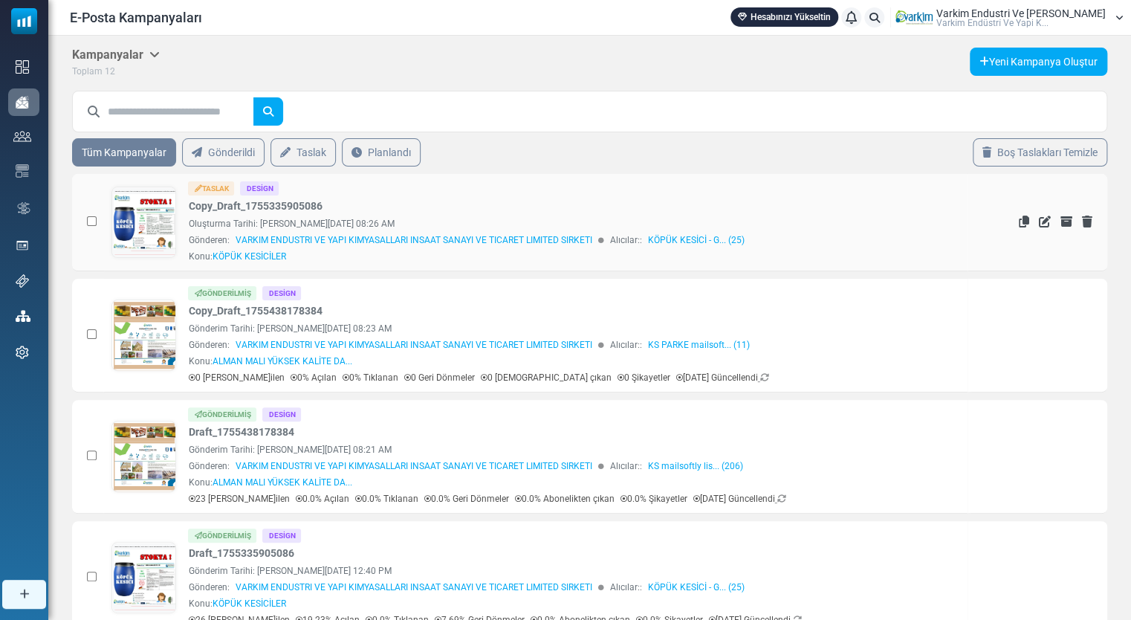
click at [152, 209] on link "TEKNİK VEYA GIDA İLE UYUMLU, SIVI VEYA TOZ FORUMUNDA KÖPÜK KESİCİLER LÜTFEN WEB…" at bounding box center [143, 571] width 63 height 768
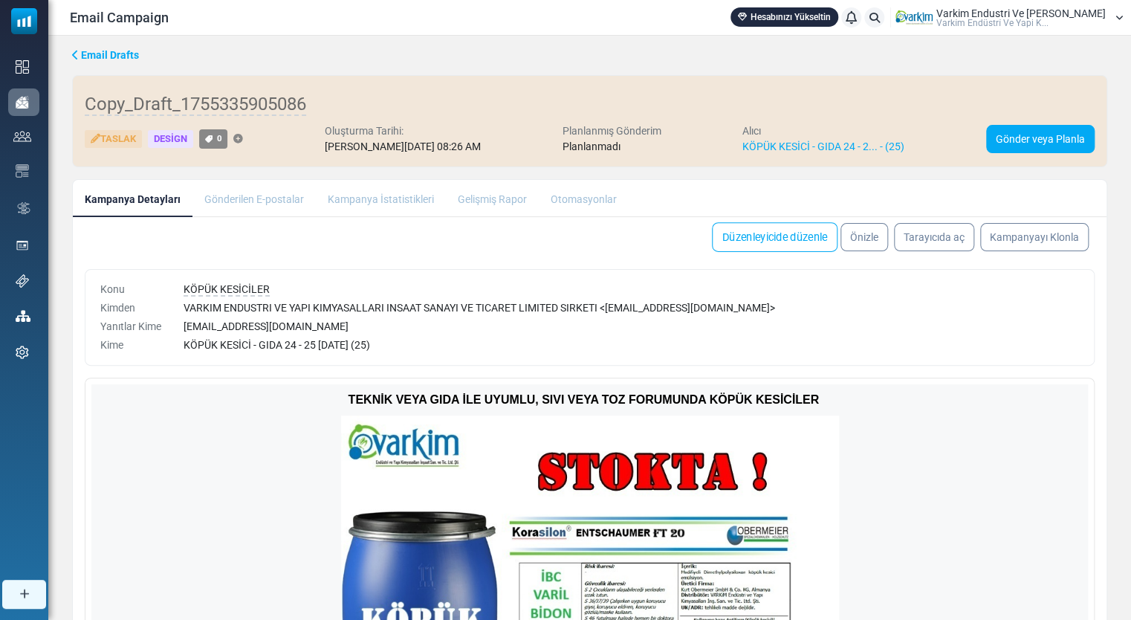
click at [744, 237] on link "Düzenleyicide düzenle" at bounding box center [775, 237] width 126 height 30
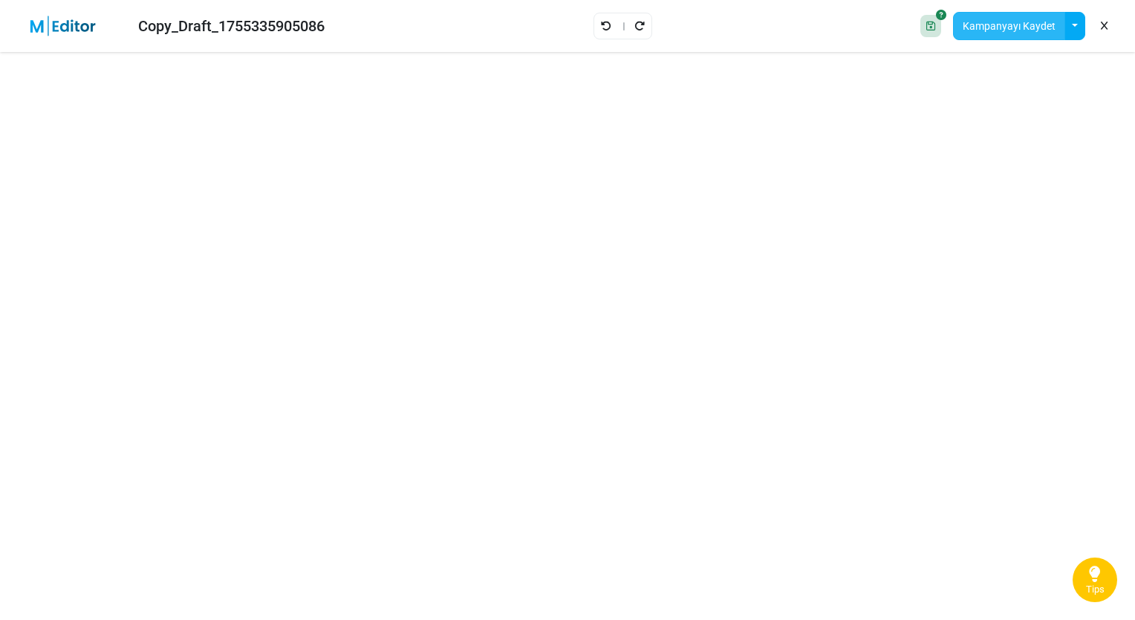
click at [996, 34] on button "Kampanyayı Kaydet" at bounding box center [1009, 26] width 112 height 28
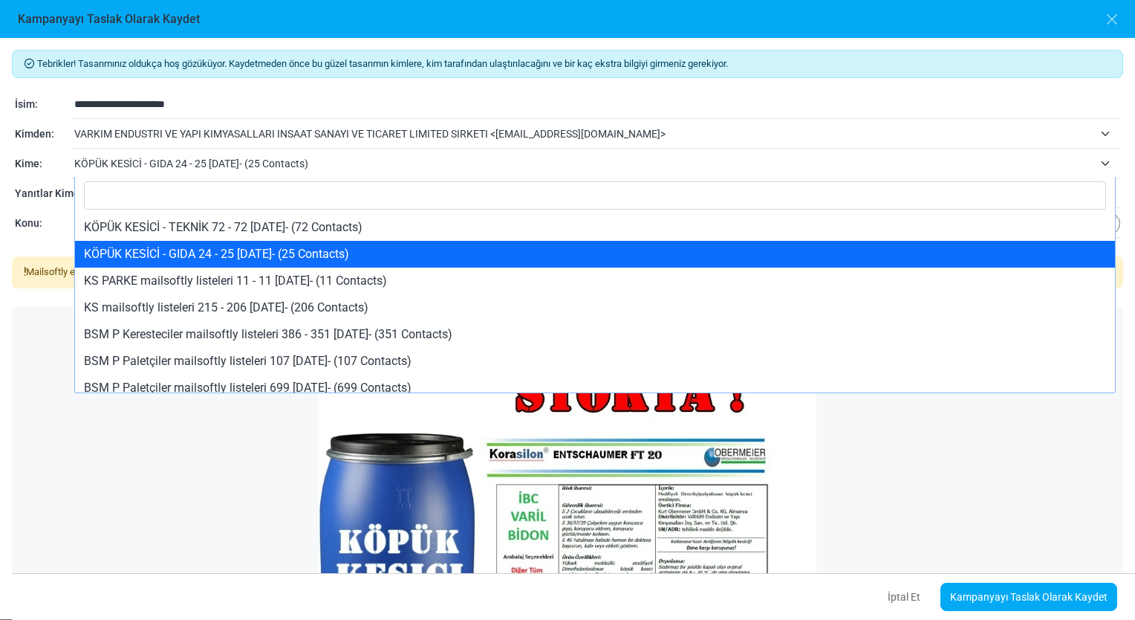
click at [481, 169] on span "KÖPÜK KESİCİ - GIDA 24 - 25 [DATE]- (25 Contacts)" at bounding box center [584, 164] width 1020 height 18
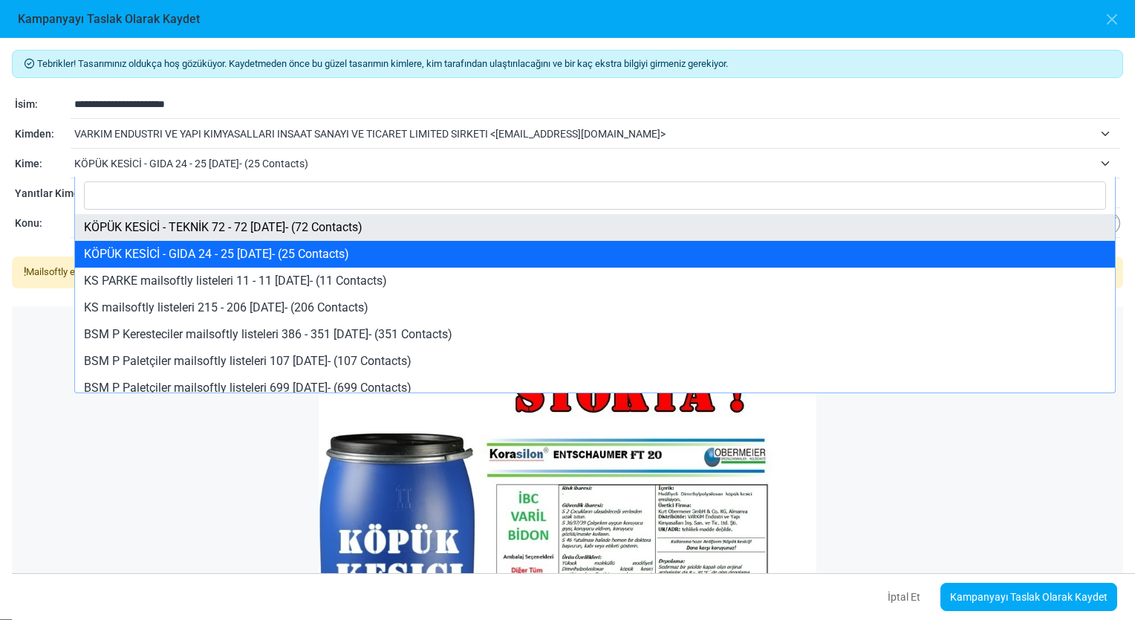
select select "*****"
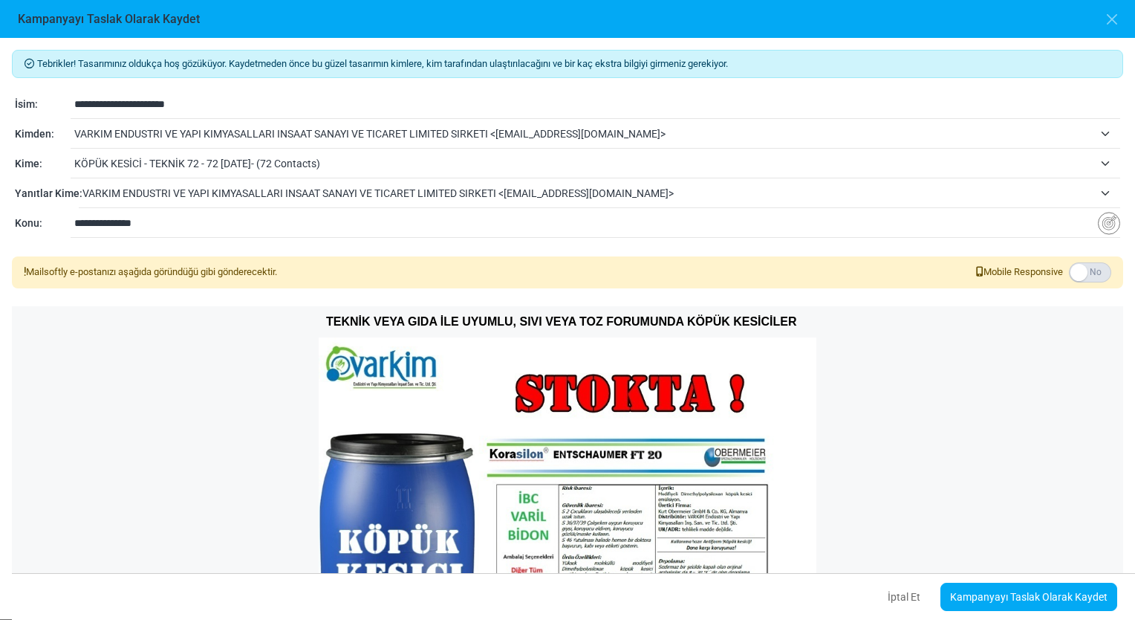
click at [1086, 465] on div "TEKNİK VEYA GIDA İLE UYUMLU, SIVI VEYA TOZ FORUMUNDA KÖPÜK KESİCİLER" at bounding box center [568, 523] width 1112 height 435
click at [1042, 596] on link "Kampanyayı Taslak Olarak Kaydet" at bounding box center [1029, 597] width 177 height 28
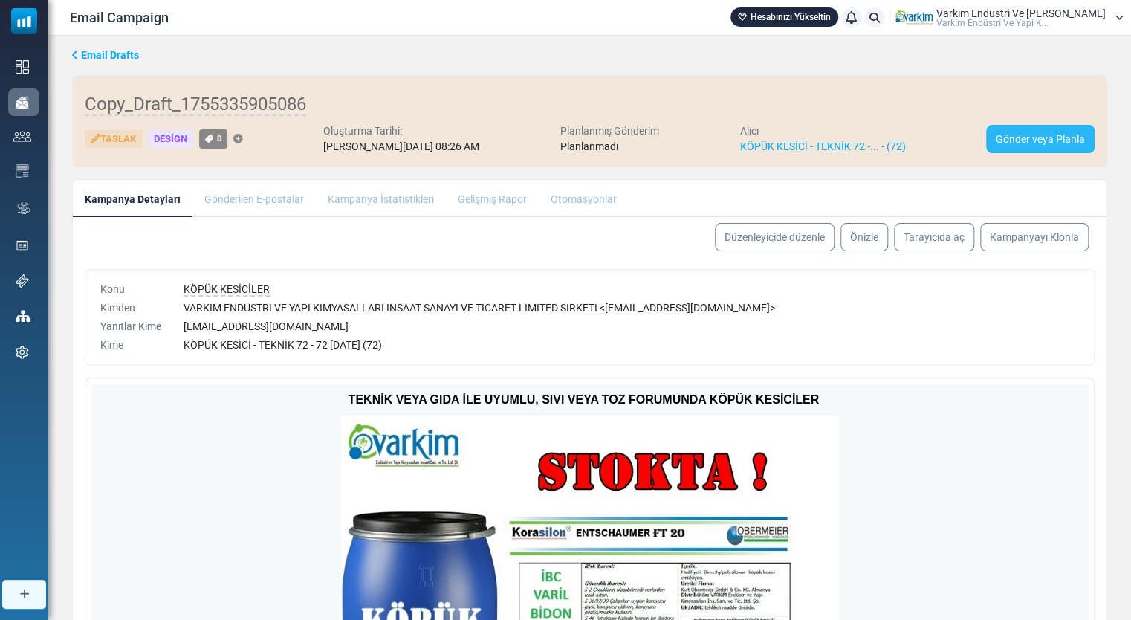
click at [1040, 146] on link "Gönder veya Planla" at bounding box center [1040, 139] width 108 height 28
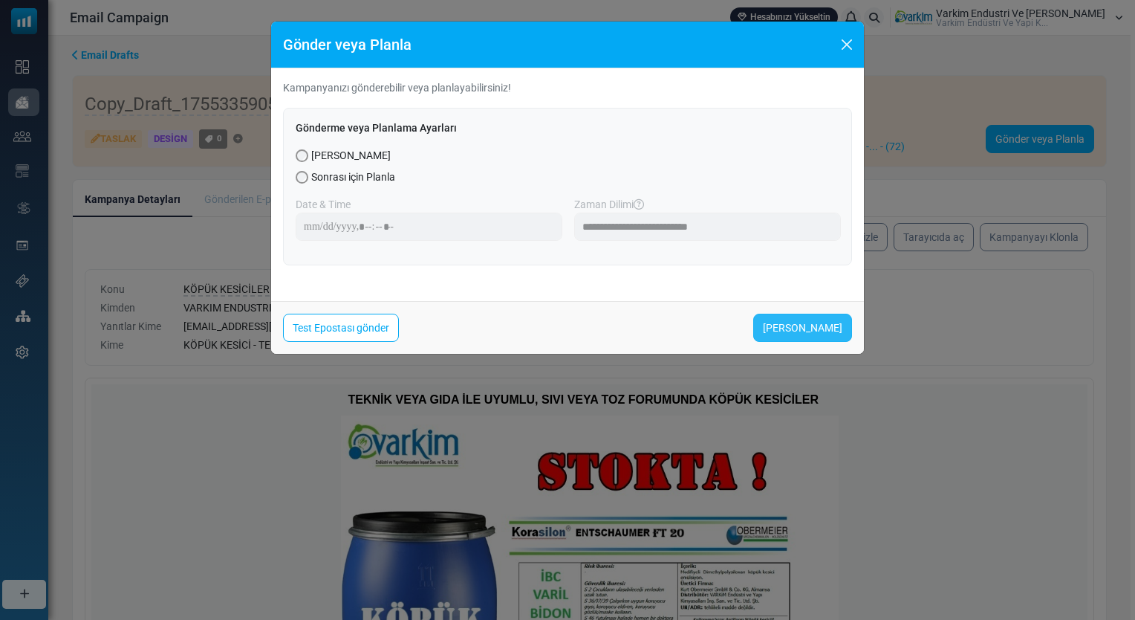
click at [832, 320] on link "Şimdi Gönder" at bounding box center [803, 328] width 99 height 28
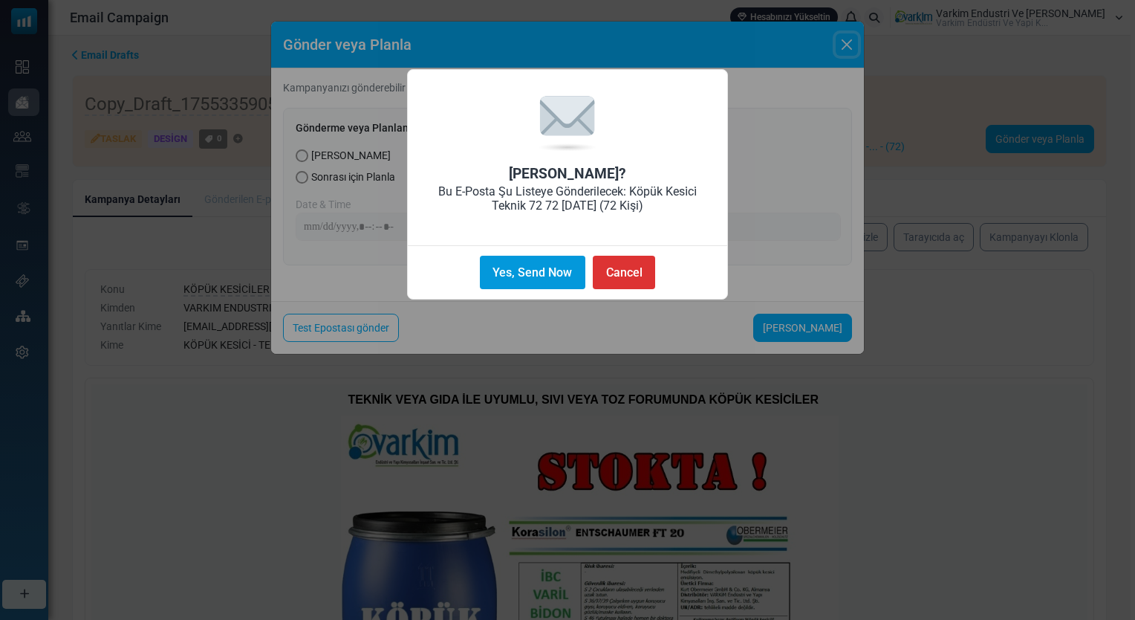
click at [554, 271] on button "Yes, Send Now" at bounding box center [533, 272] width 106 height 33
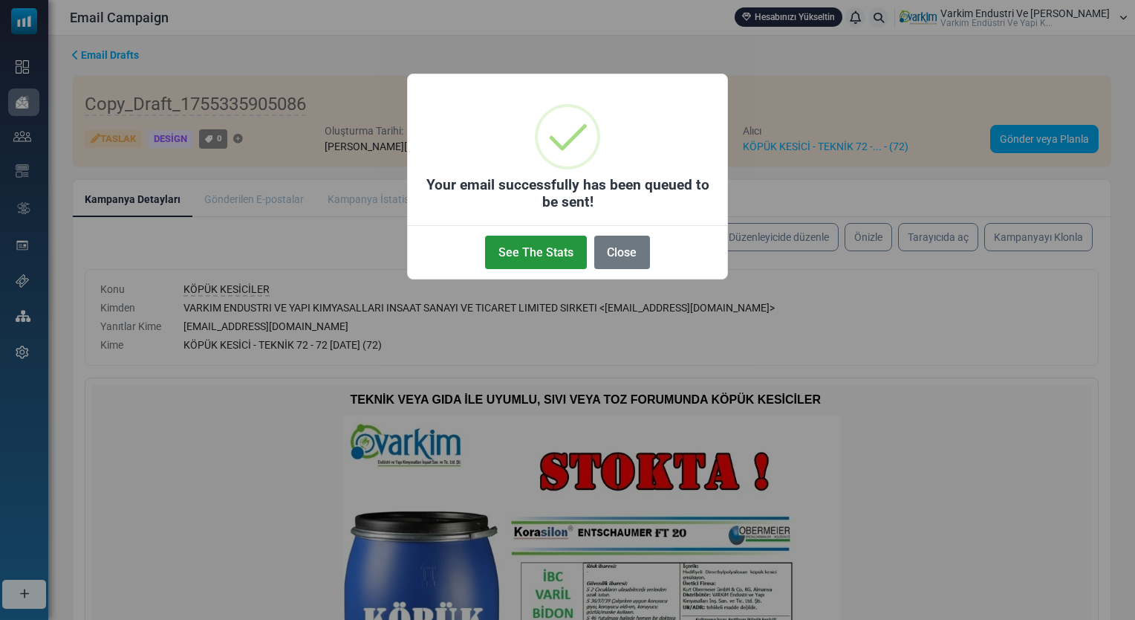
click at [548, 247] on button "See The Stats" at bounding box center [535, 252] width 101 height 33
